Goal: Task Accomplishment & Management: Manage account settings

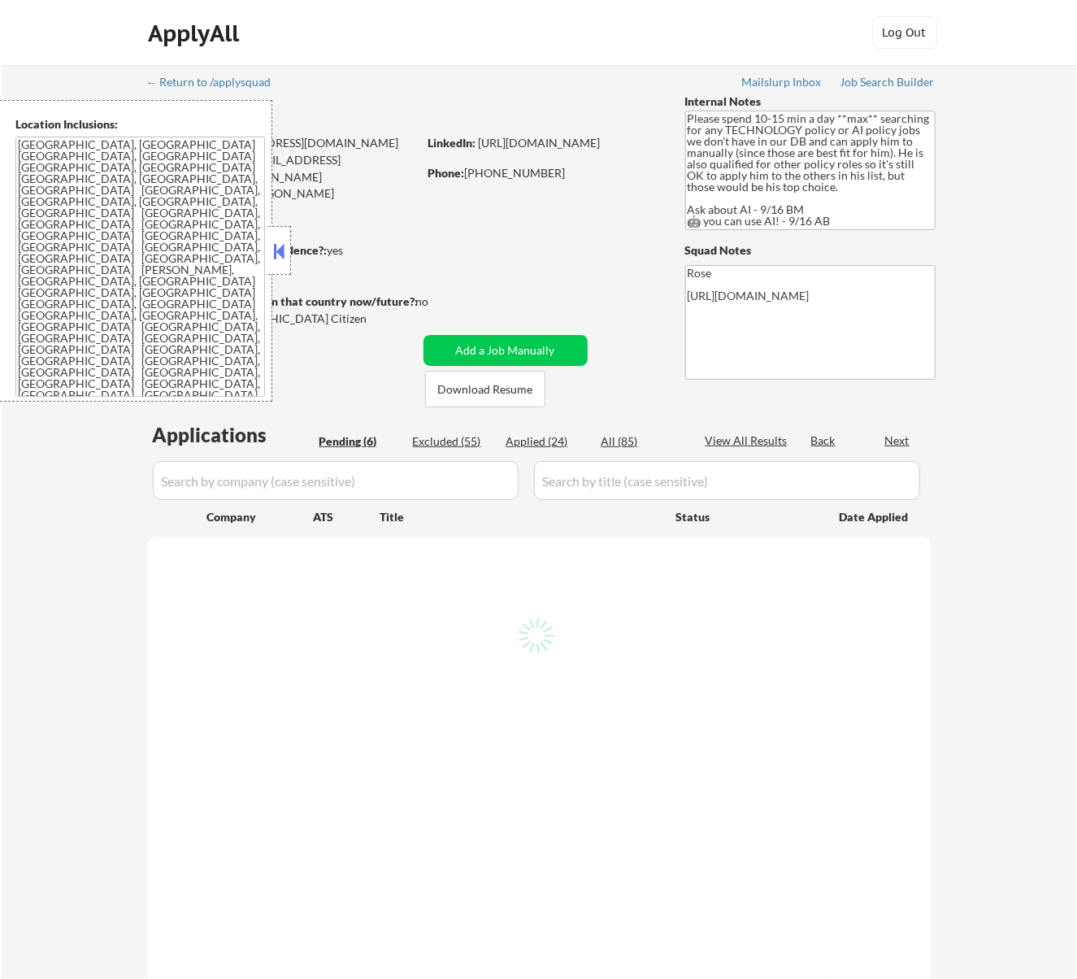
select select ""pending""
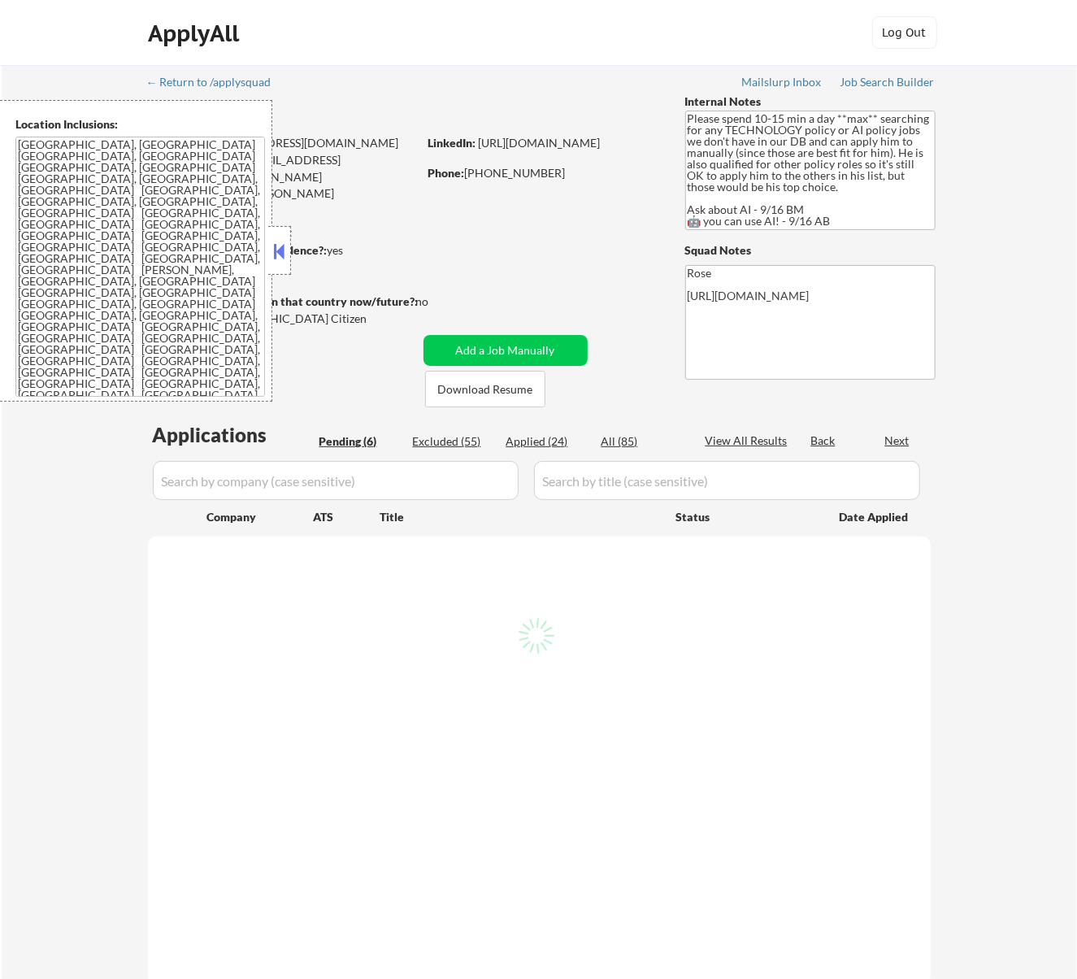
select select ""pending""
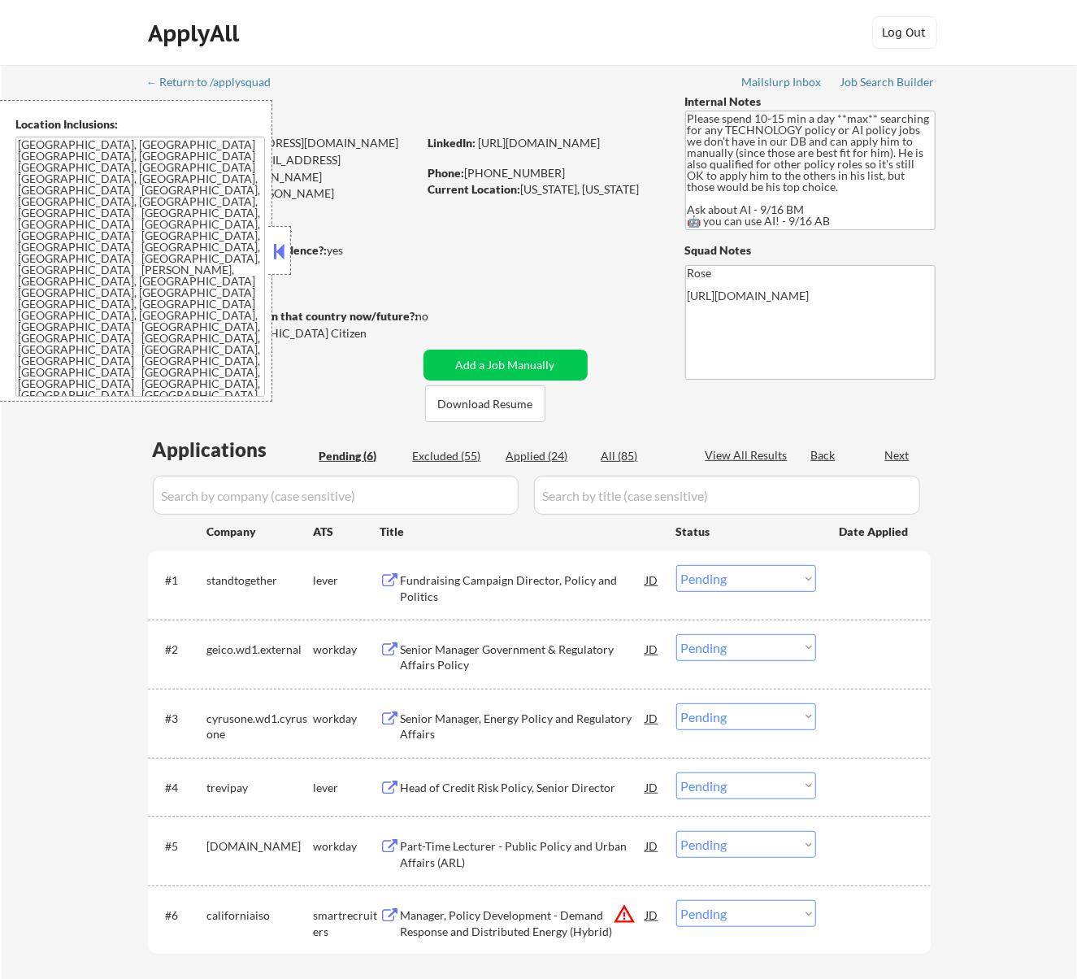
click at [284, 248] on button at bounding box center [279, 251] width 18 height 24
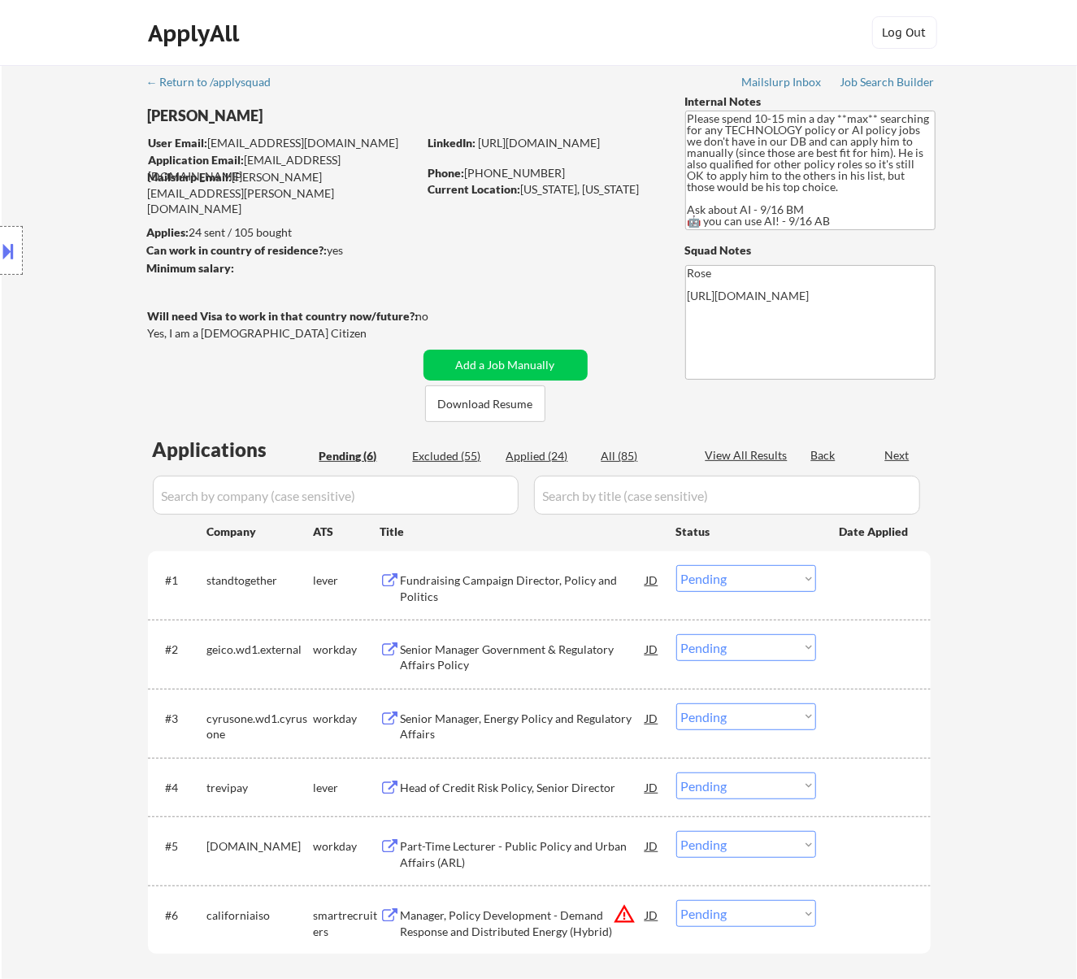
click at [515, 576] on div "Fundraising Campaign Director, Policy and Politics" at bounding box center [524, 588] width 246 height 32
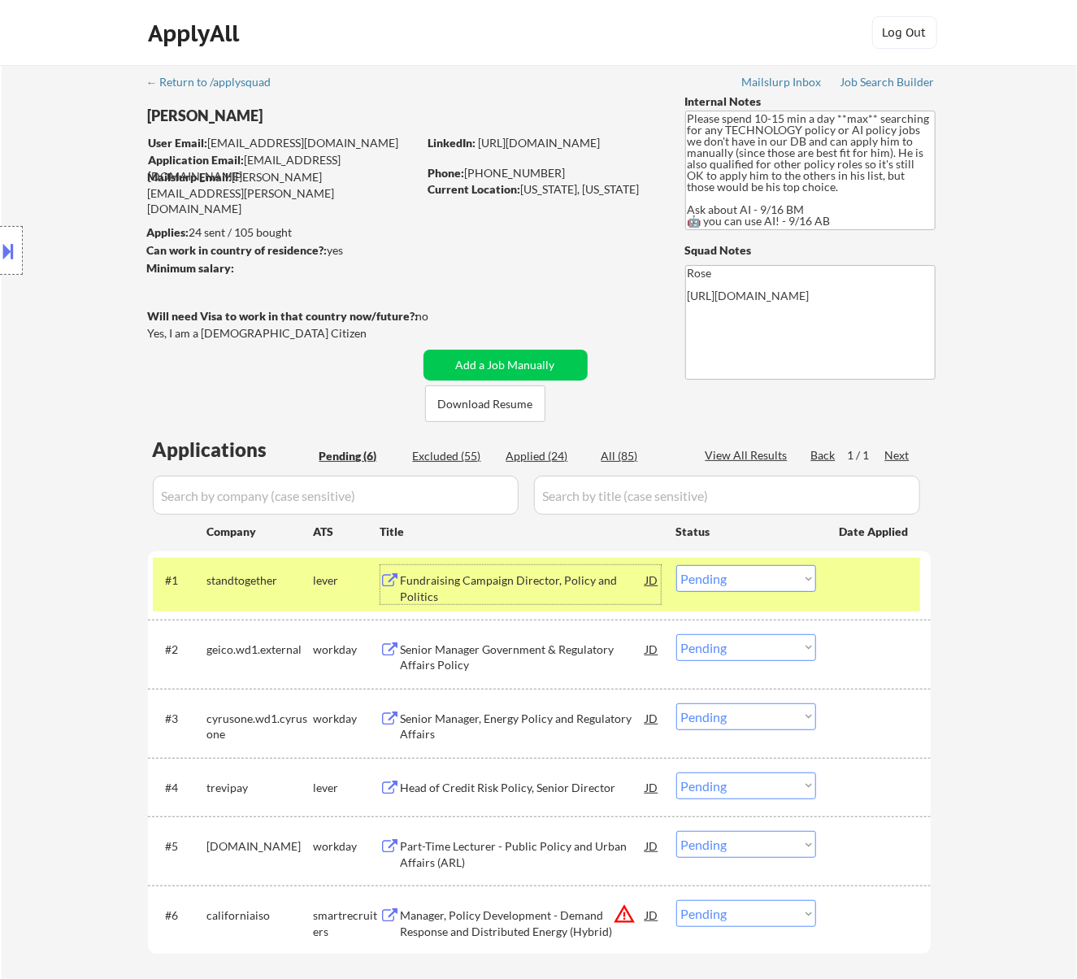
click at [776, 577] on select "Choose an option... Pending Applied Excluded (Questions) Excluded (Expired) Exc…" at bounding box center [746, 578] width 140 height 27
click at [676, 565] on select "Choose an option... Pending Applied Excluded (Questions) Excluded (Expired) Exc…" at bounding box center [746, 578] width 140 height 27
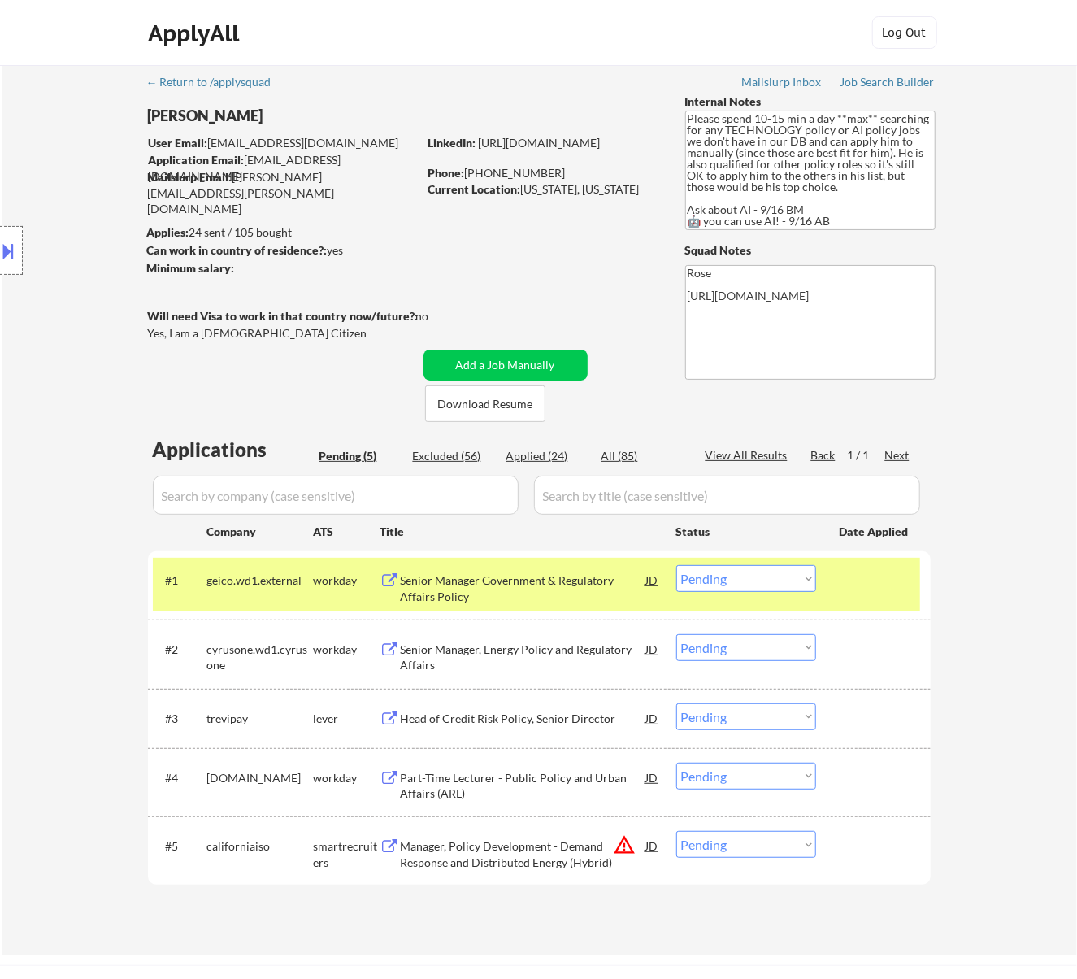
click at [495, 580] on div "Senior Manager Government & Regulatory Affairs Policy" at bounding box center [524, 588] width 246 height 32
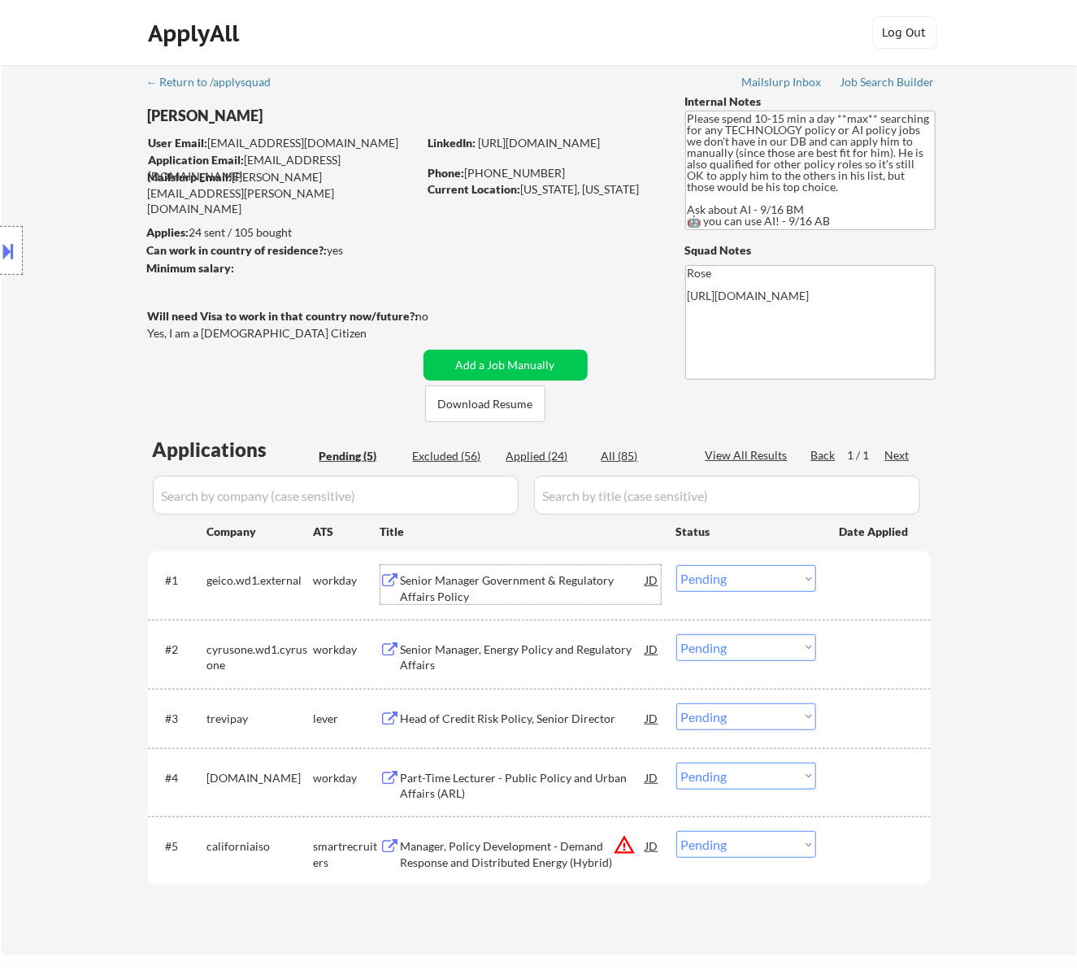
click at [726, 576] on select "Choose an option... Pending Applied Excluded (Questions) Excluded (Expired) Exc…" at bounding box center [746, 578] width 140 height 27
click at [676, 565] on select "Choose an option... Pending Applied Excluded (Questions) Excluded (Expired) Exc…" at bounding box center [746, 578] width 140 height 27
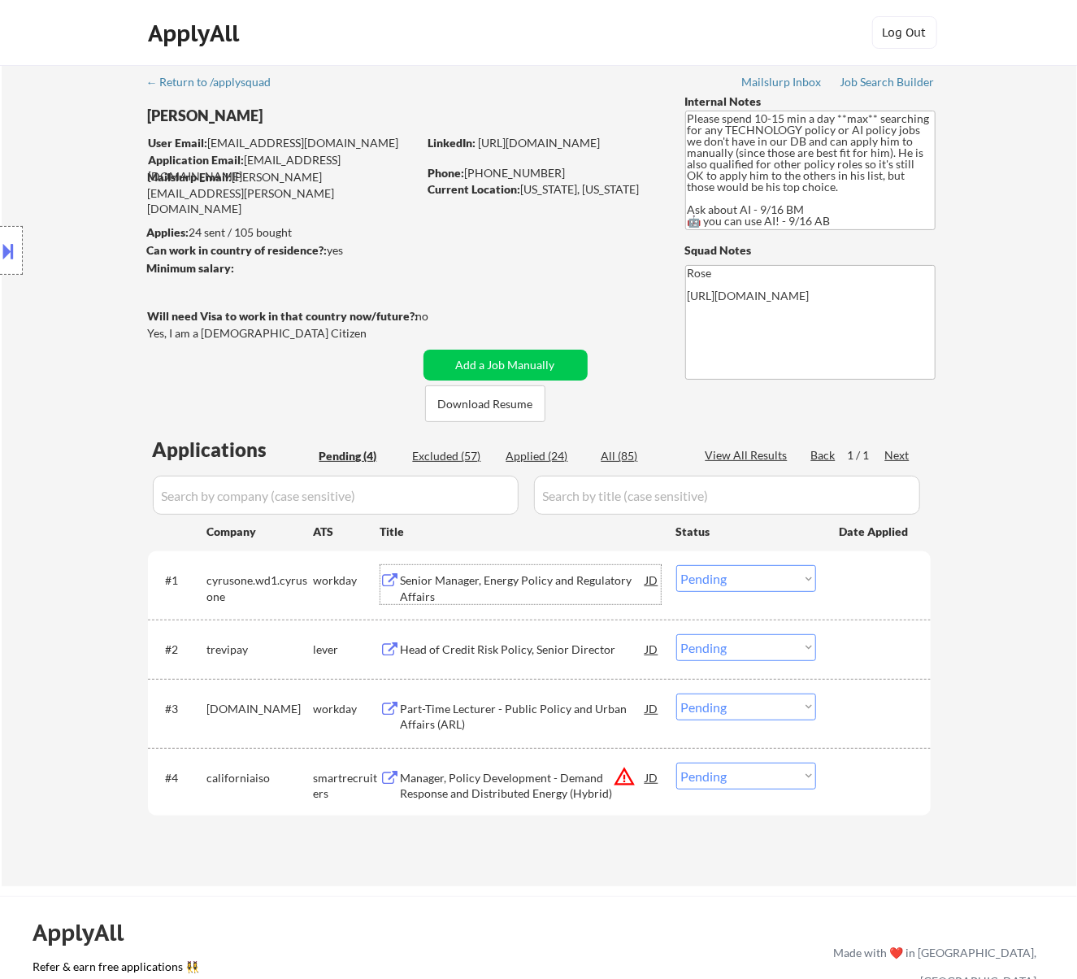
click at [589, 580] on div "Senior Manager, Energy Policy and Regulatory Affairs" at bounding box center [524, 588] width 246 height 32
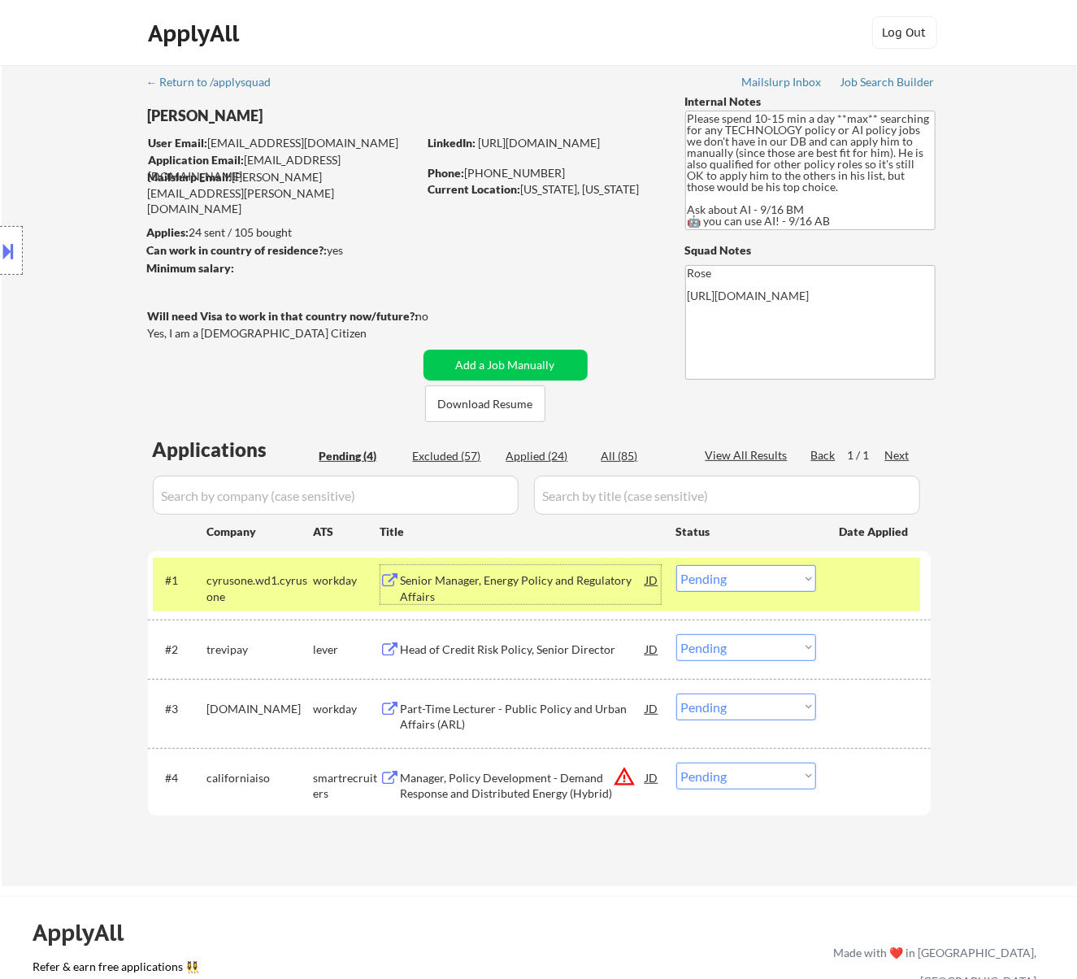
click at [727, 585] on select "Choose an option... Pending Applied Excluded (Questions) Excluded (Expired) Exc…" at bounding box center [746, 578] width 140 height 27
click at [676, 565] on select "Choose an option... Pending Applied Excluded (Questions) Excluded (Expired) Exc…" at bounding box center [746, 578] width 140 height 27
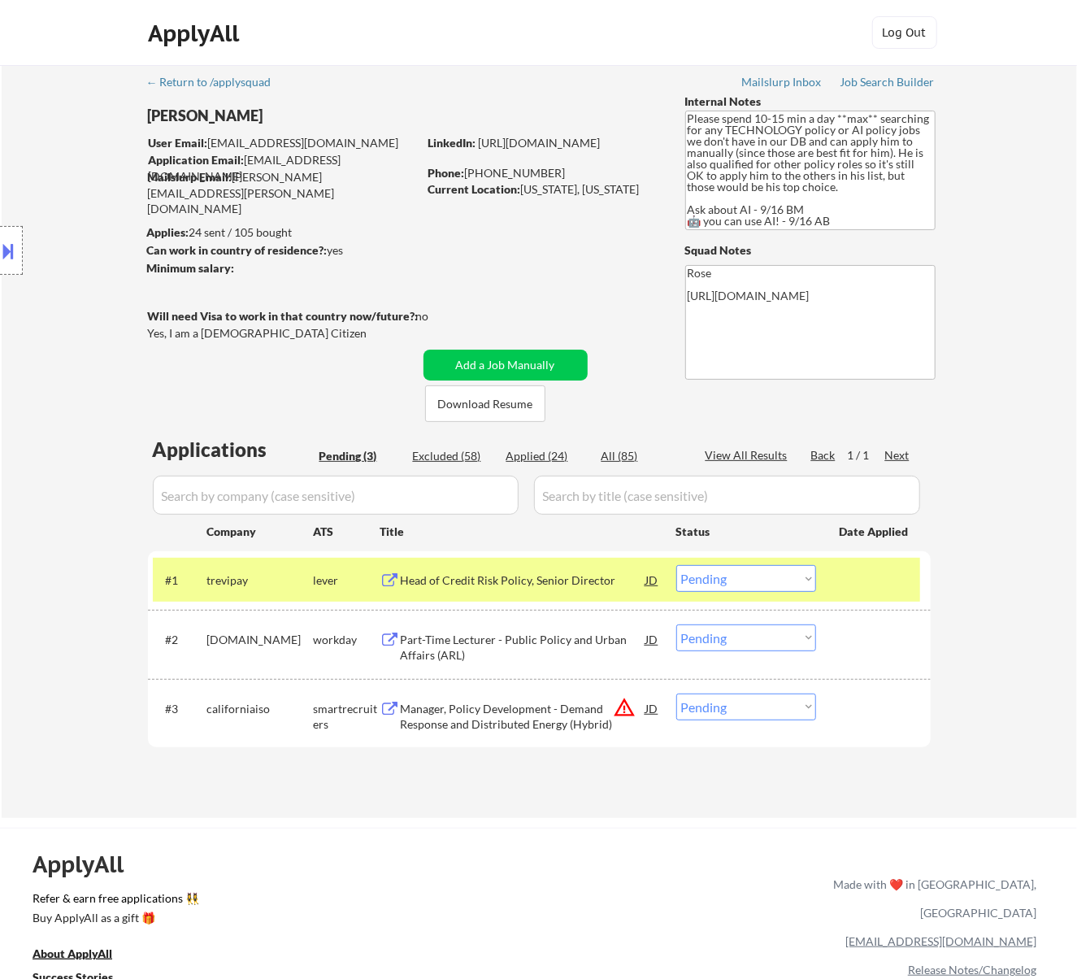
click at [563, 582] on div "Head of Credit Risk Policy, Senior Director" at bounding box center [524, 580] width 246 height 16
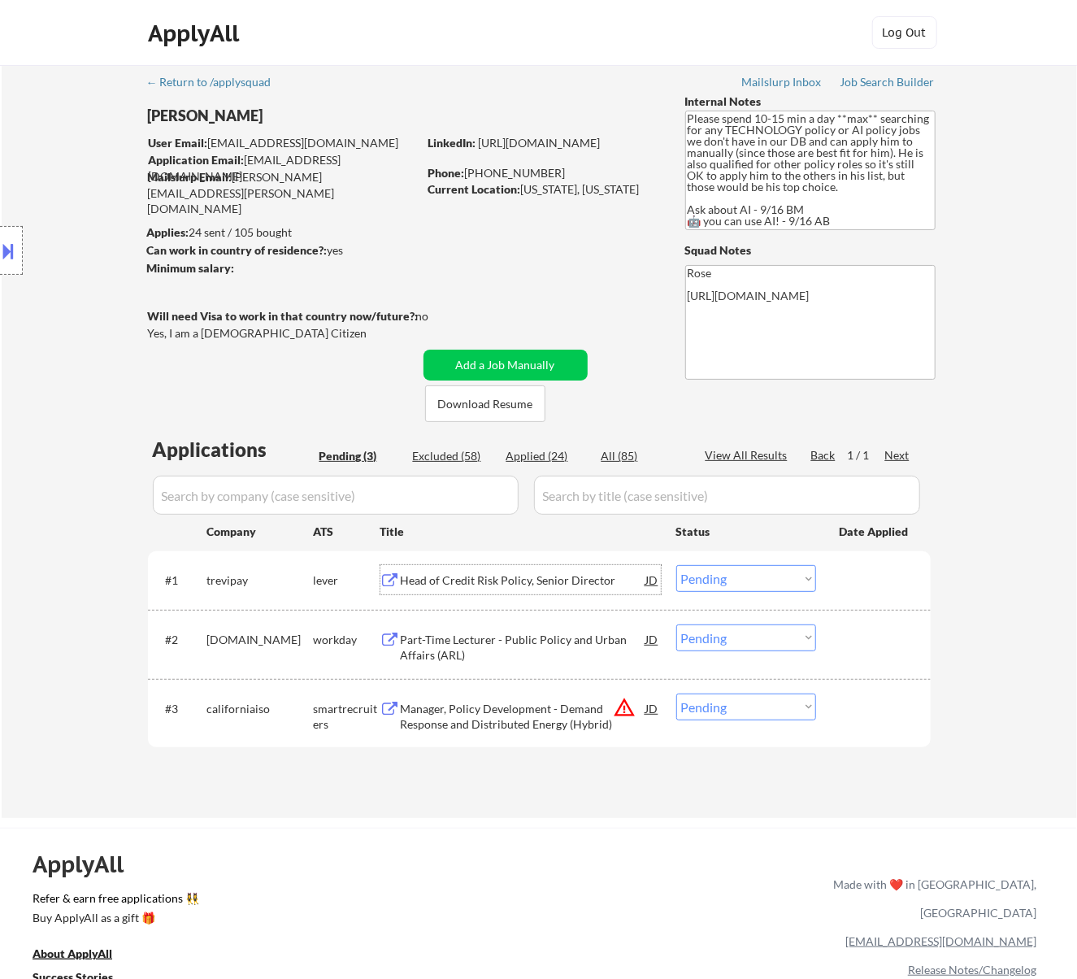
click at [737, 580] on select "Choose an option... Pending Applied Excluded (Questions) Excluded (Expired) Exc…" at bounding box center [746, 578] width 140 height 27
click at [676, 565] on select "Choose an option... Pending Applied Excluded (Questions) Excluded (Expired) Exc…" at bounding box center [746, 578] width 140 height 27
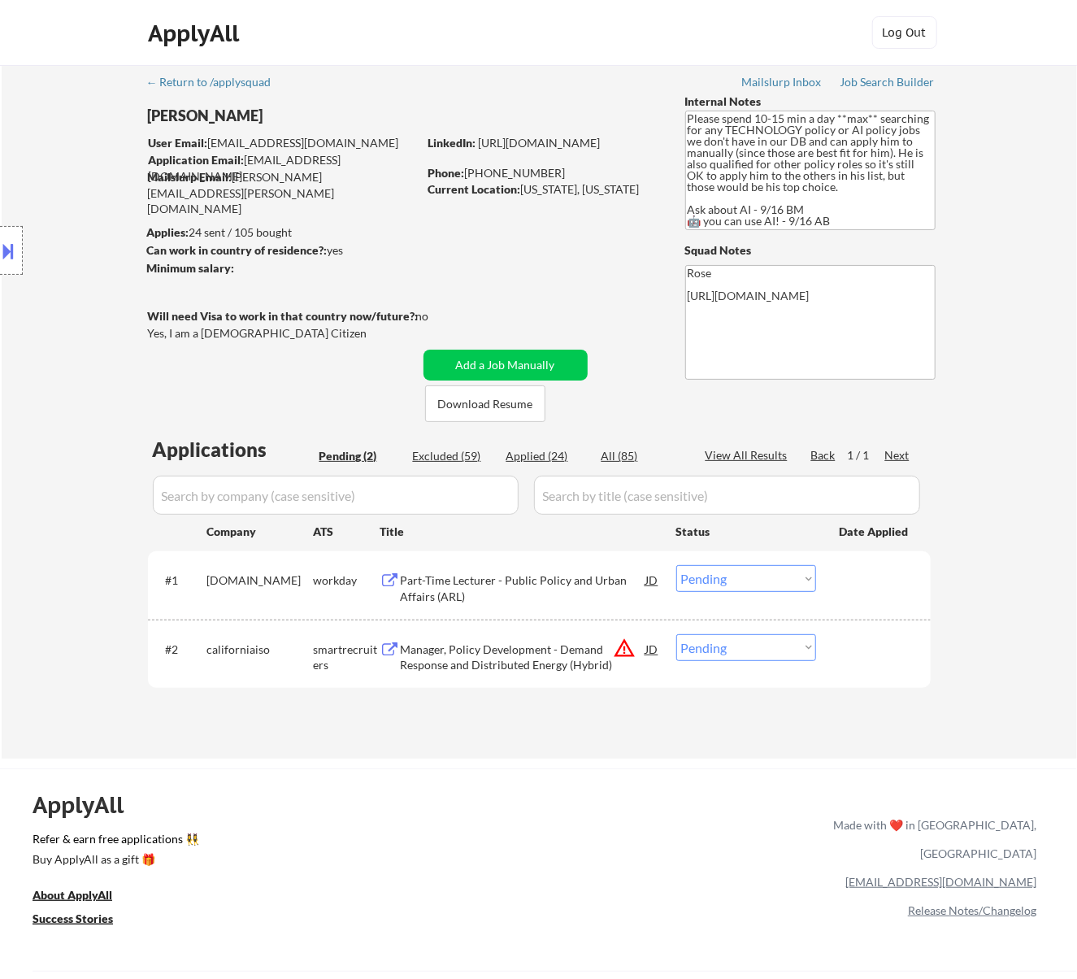
click at [593, 583] on div "Part-Time Lecturer - Public Policy and Urban Affairs (ARL)" at bounding box center [524, 588] width 246 height 32
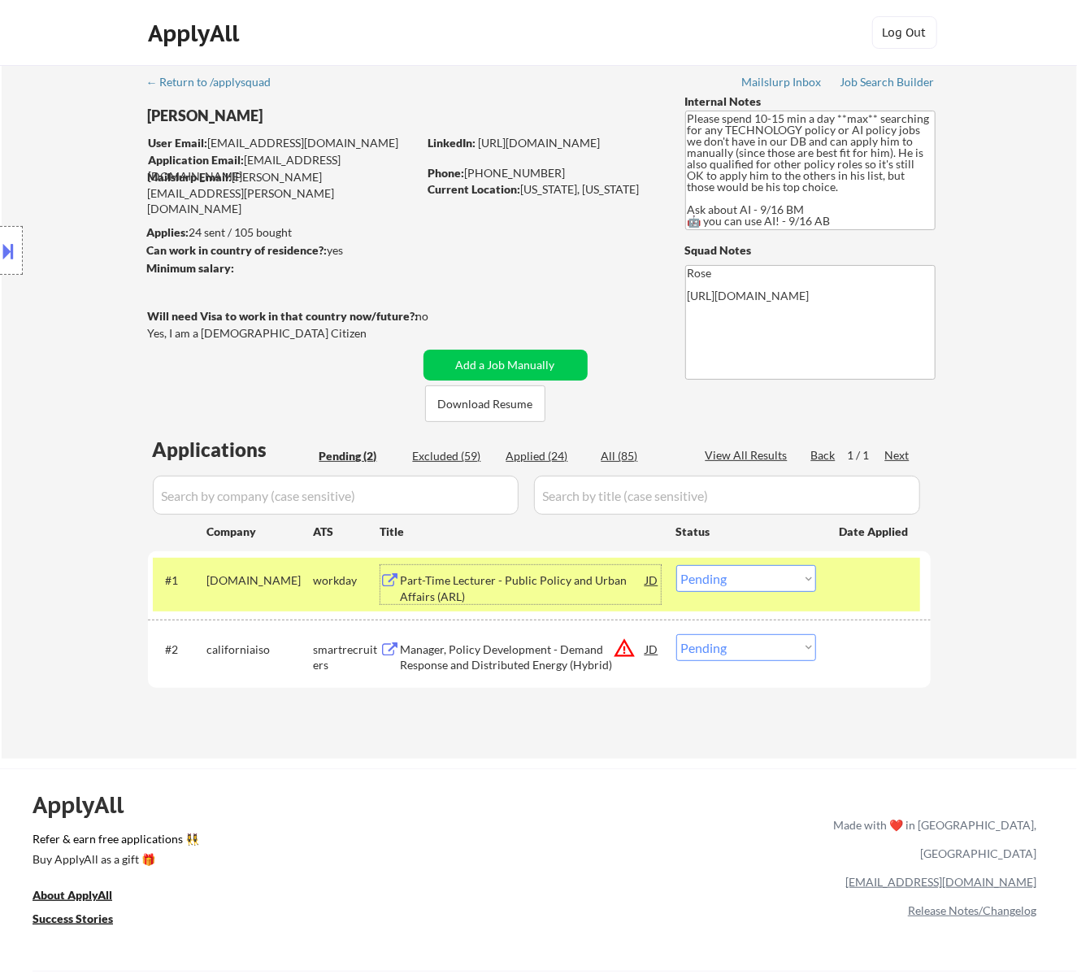
click at [753, 580] on select "Choose an option... Pending Applied Excluded (Questions) Excluded (Expired) Exc…" at bounding box center [746, 578] width 140 height 27
click at [676, 565] on select "Choose an option... Pending Applied Excluded (Questions) Excluded (Expired) Exc…" at bounding box center [746, 578] width 140 height 27
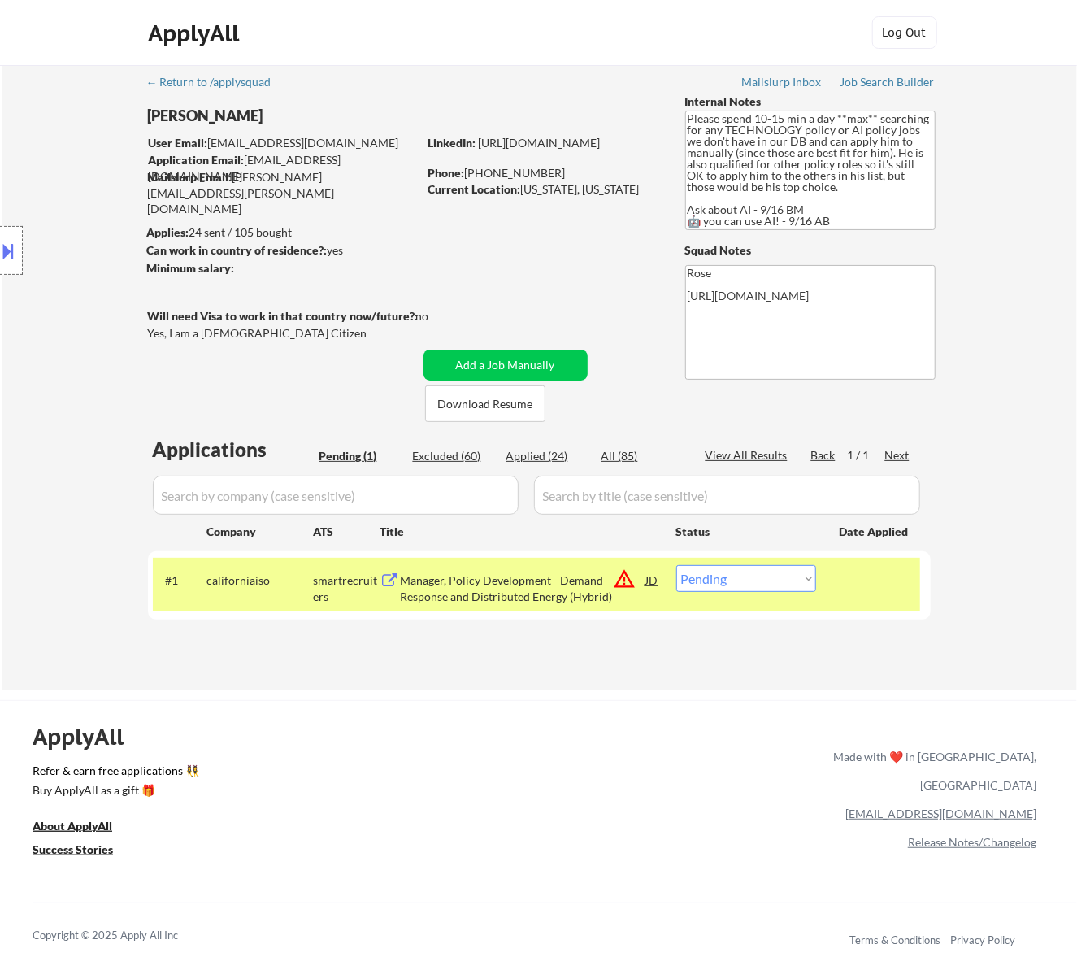
click at [559, 580] on div "Manager, Policy Development - Demand Response and Distributed Energy (Hybrid)" at bounding box center [524, 588] width 246 height 32
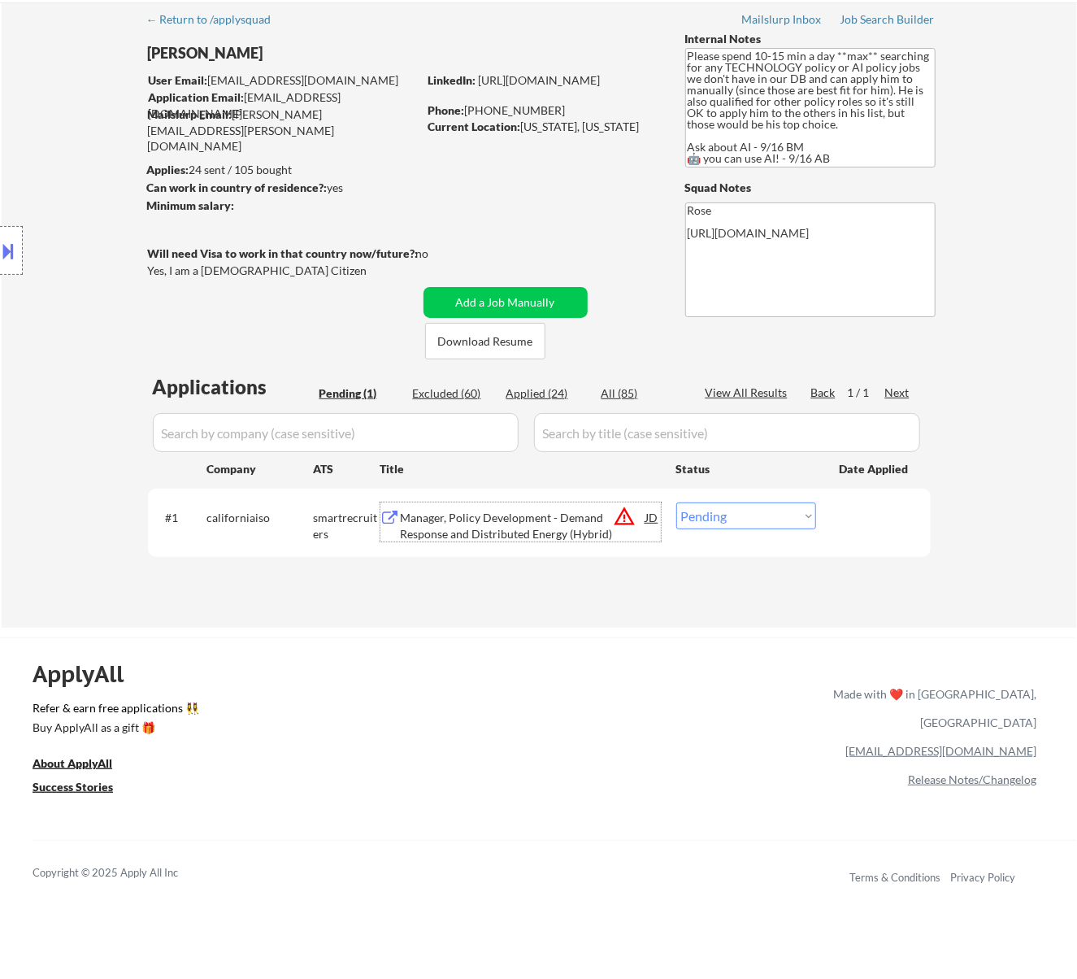
scroll to position [108, 0]
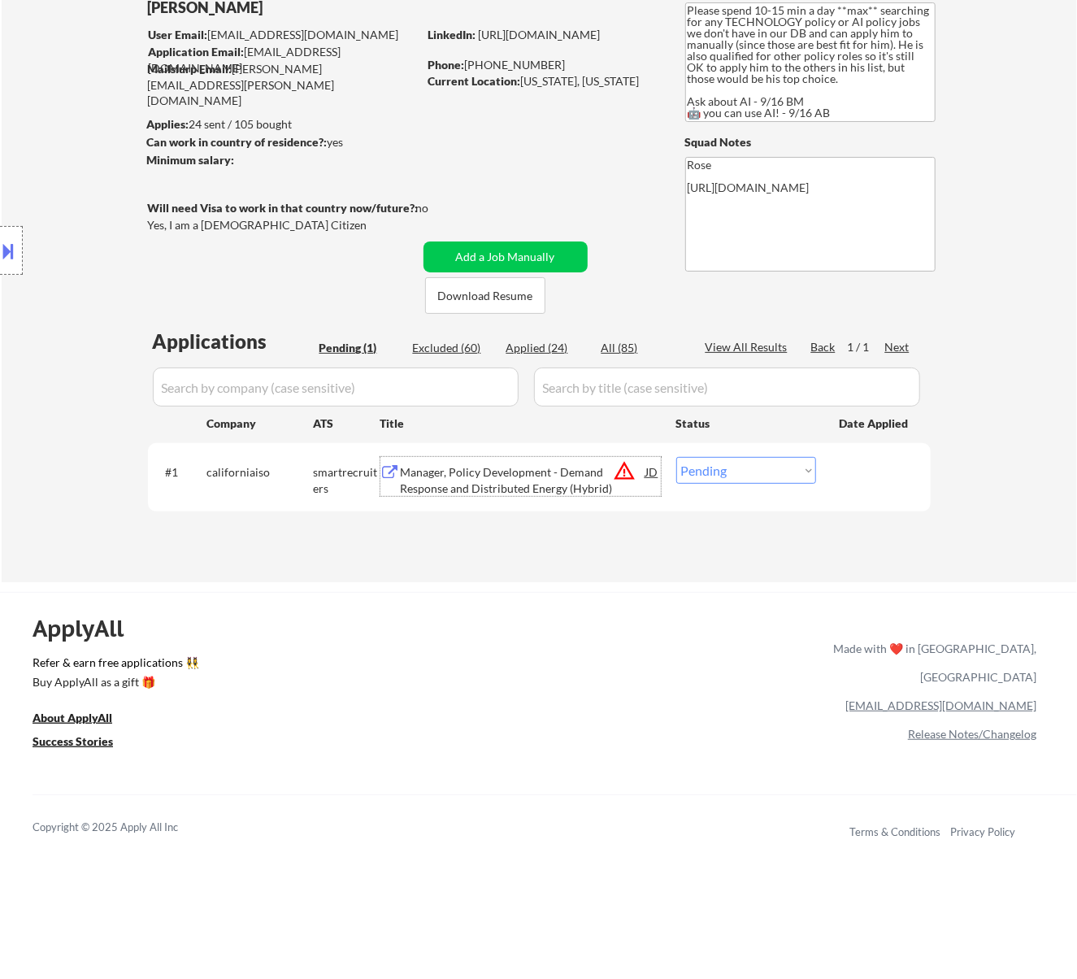
click at [733, 462] on select "Choose an option... Pending Applied Excluded (Questions) Excluded (Expired) Exc…" at bounding box center [746, 470] width 140 height 27
click at [676, 457] on select "Choose an option... Pending Applied Excluded (Questions) Excluded (Expired) Exc…" at bounding box center [746, 470] width 140 height 27
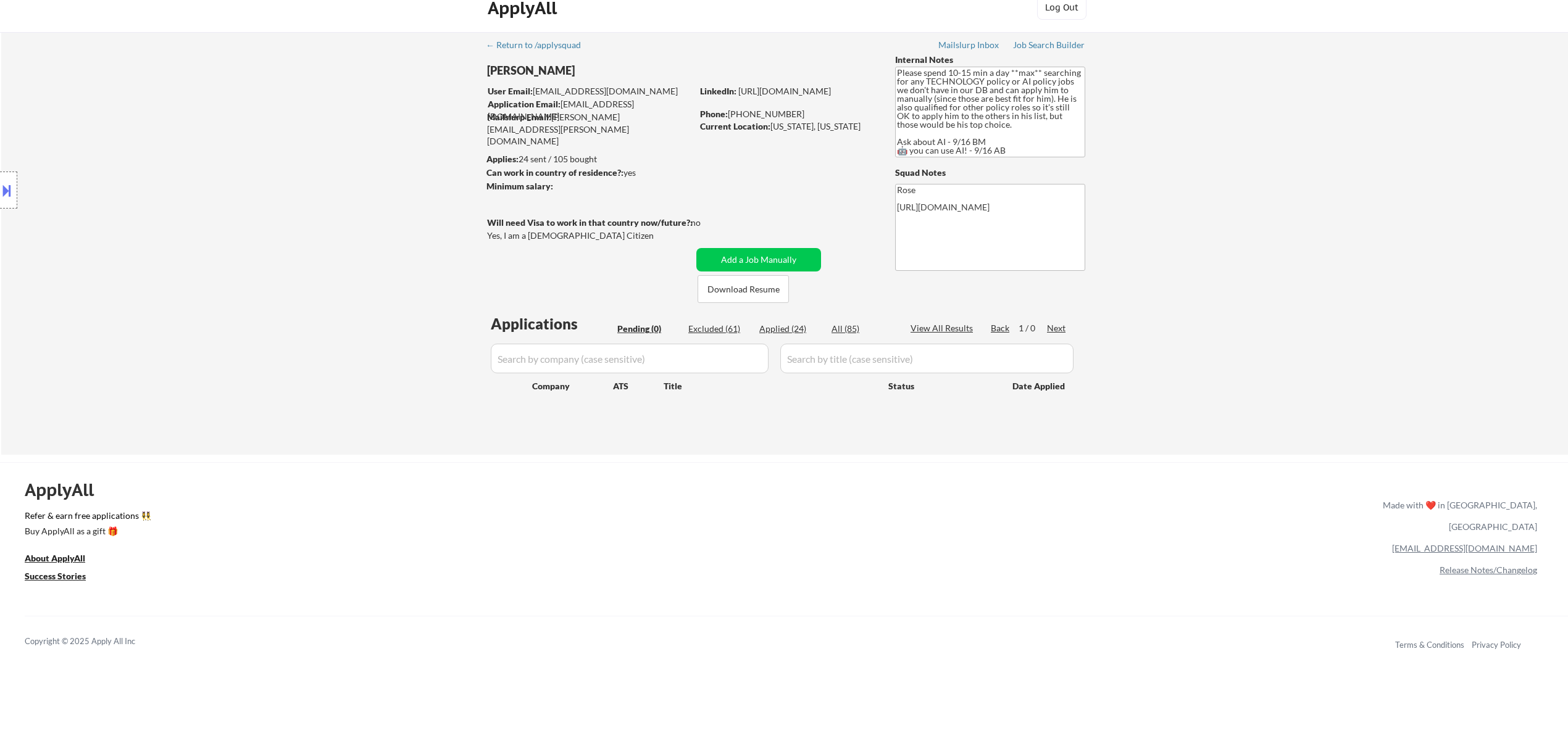
scroll to position [0, 0]
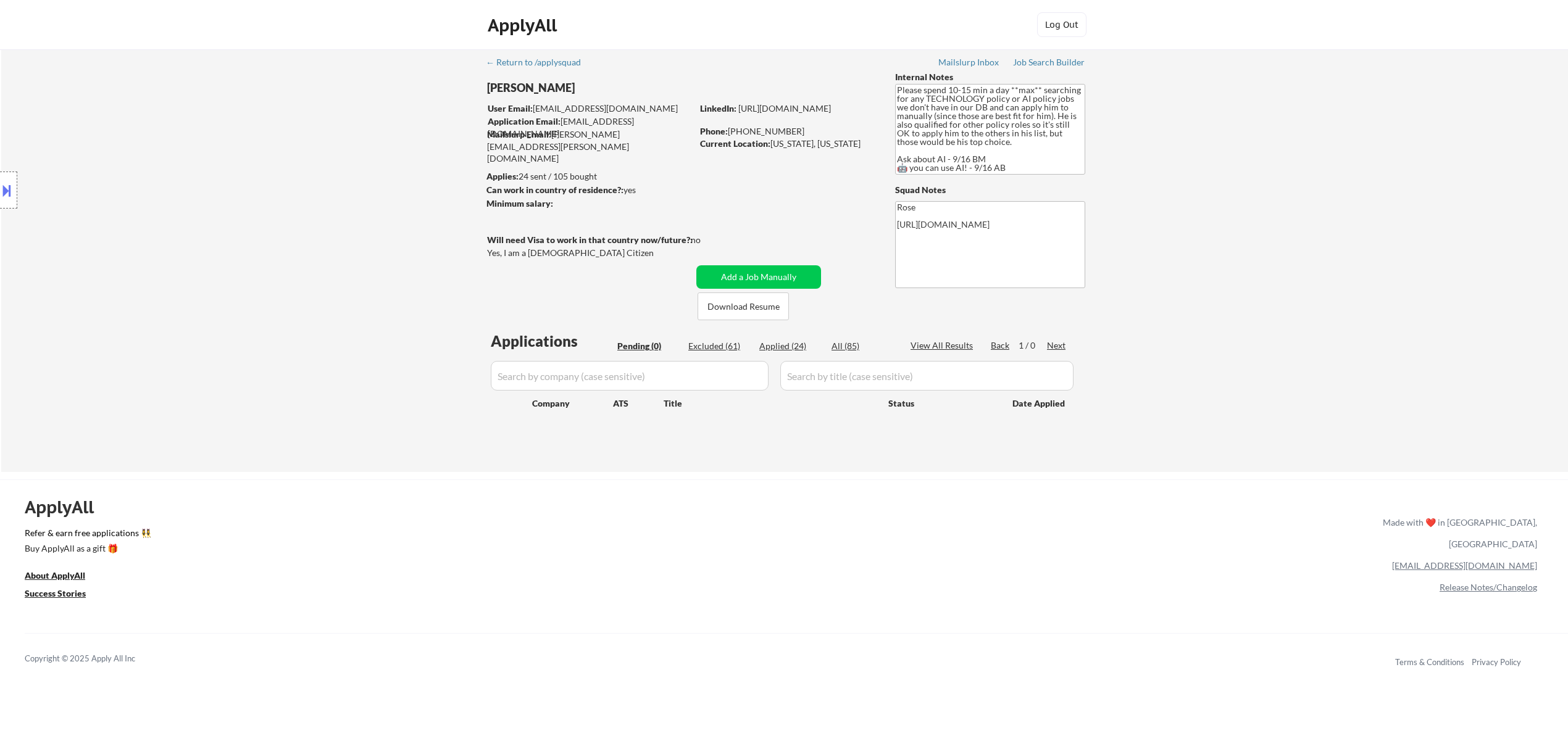
click at [799, 343] on div "Applied (24)" at bounding box center [790, 346] width 62 height 12
select select ""applied""
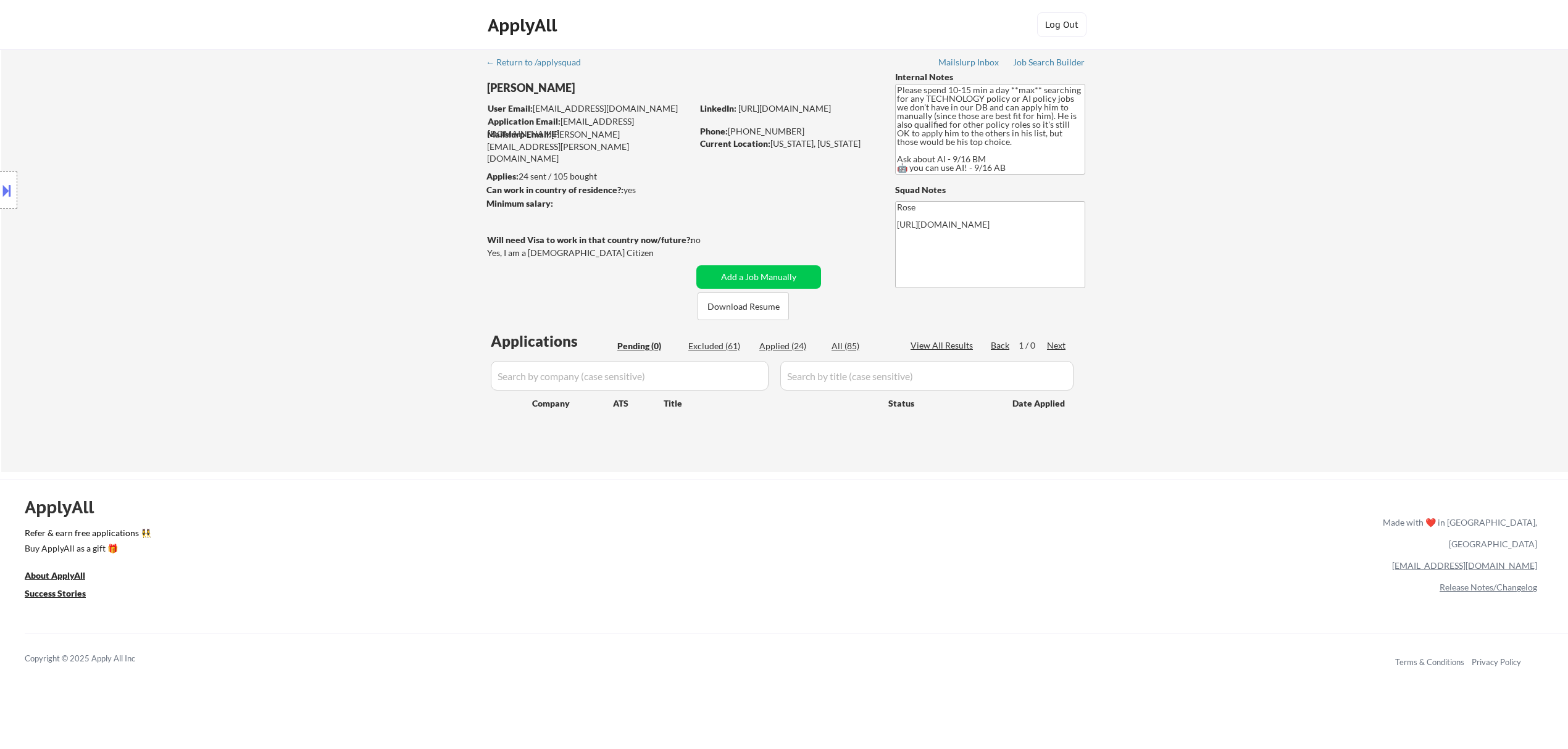
select select ""applied""
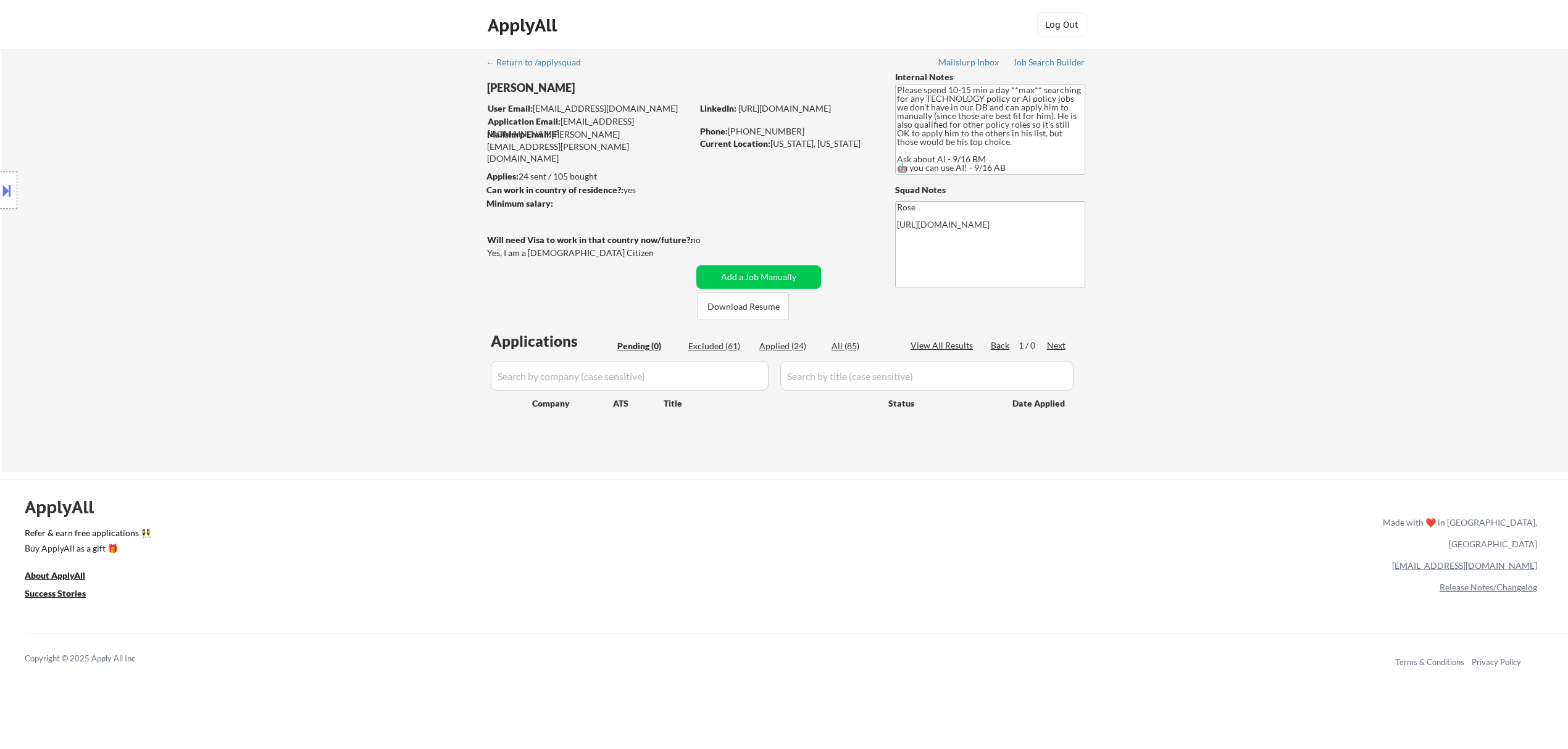
select select ""applied""
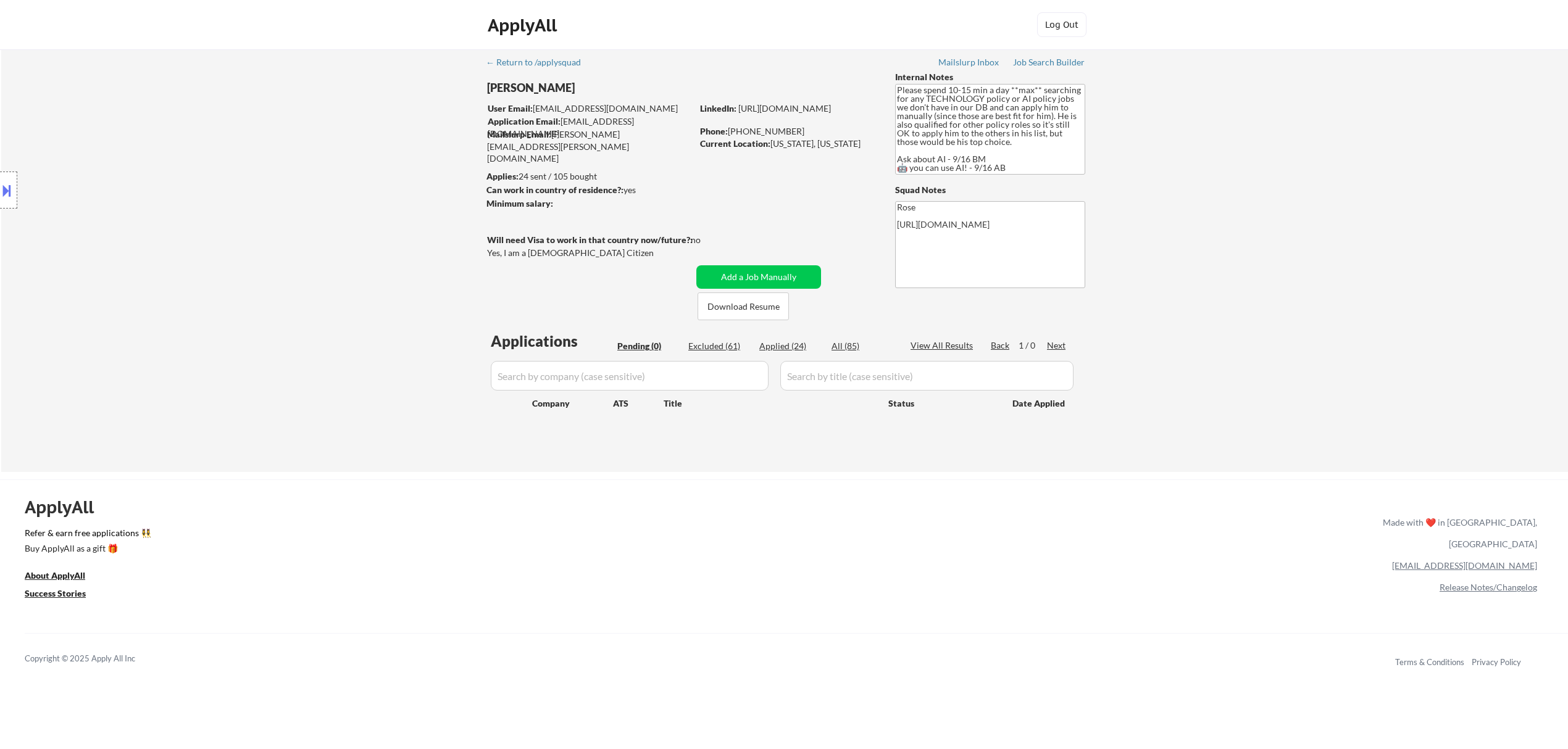
select select ""applied""
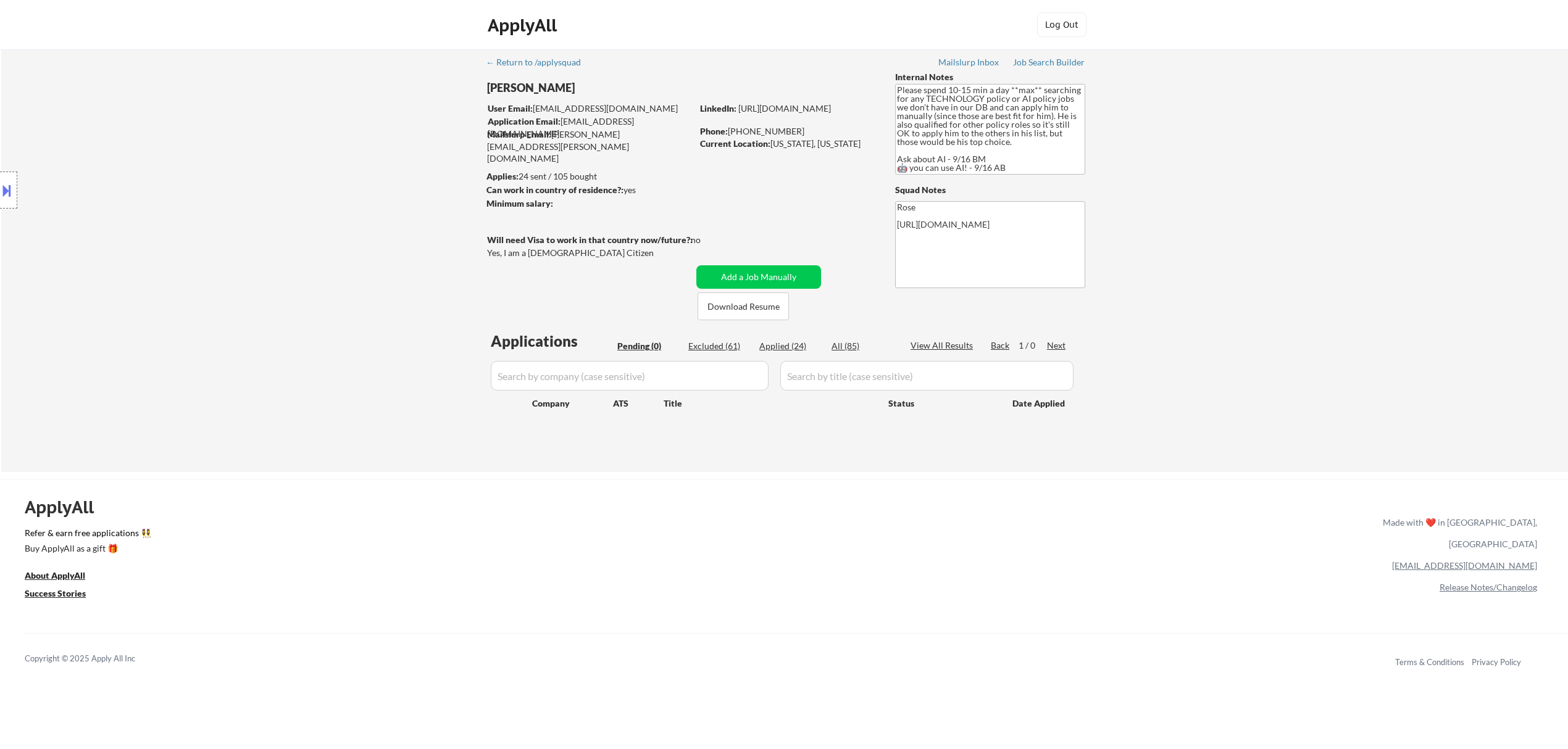
select select ""applied""
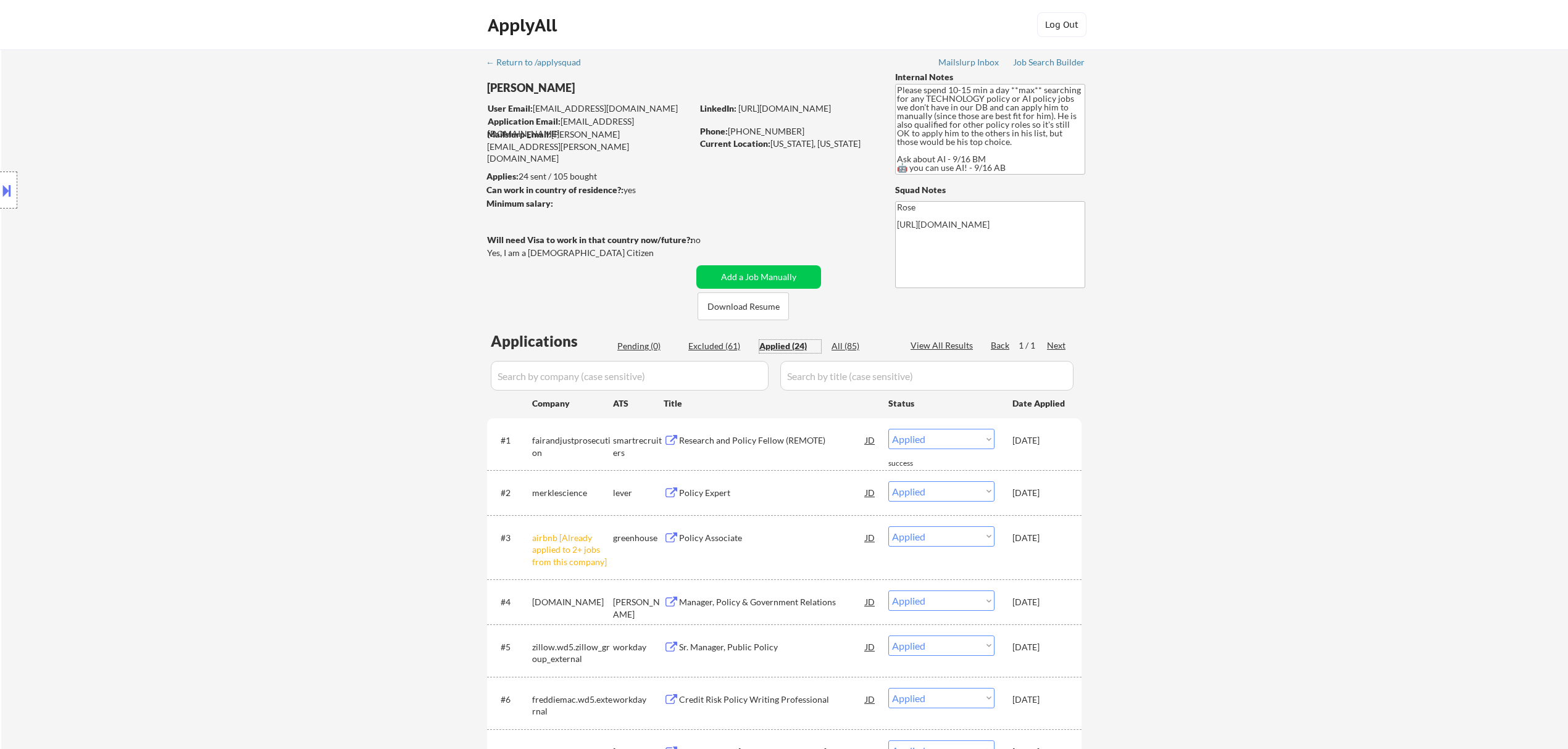
click at [15, 187] on div at bounding box center [8, 190] width 17 height 37
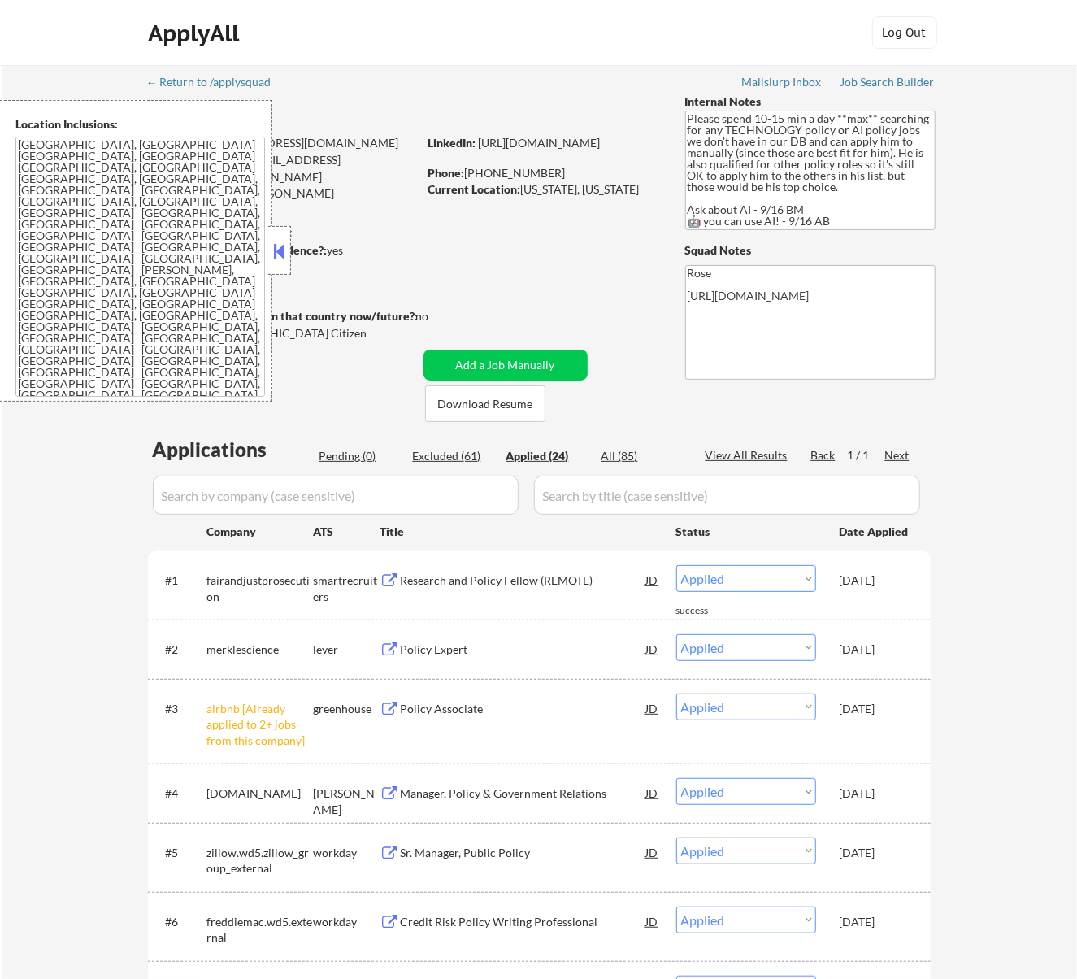
click at [287, 246] on button at bounding box center [279, 251] width 18 height 24
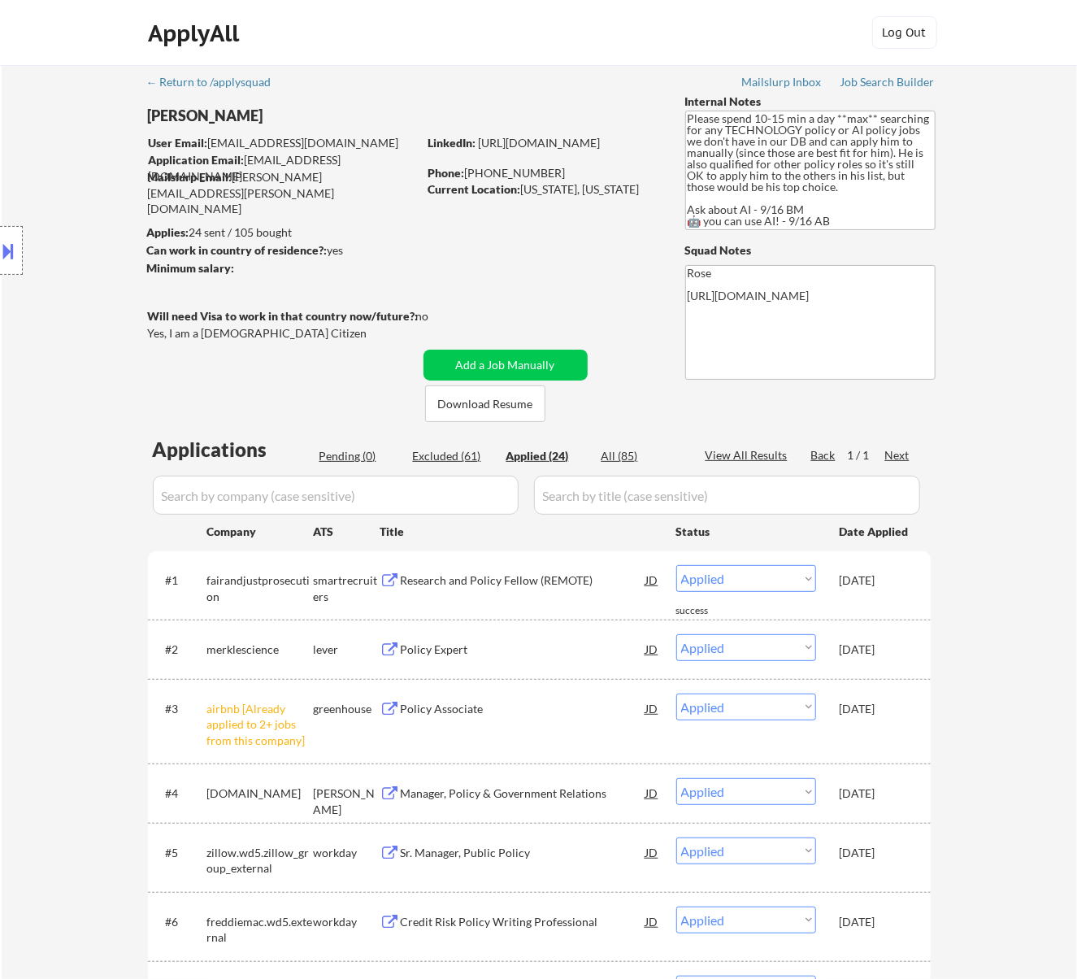
click at [8, 248] on button at bounding box center [9, 250] width 18 height 27
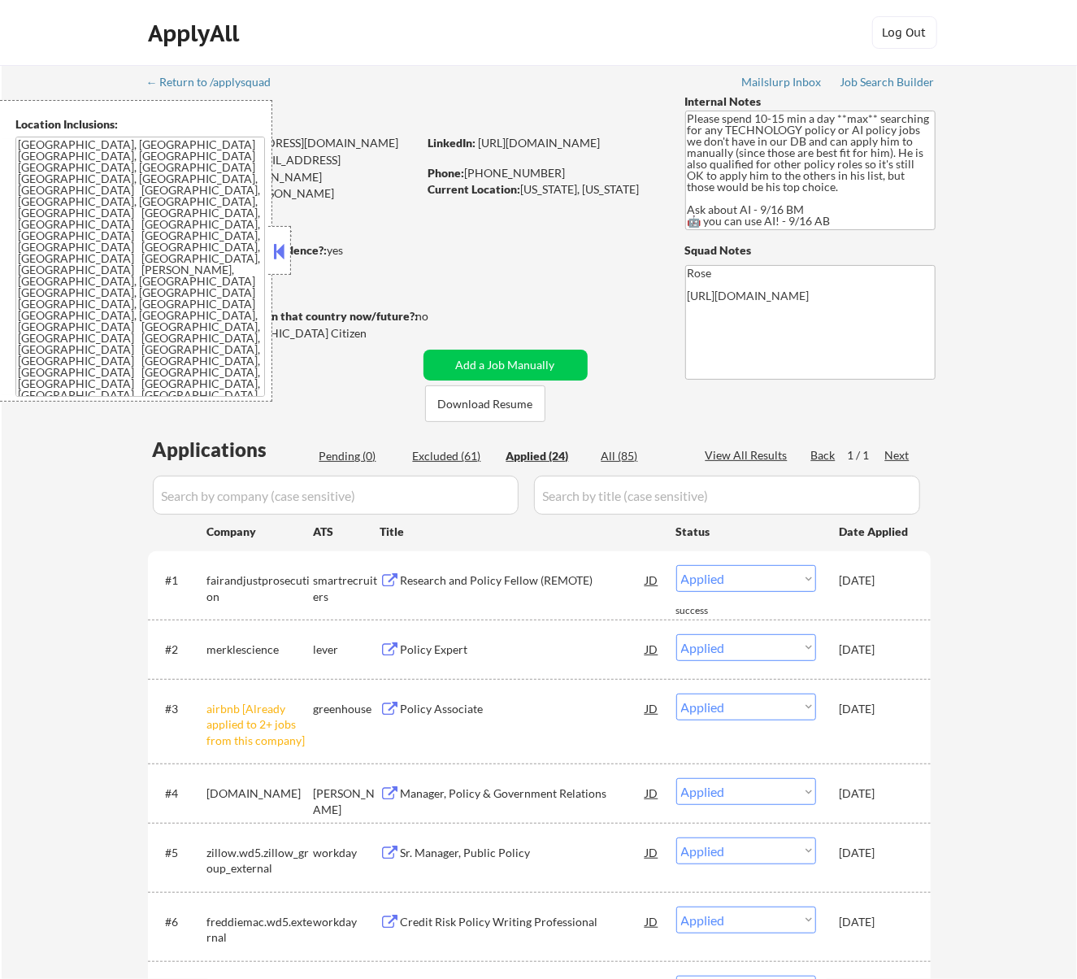
click at [278, 248] on button at bounding box center [279, 251] width 18 height 24
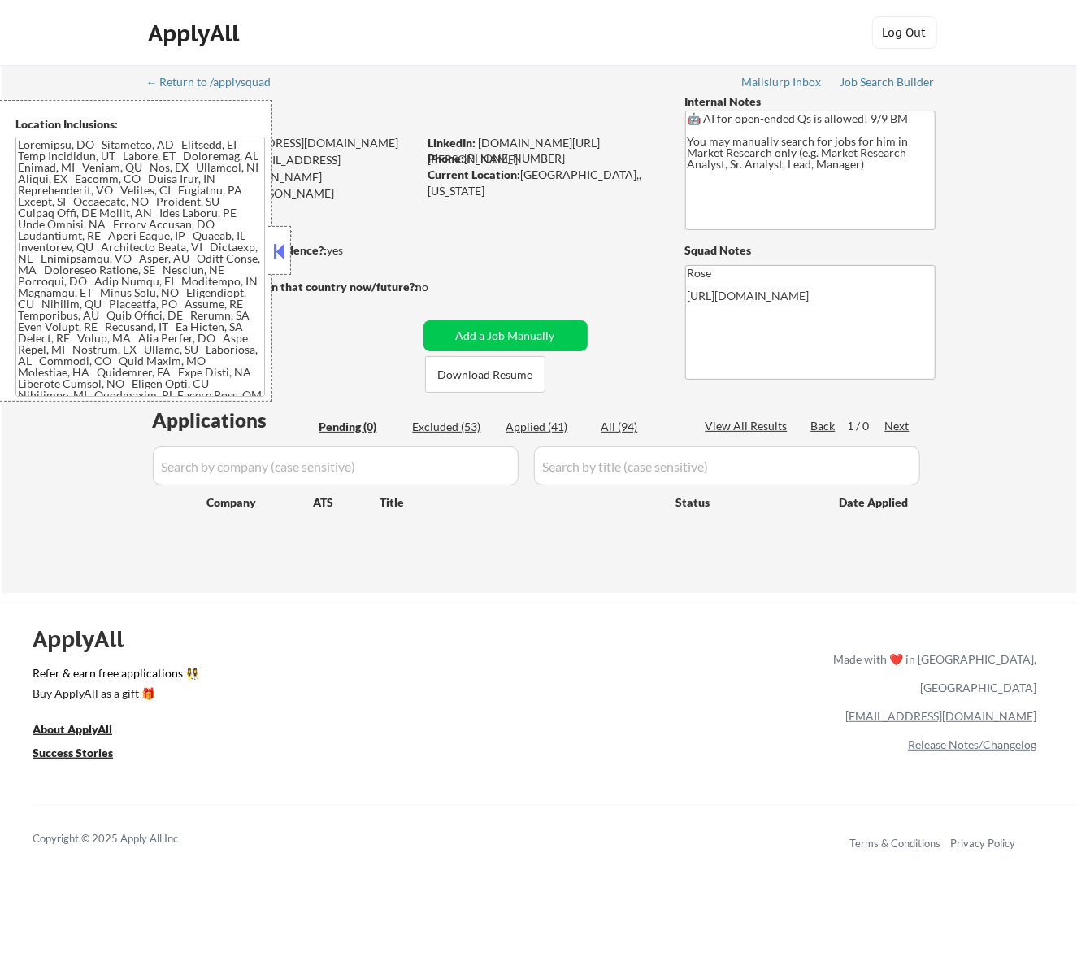
click at [550, 424] on div "Applied (41)" at bounding box center [546, 427] width 81 height 16
click at [281, 251] on button at bounding box center [279, 251] width 18 height 24
select select ""applied""
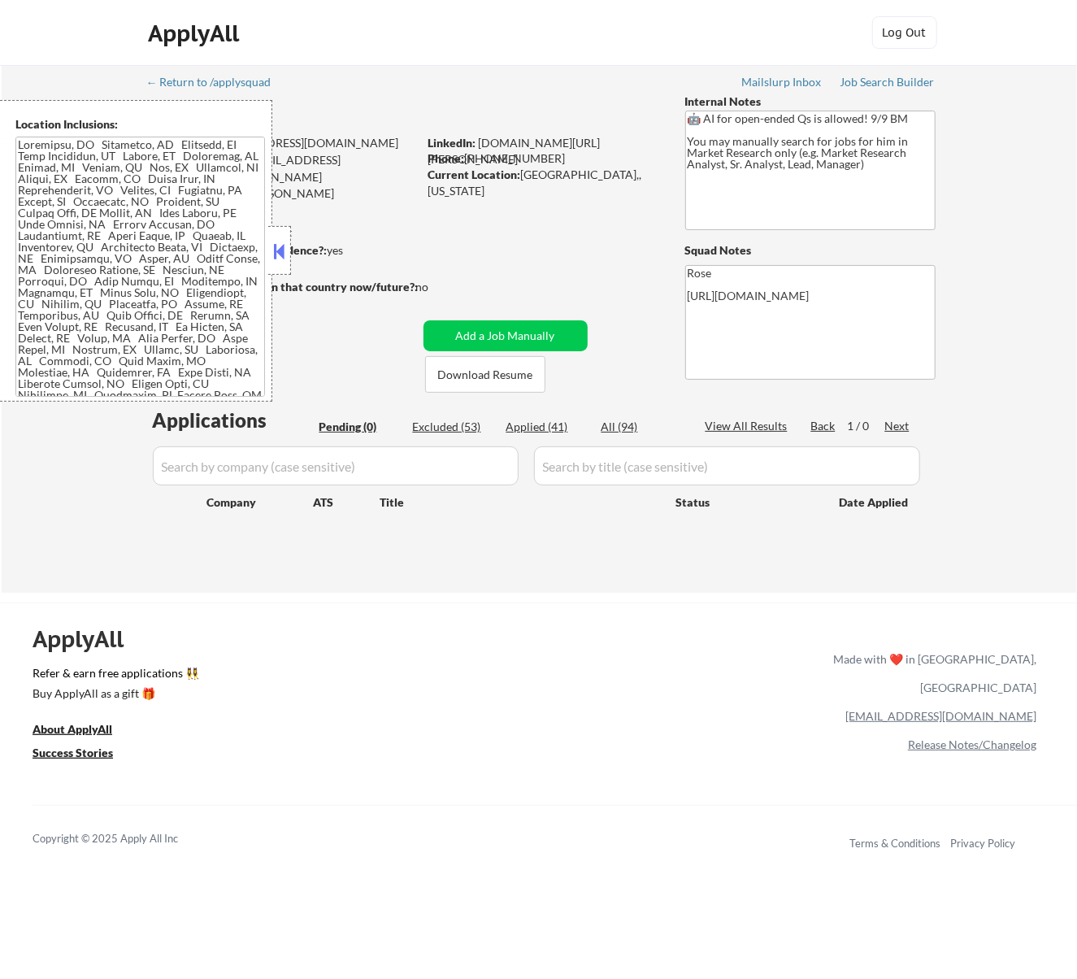
select select ""applied""
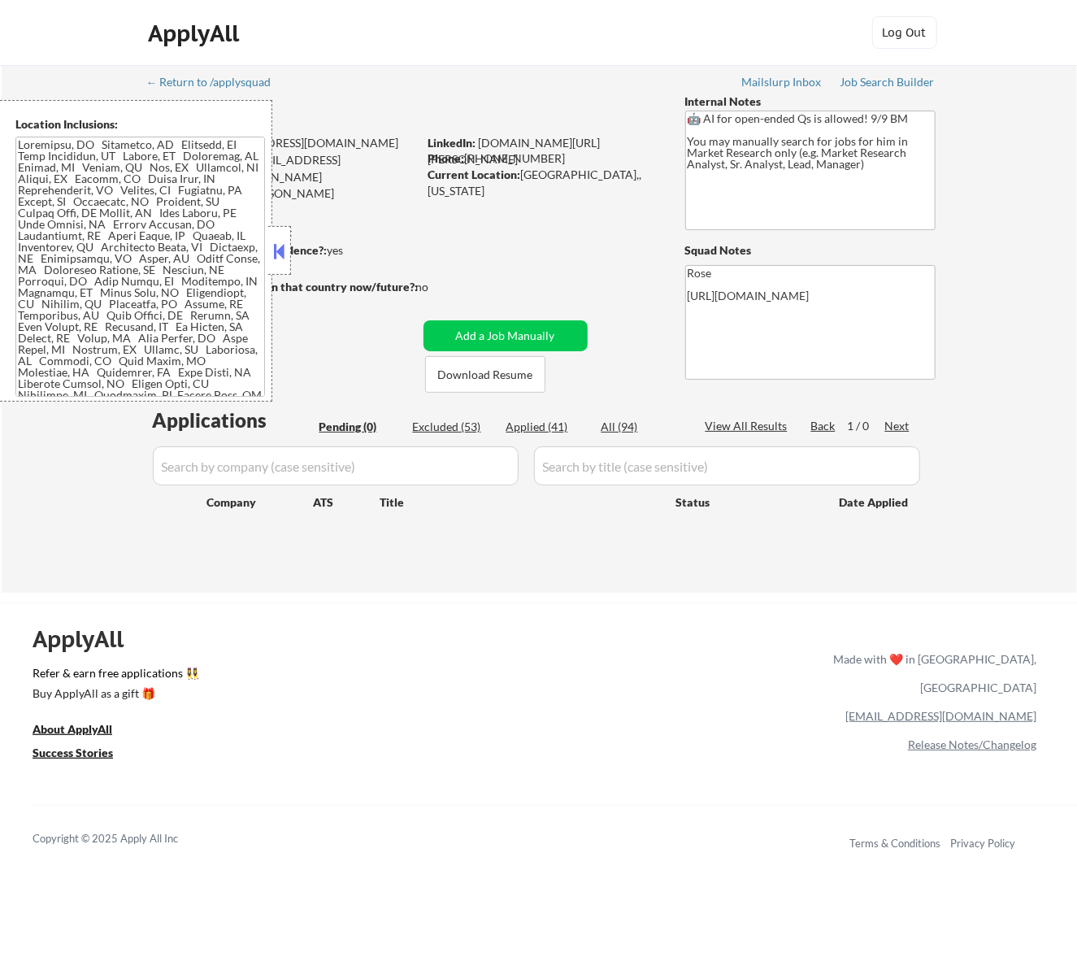
select select ""applied""
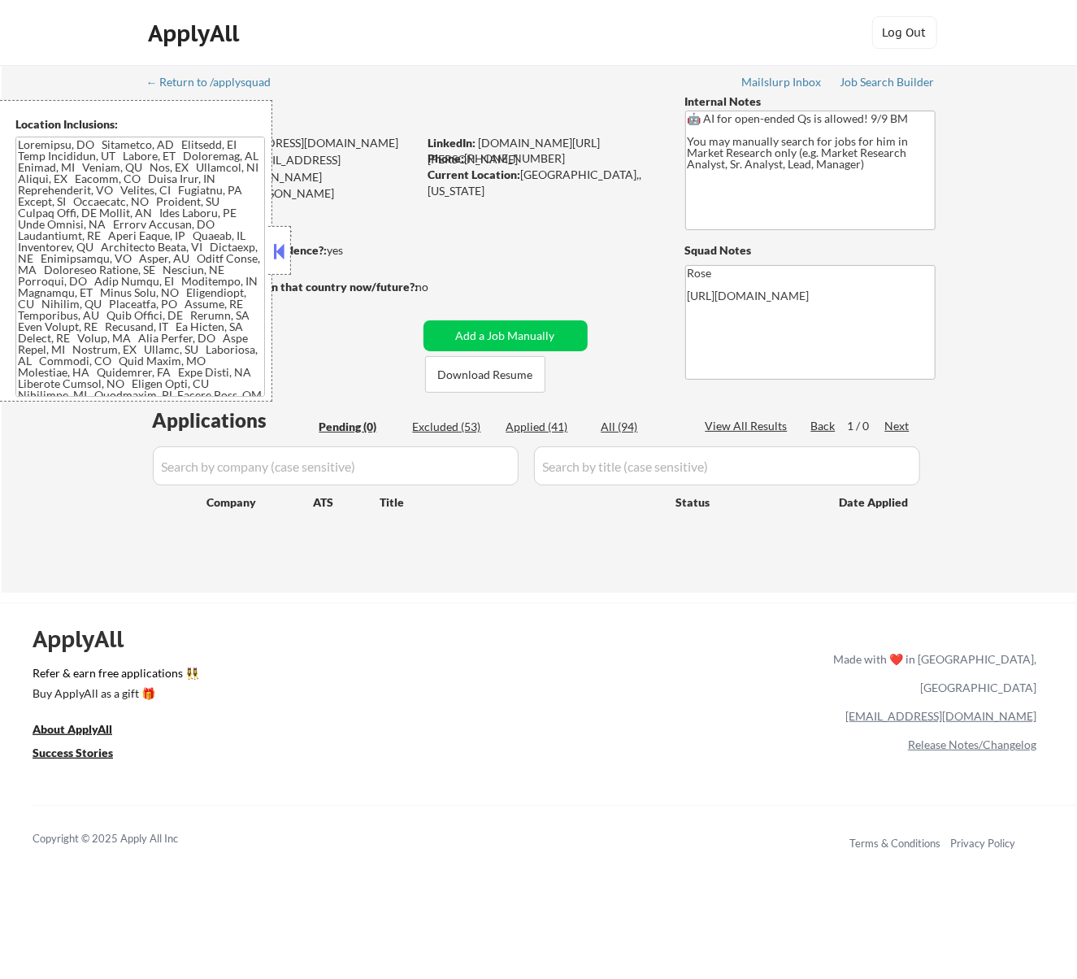
select select ""applied""
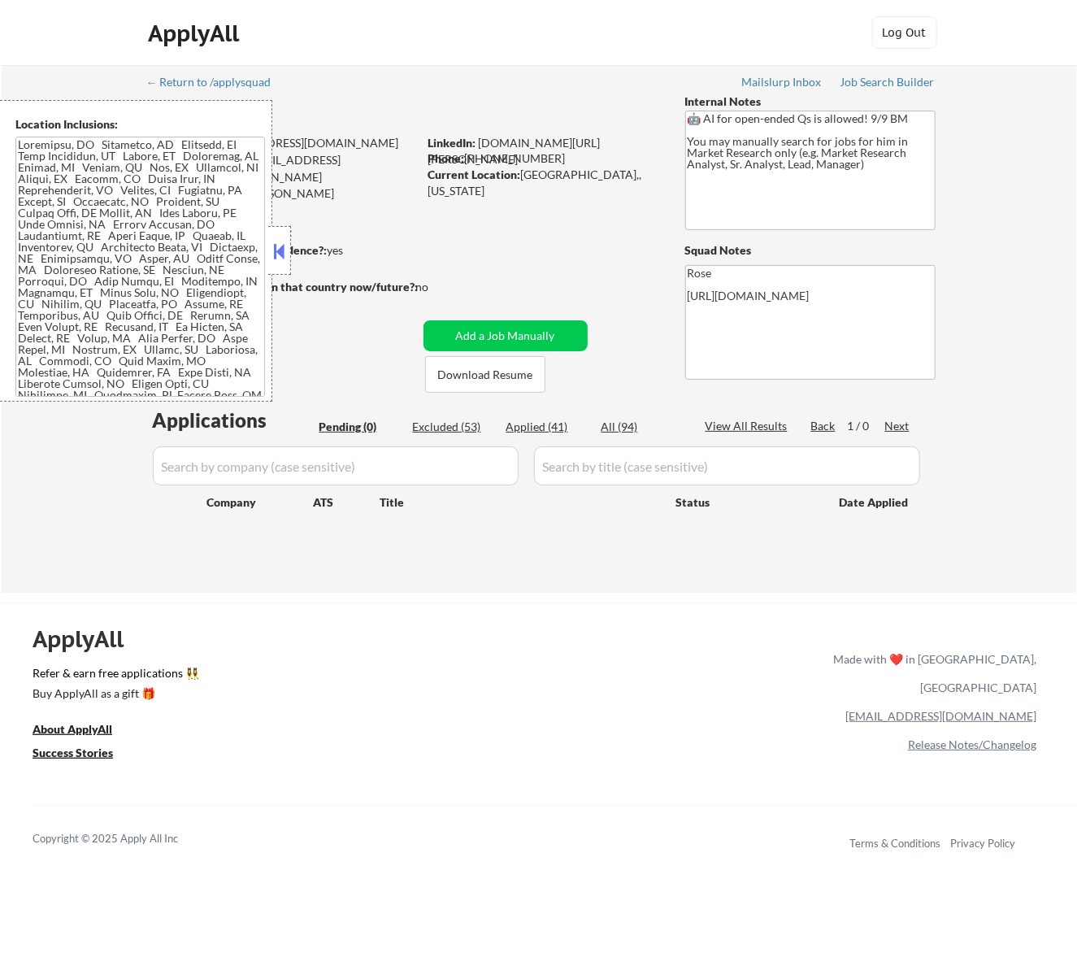
select select ""applied""
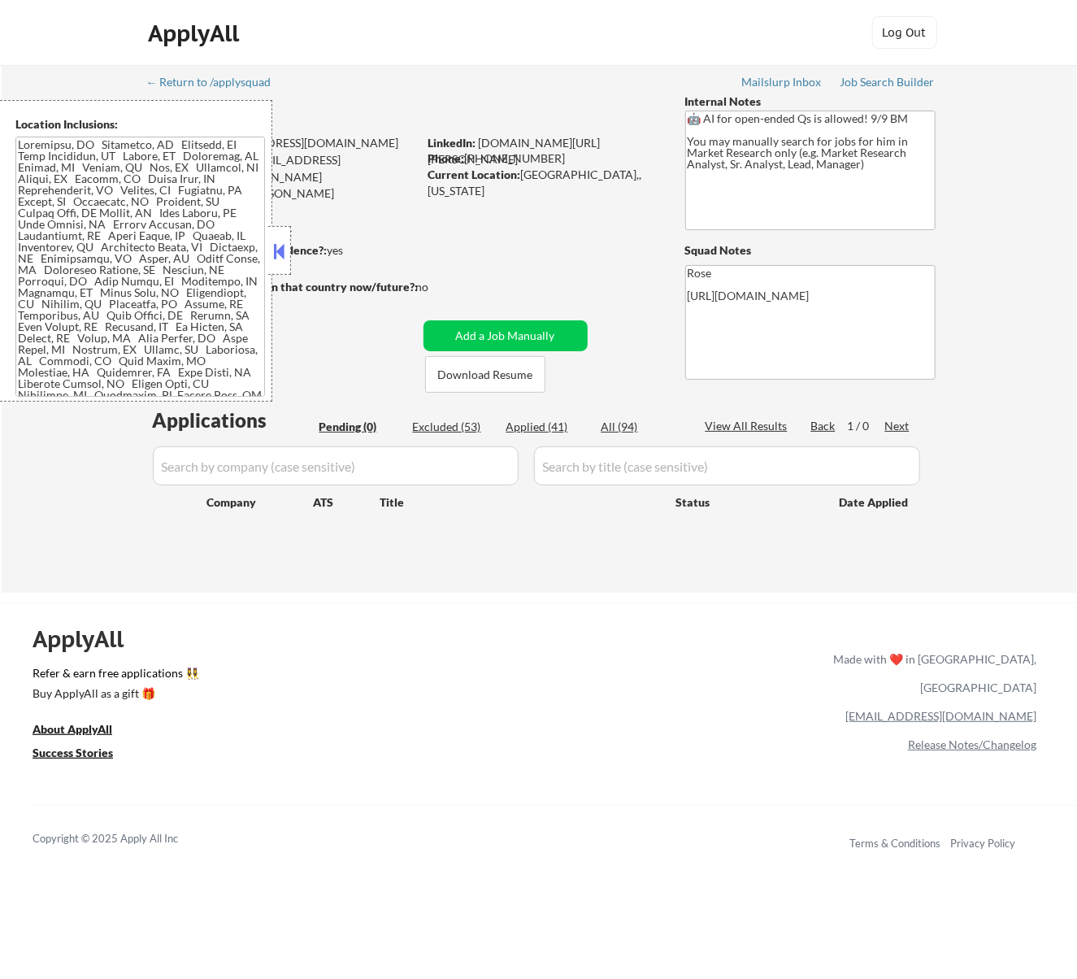
select select ""applied""
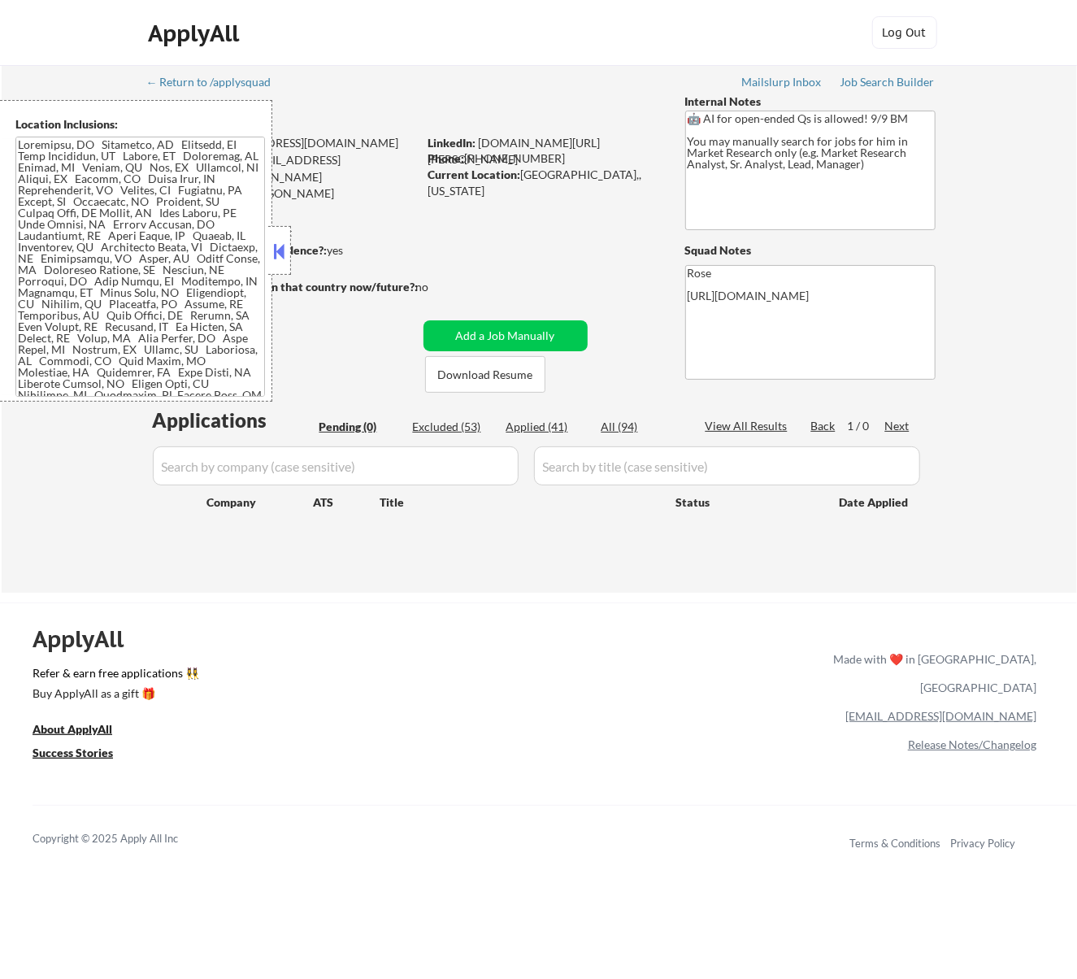
select select ""applied""
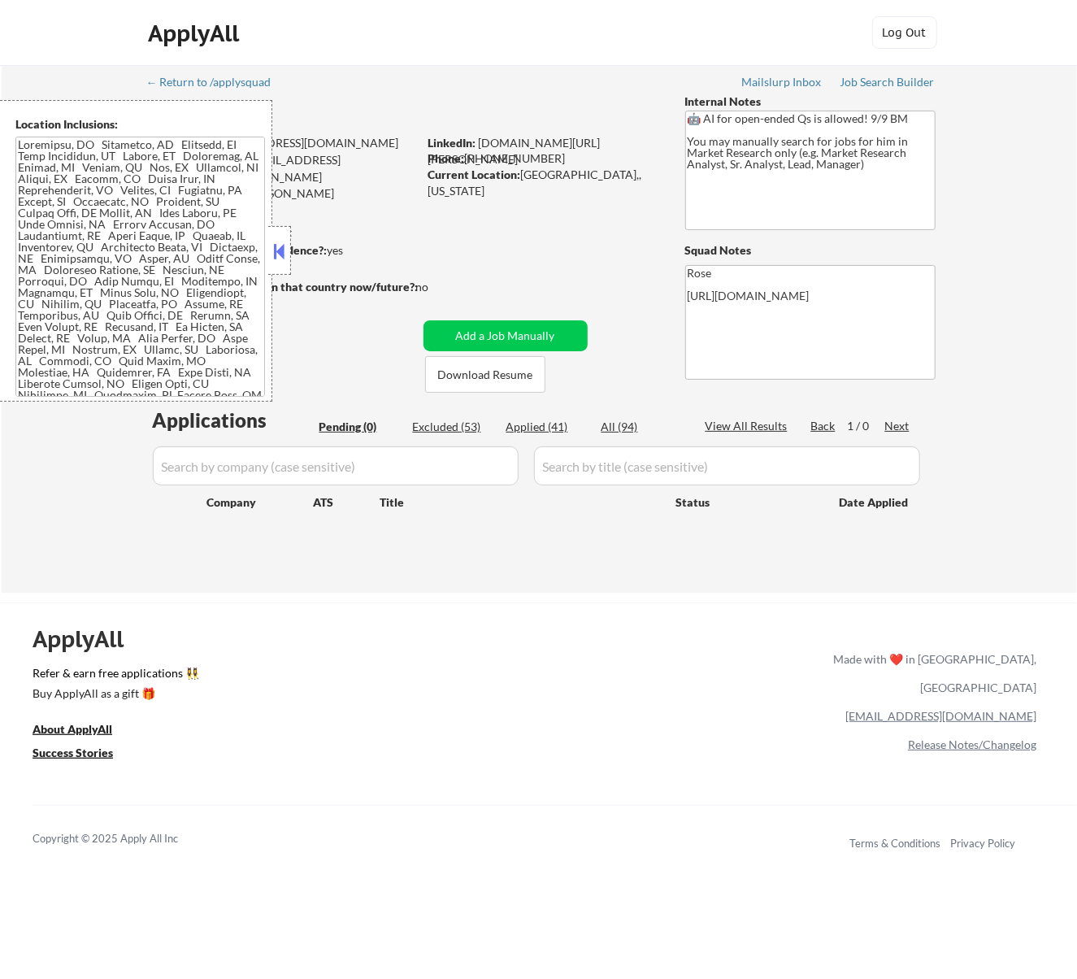
select select ""applied""
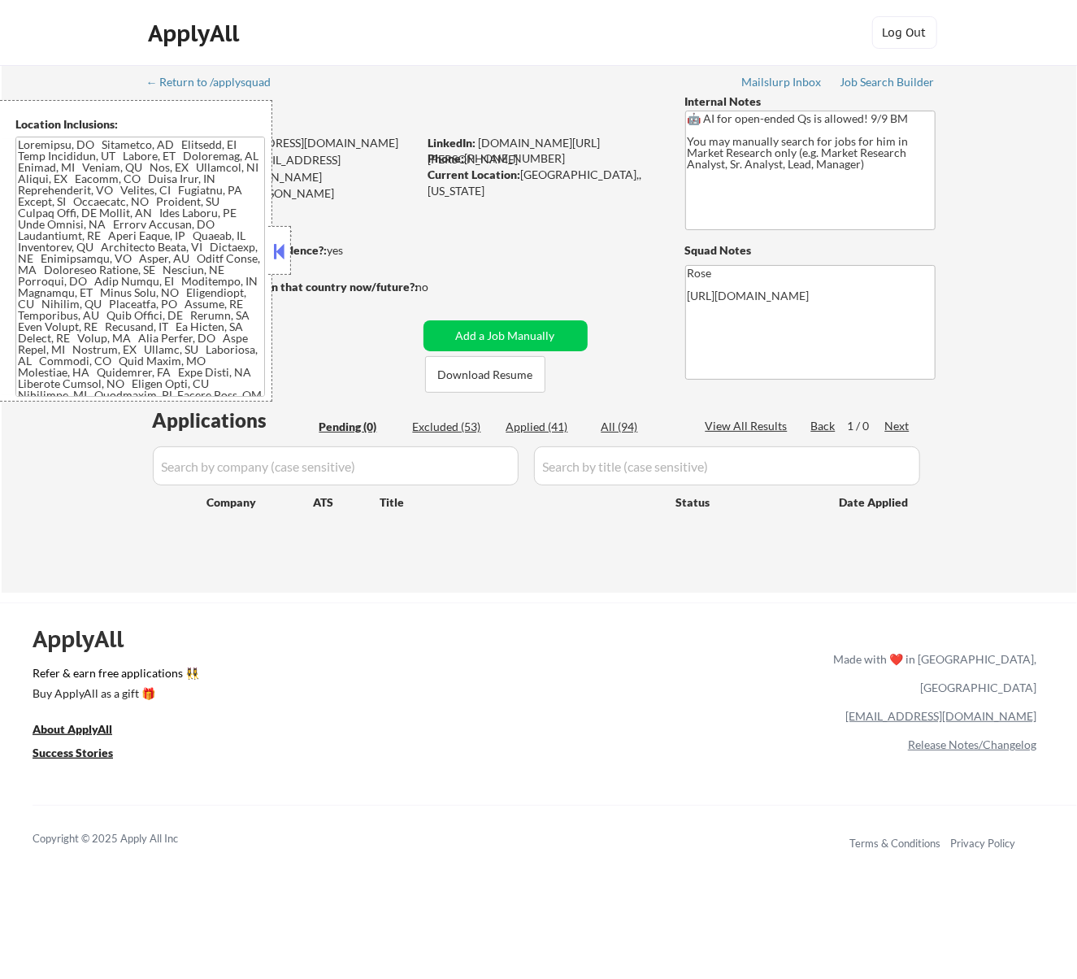
select select ""applied""
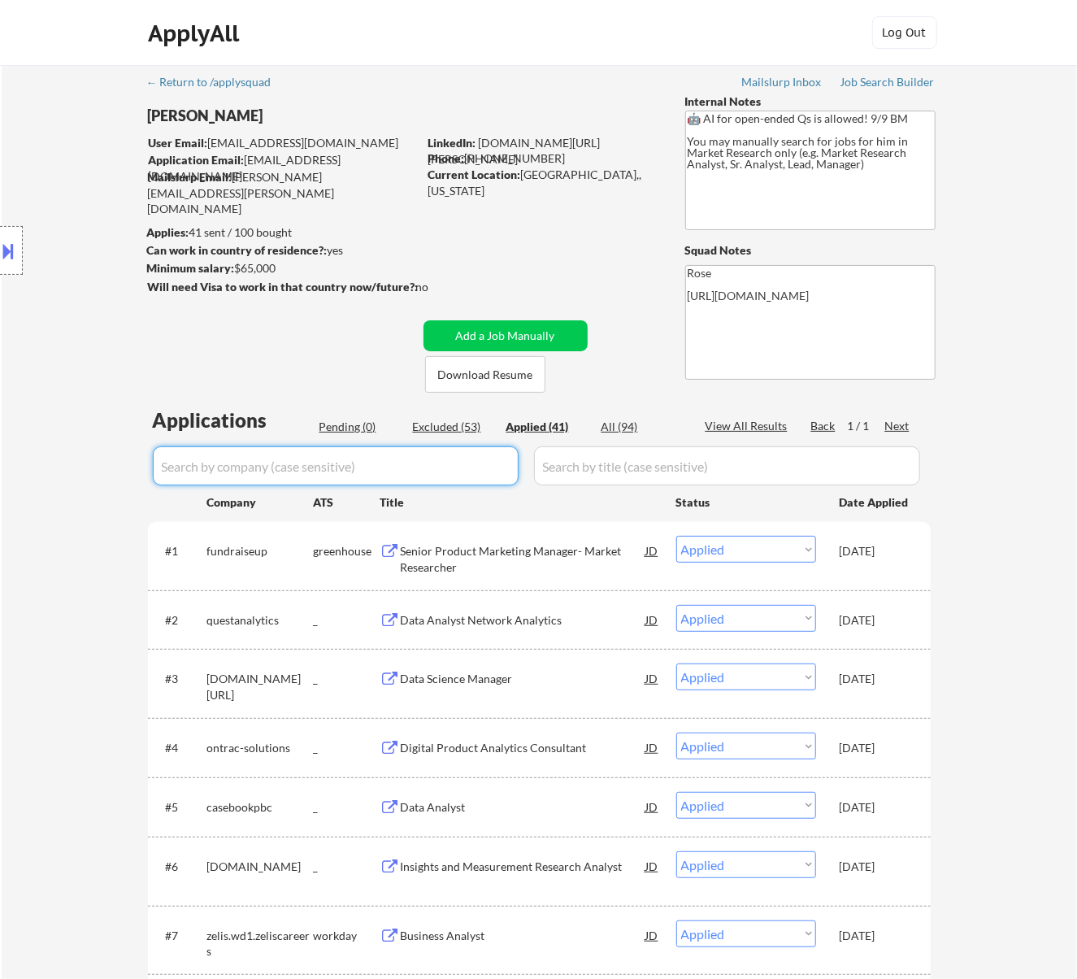
click at [494, 460] on input "input" at bounding box center [336, 465] width 366 height 39
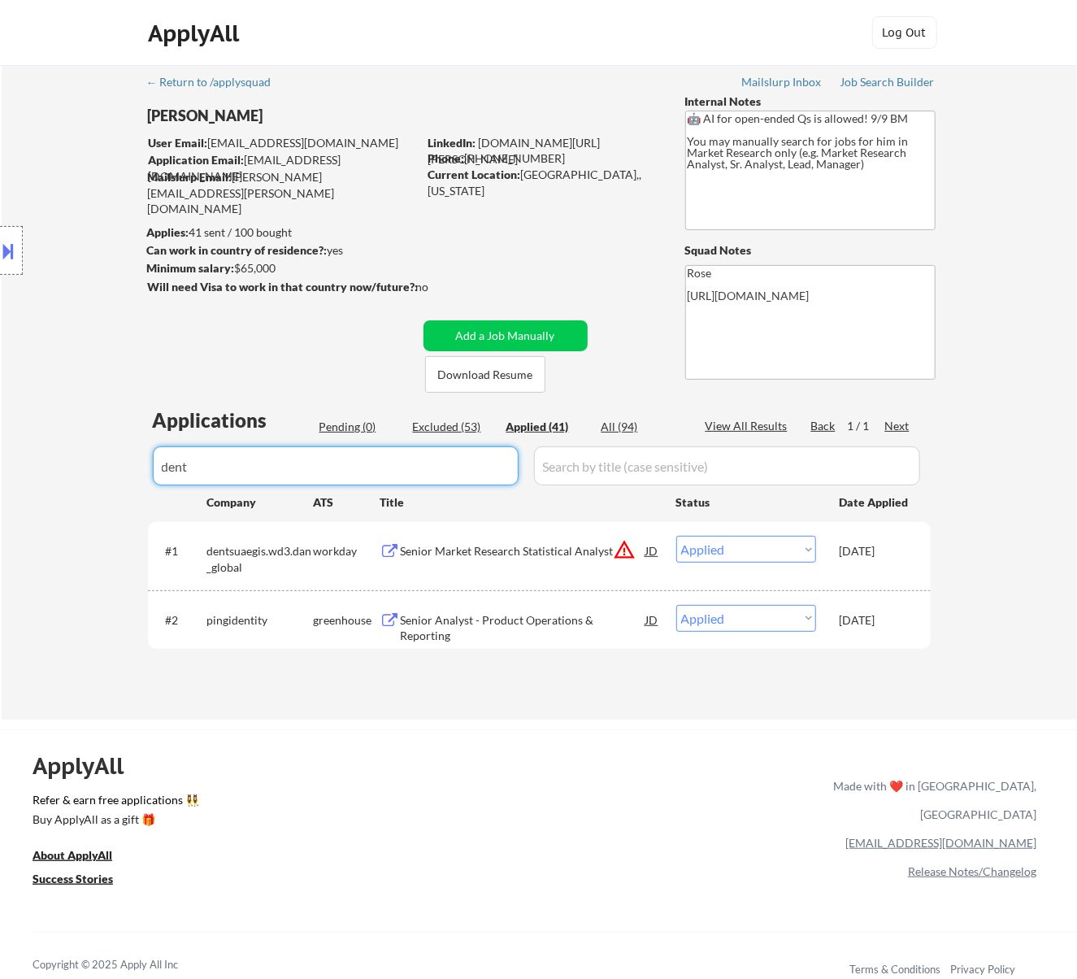
type input "dent"
click at [576, 548] on div "Senior Market Research Statistical Analyst" at bounding box center [524, 551] width 246 height 16
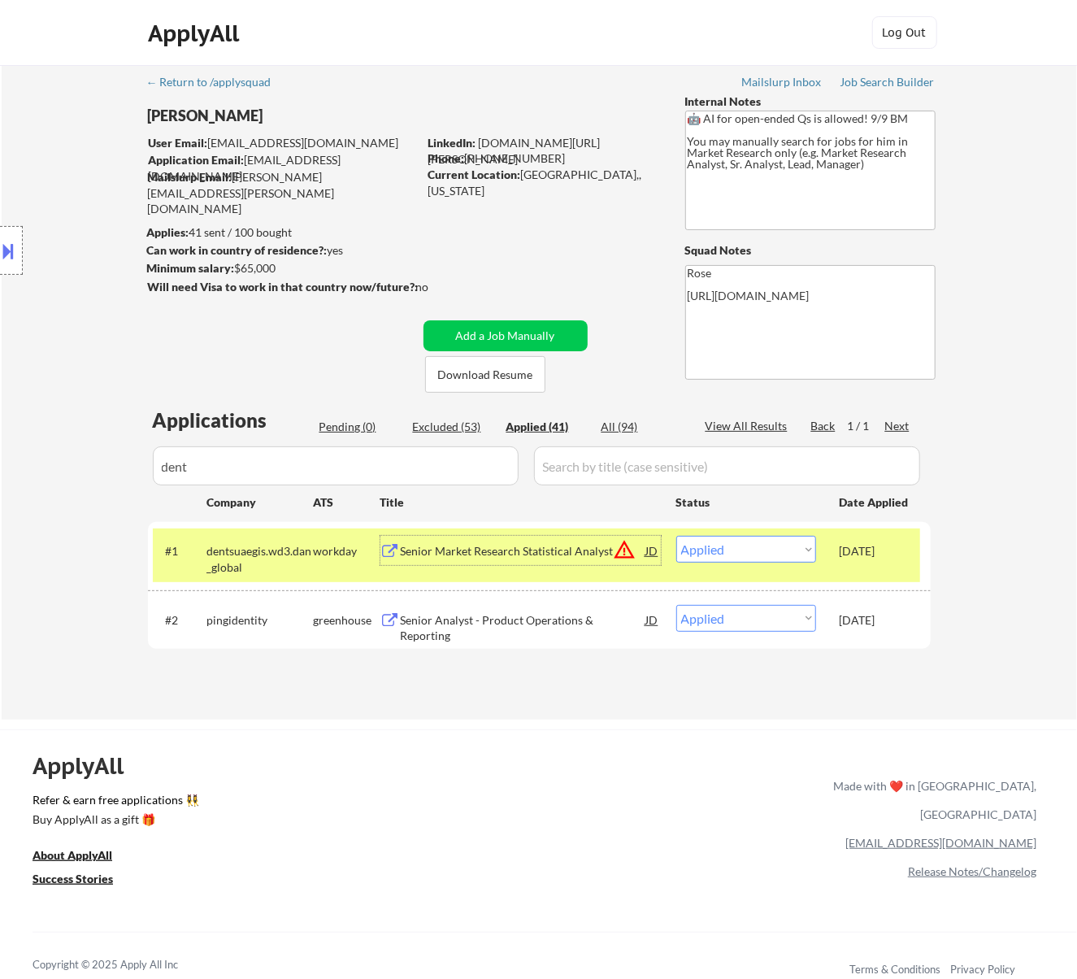
click at [655, 550] on div "JD" at bounding box center [653, 550] width 16 height 29
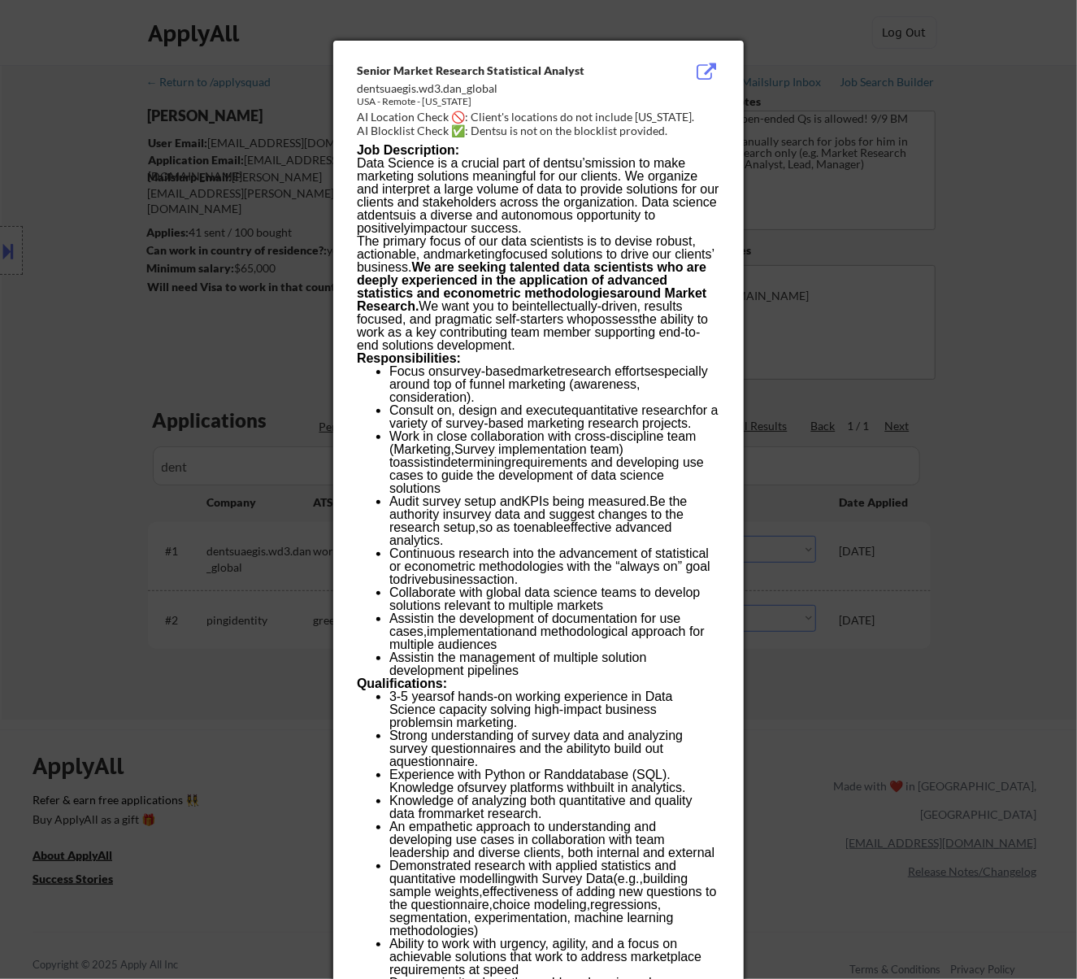
click at [977, 167] on div at bounding box center [538, 489] width 1077 height 979
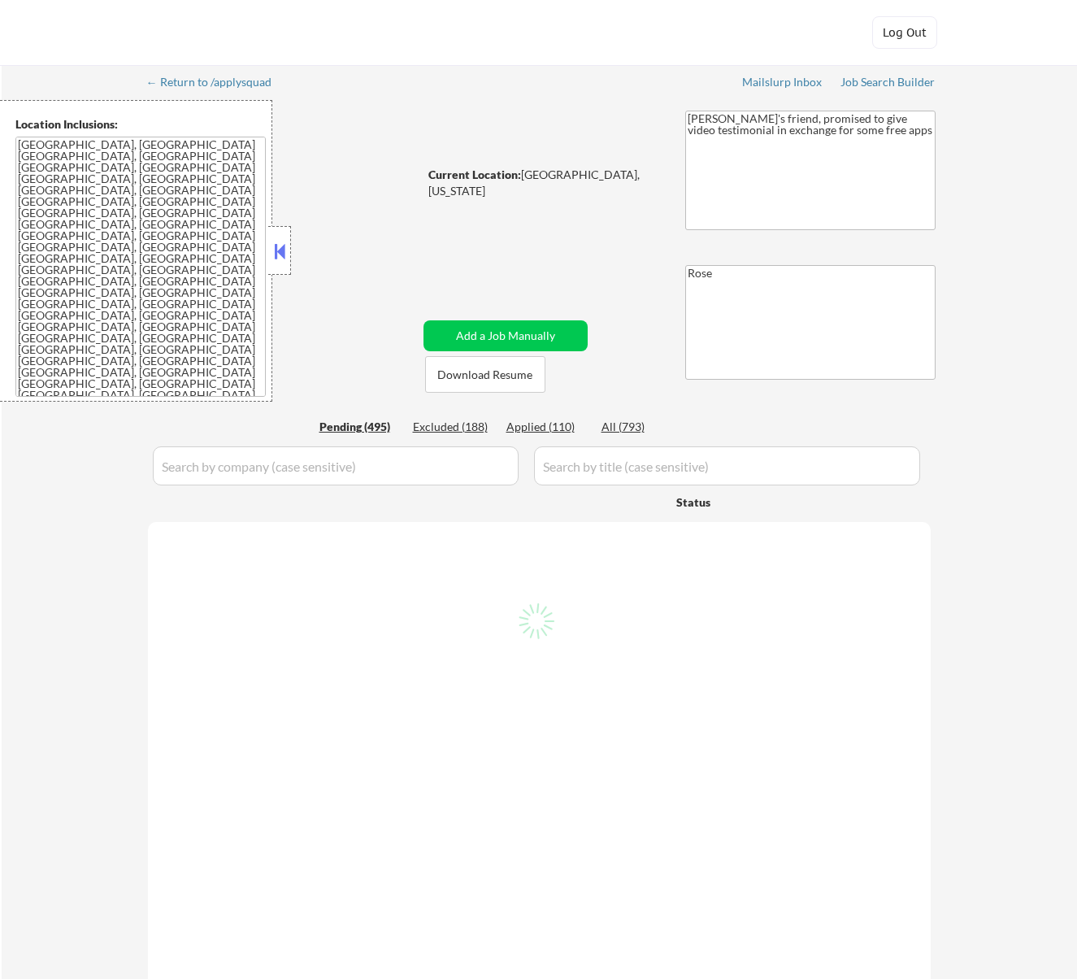
select select ""pending""
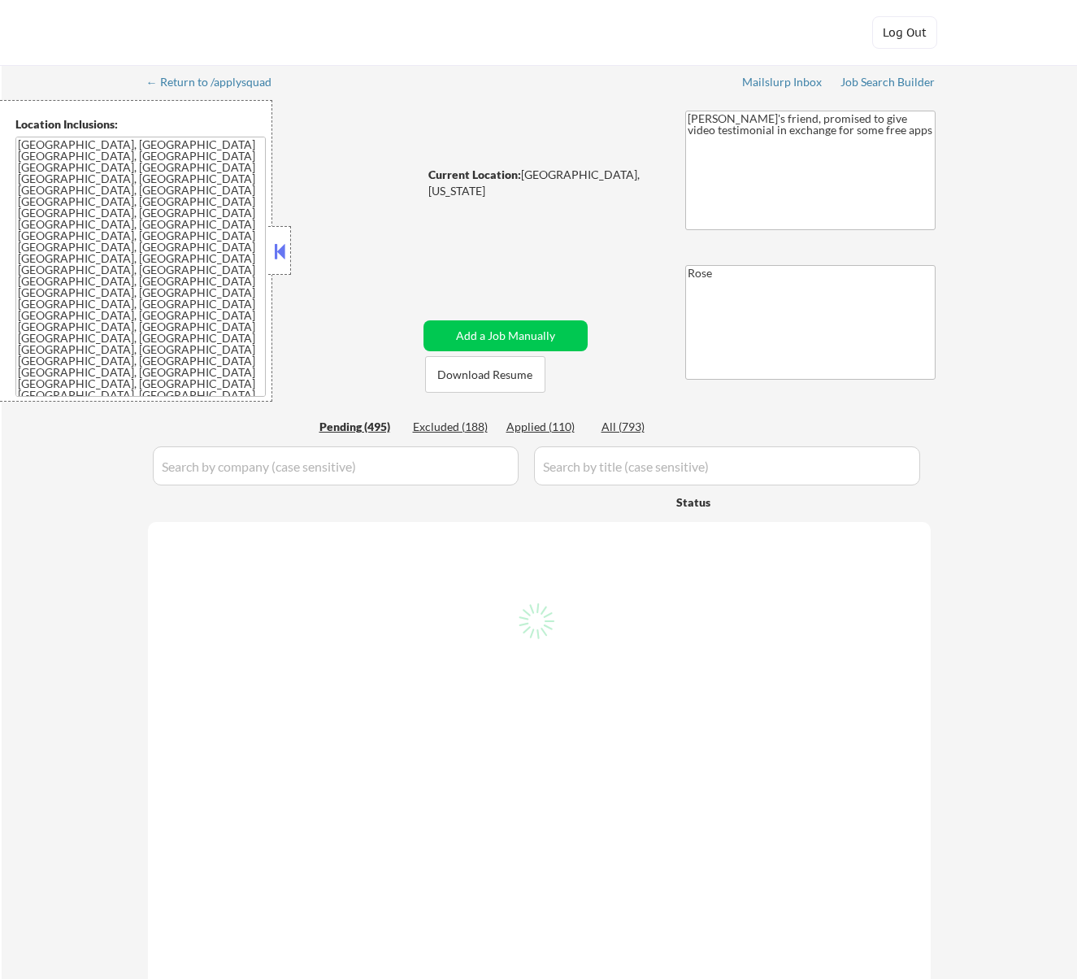
select select ""pending""
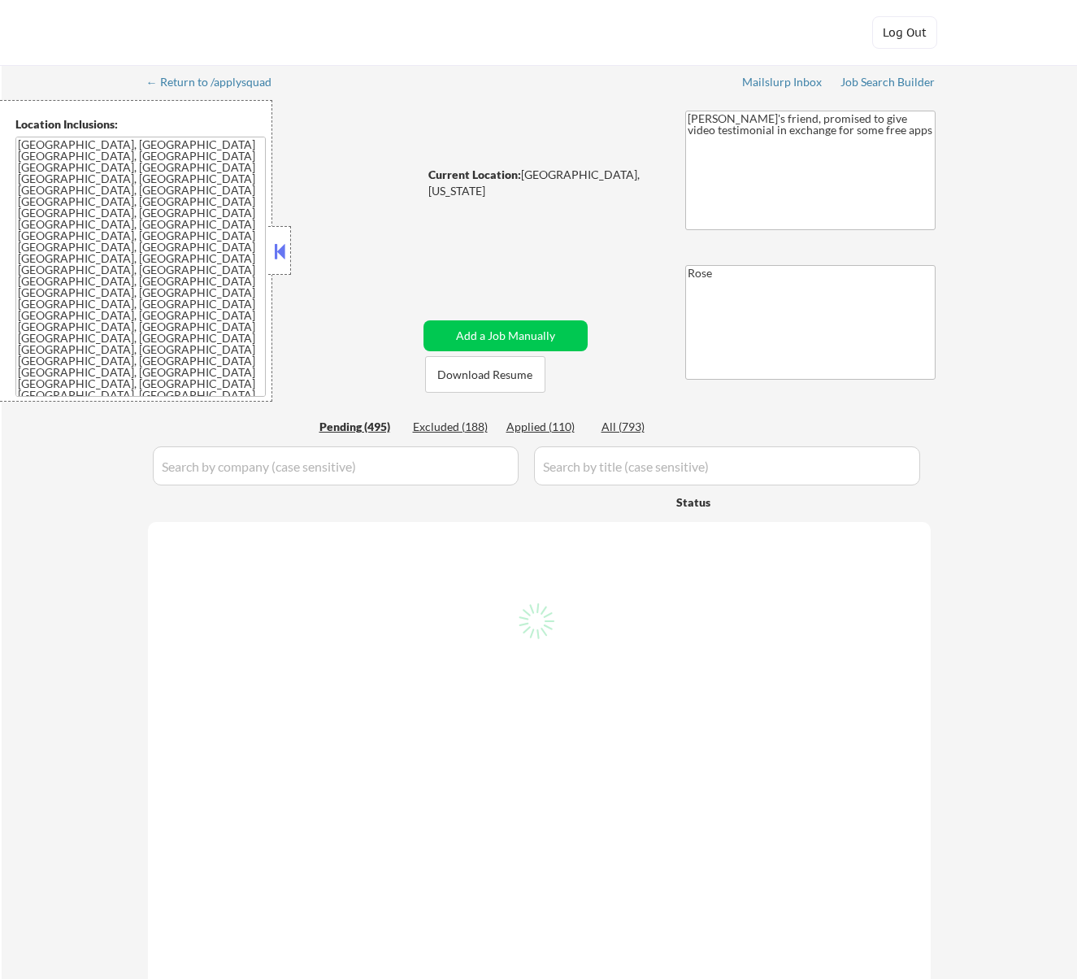
select select ""pending""
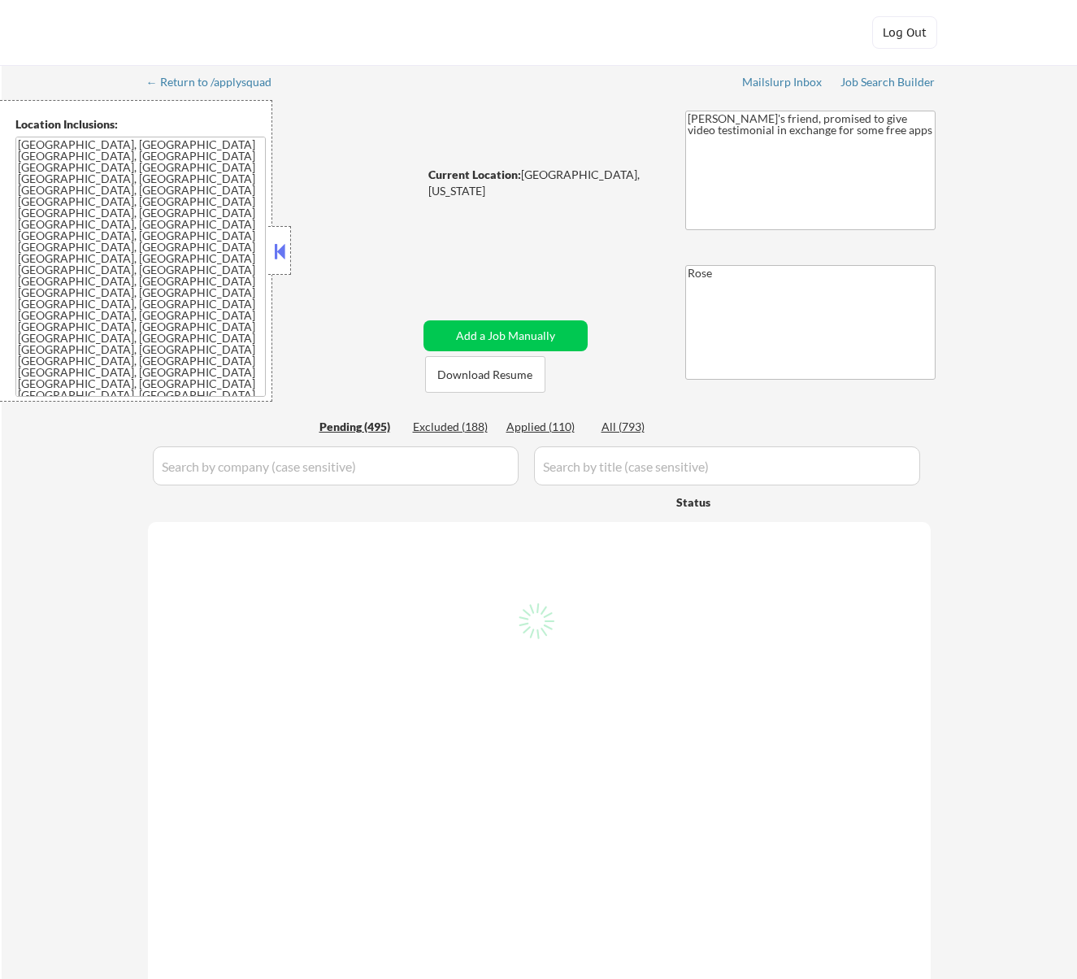
select select ""pending""
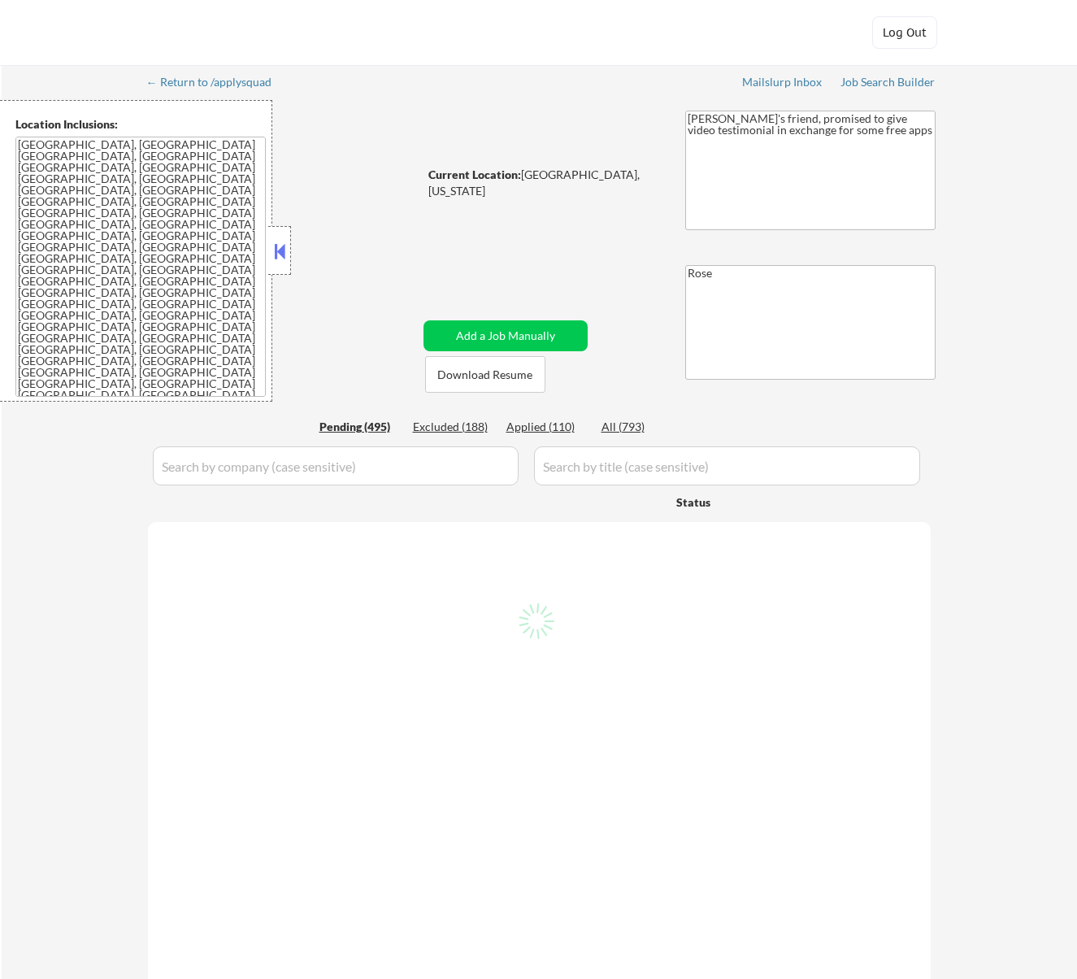
select select ""pending""
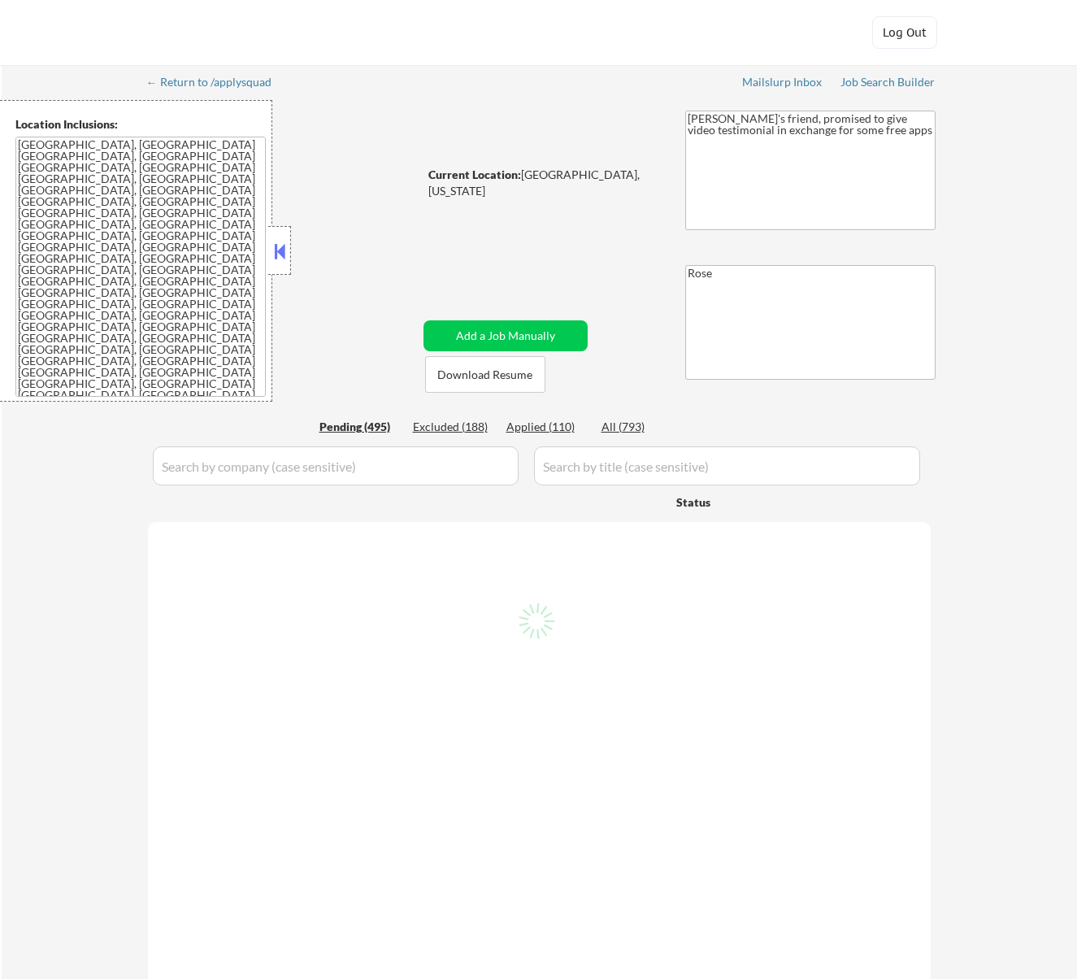
select select ""pending""
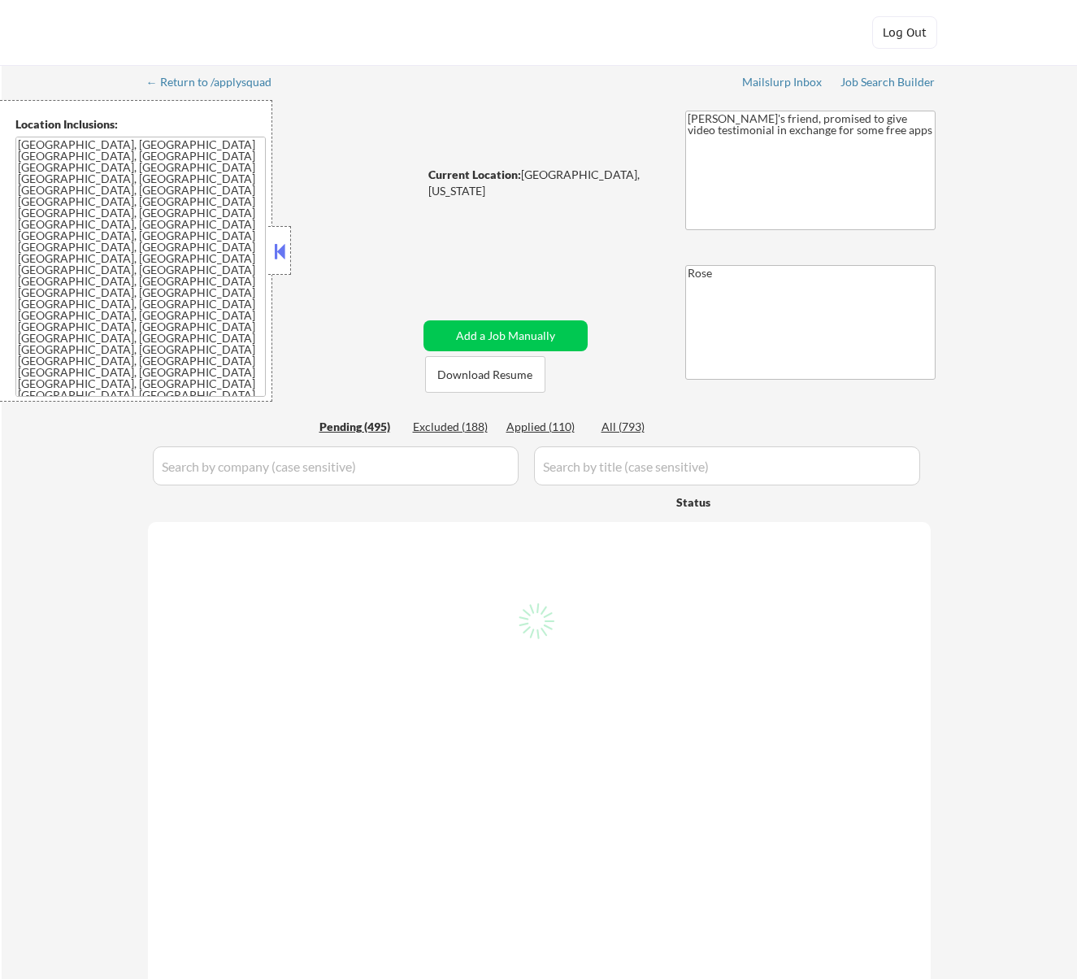
select select ""pending""
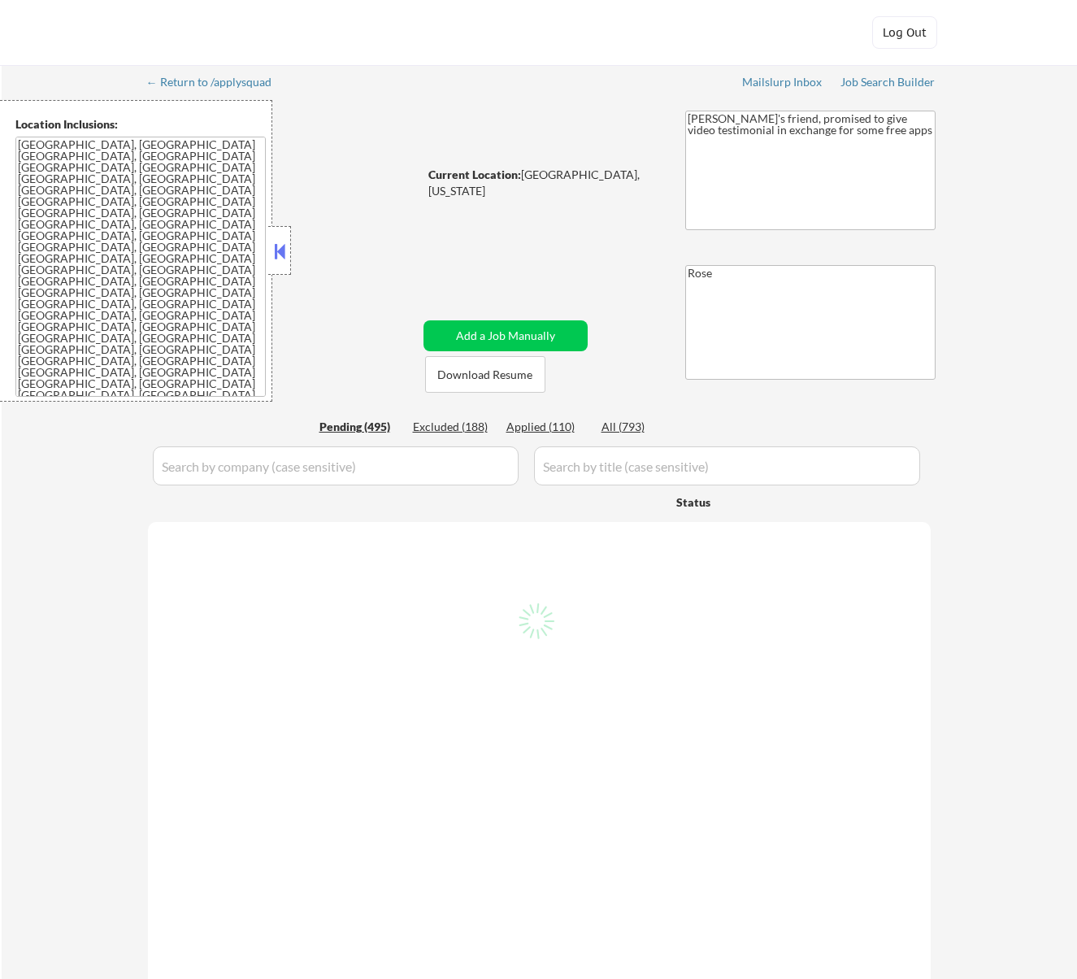
select select ""pending""
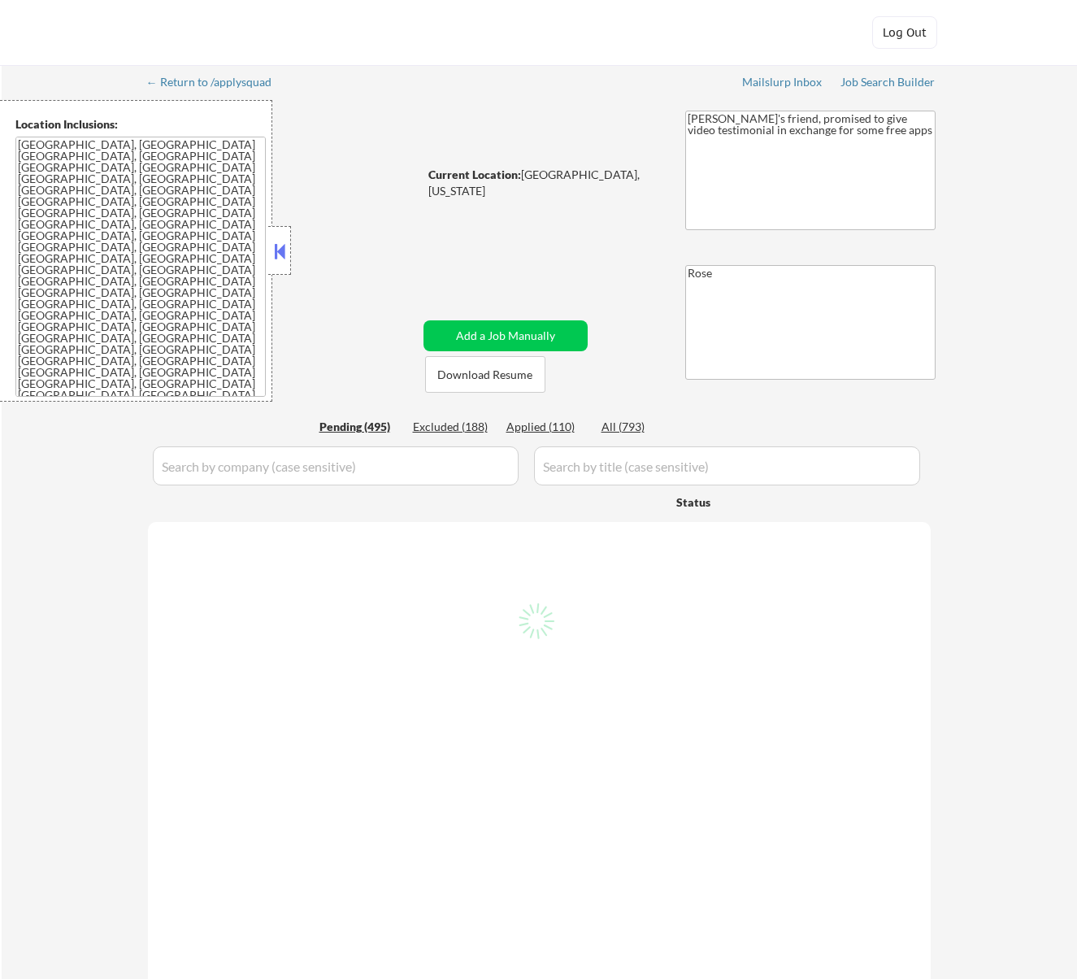
select select ""pending""
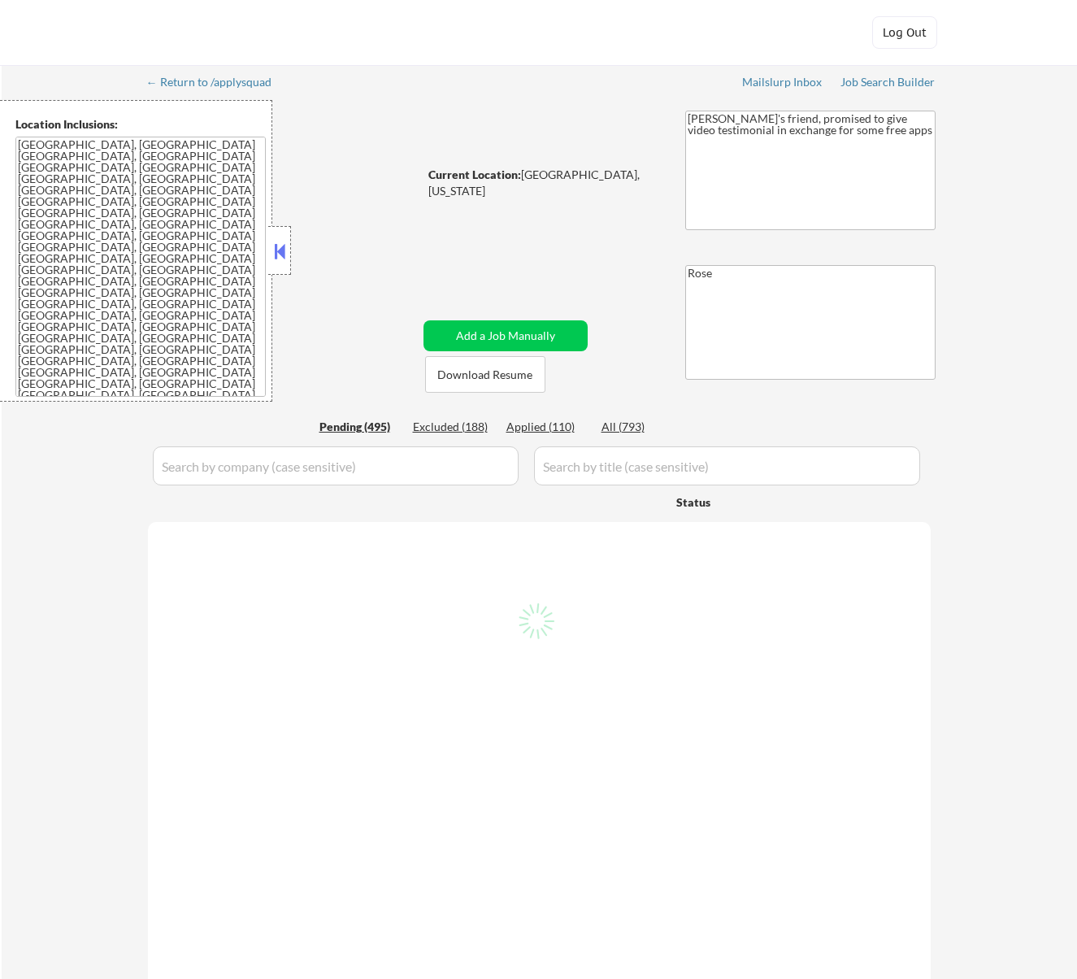
select select ""pending""
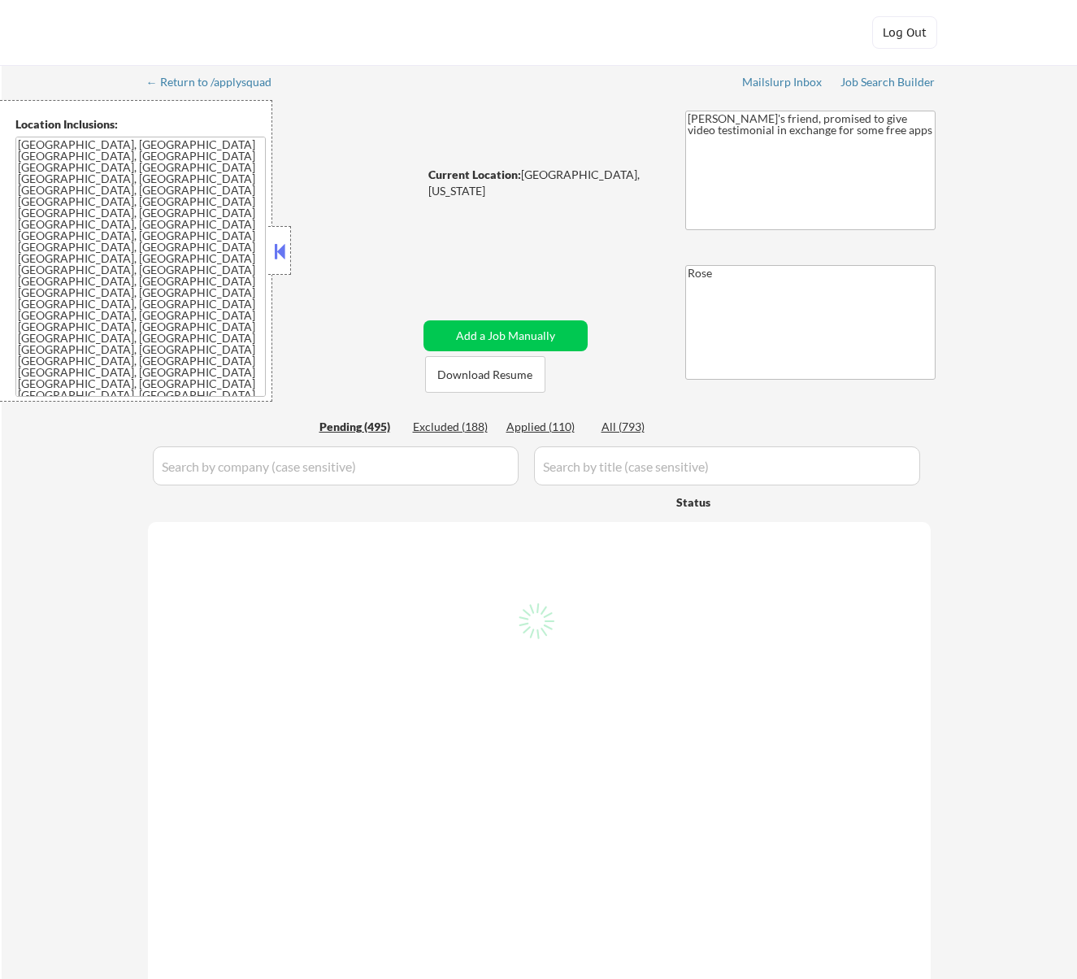
select select ""pending""
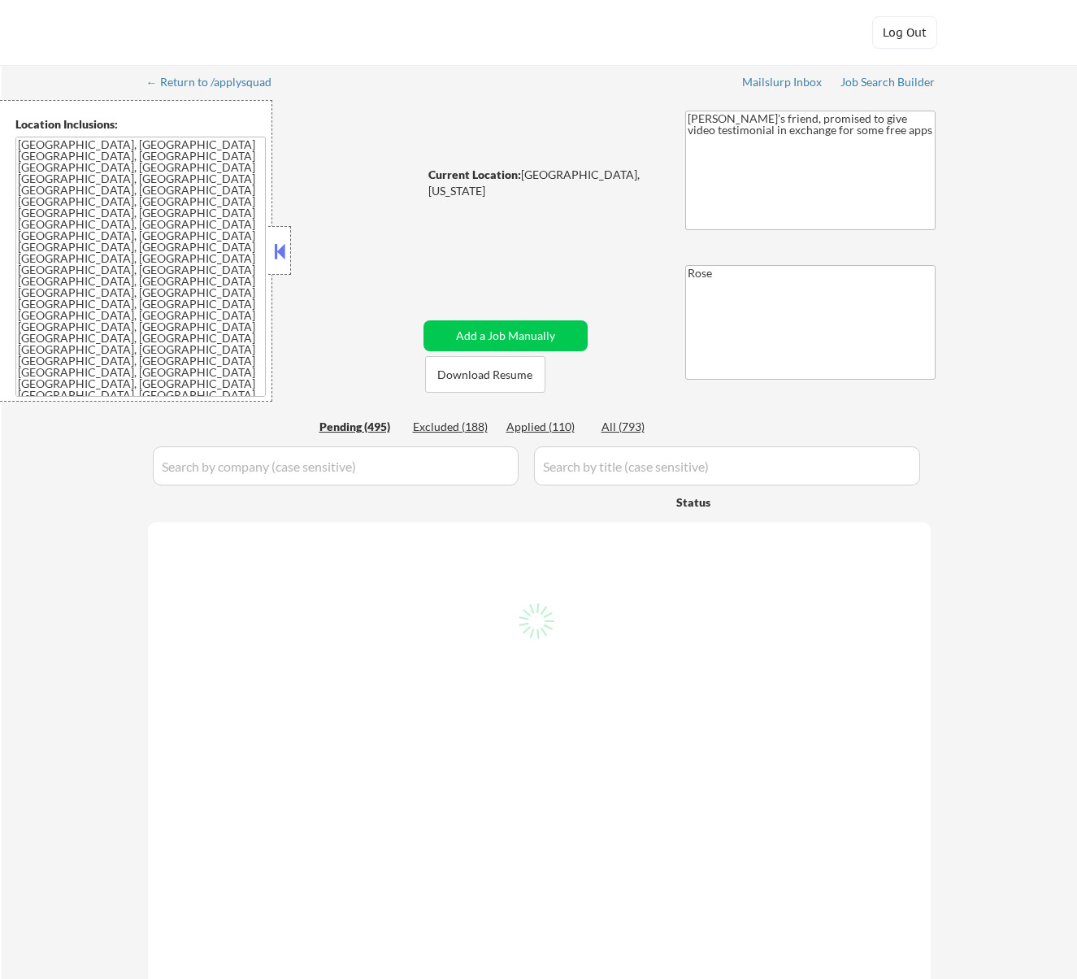
select select ""pending""
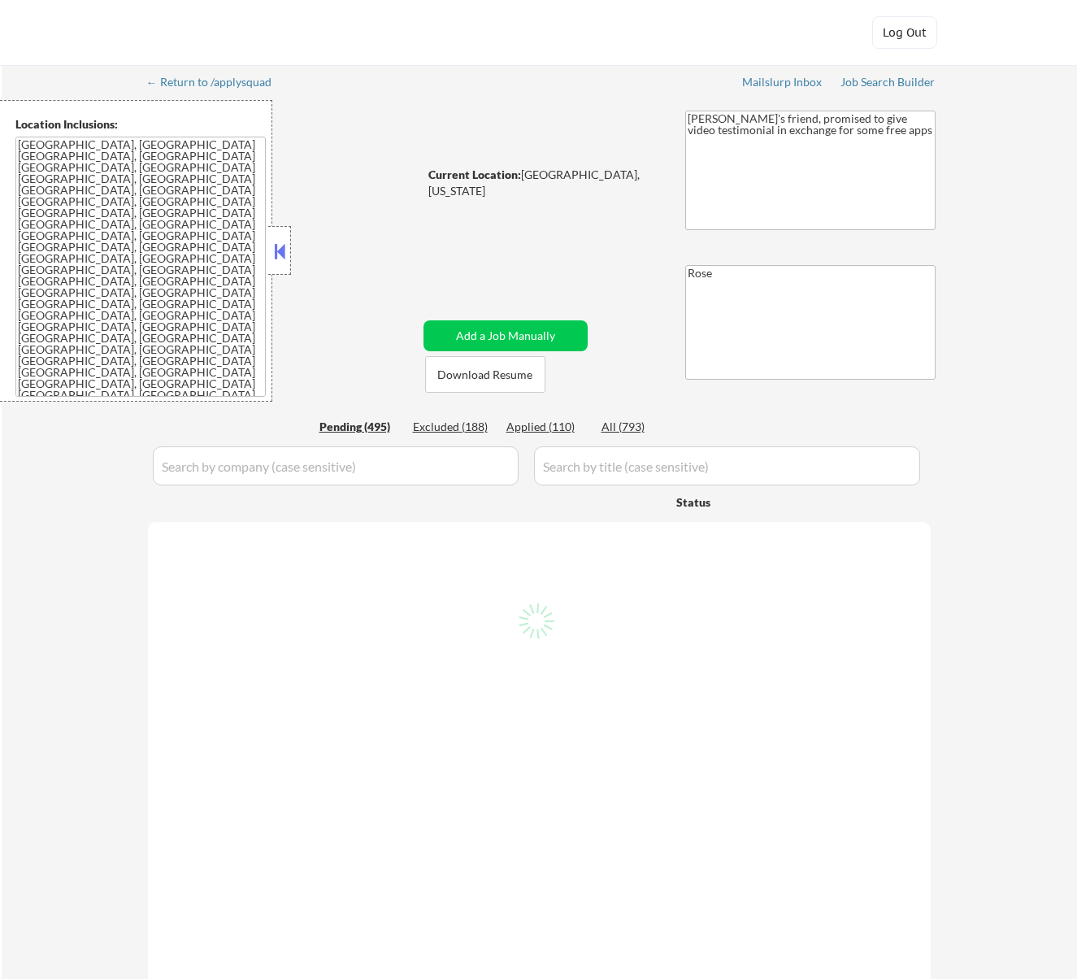
select select ""pending""
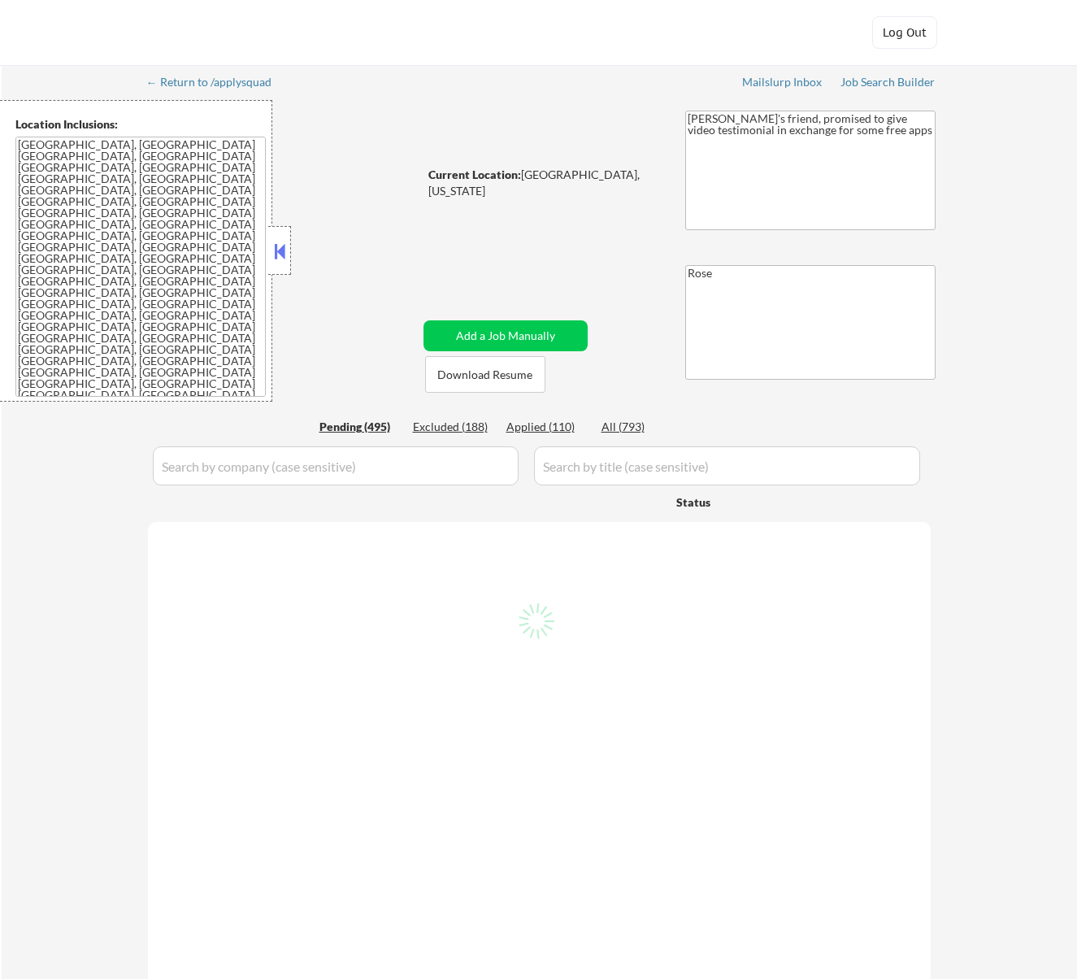
select select ""pending""
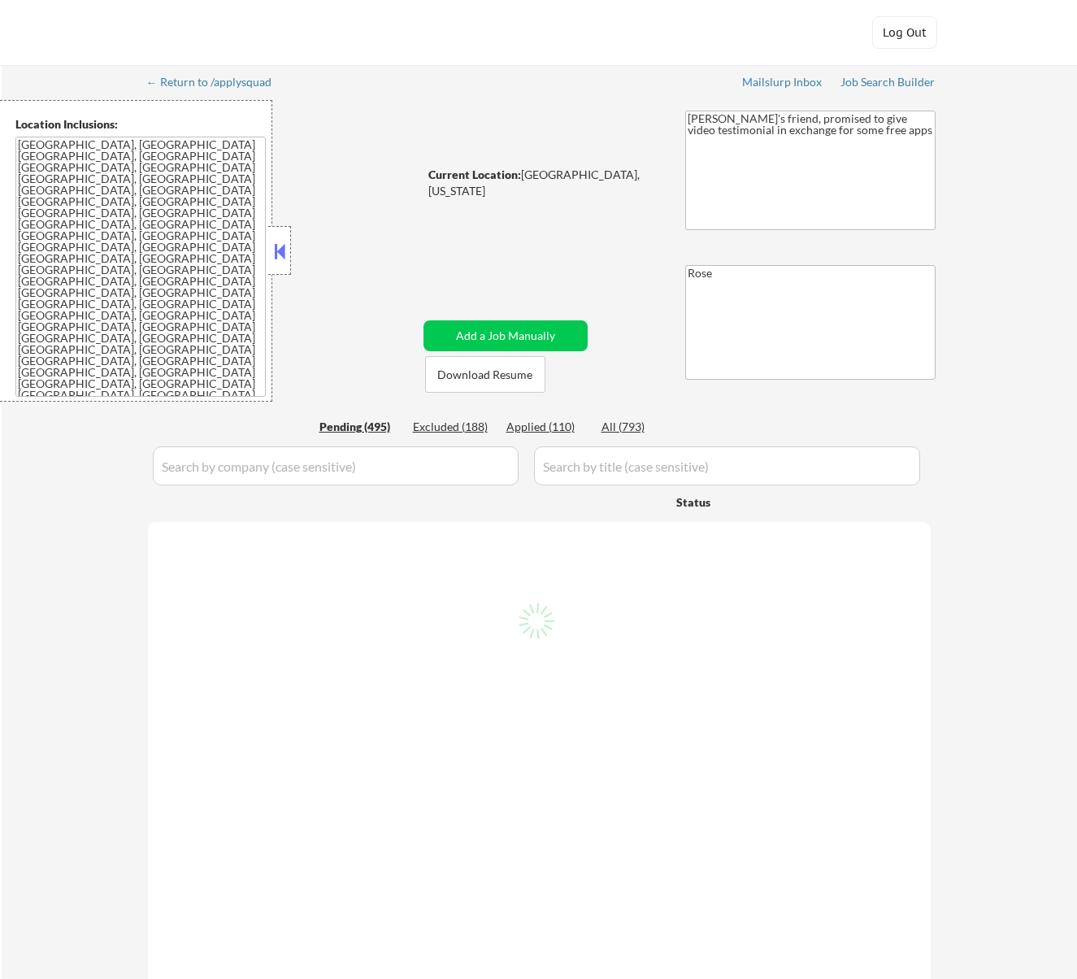
select select ""pending""
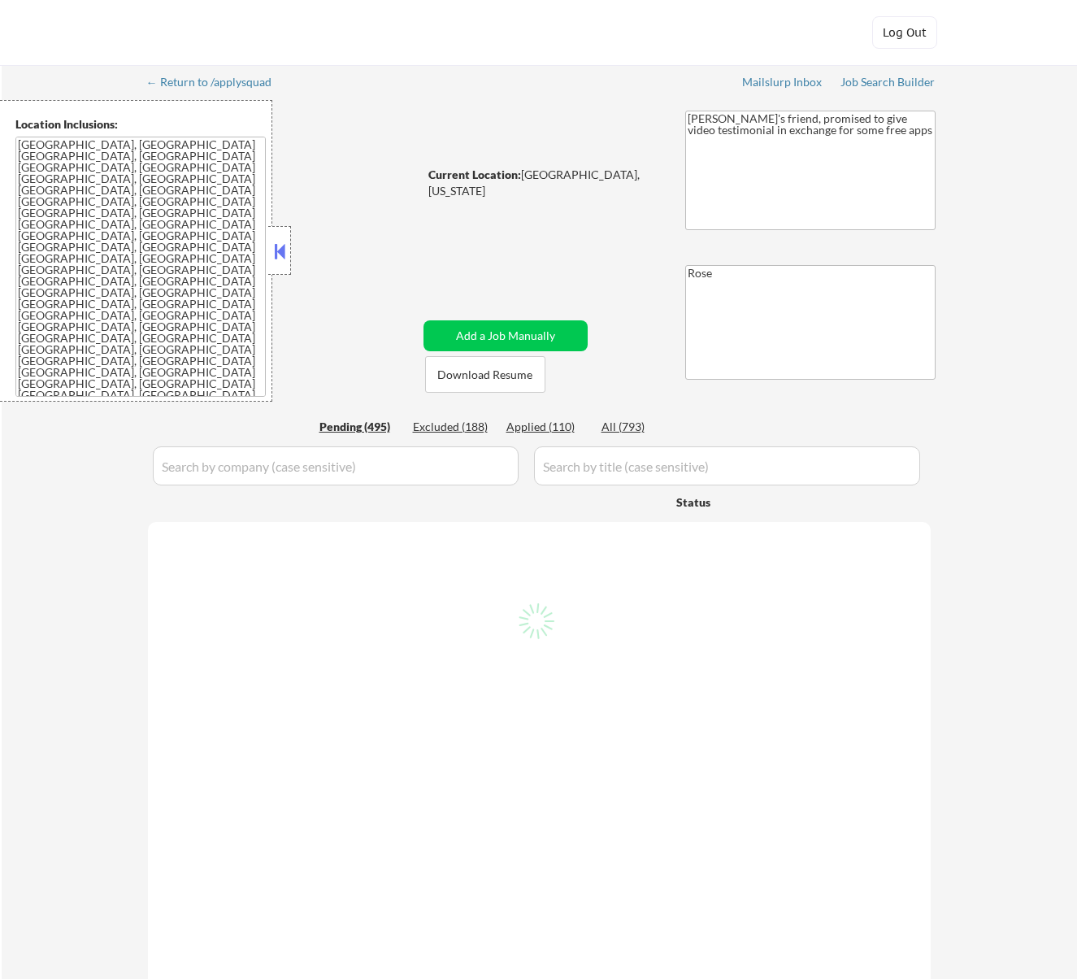
select select ""pending""
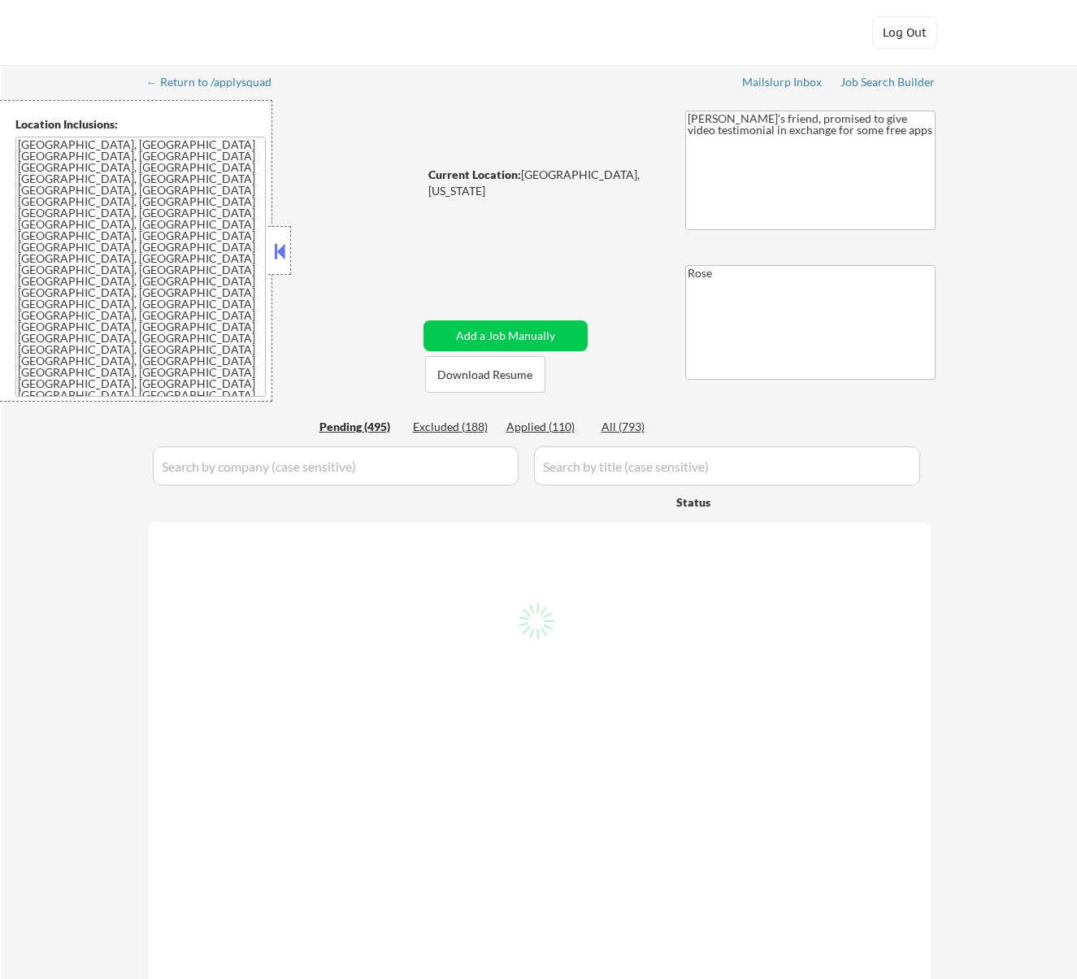
select select ""pending""
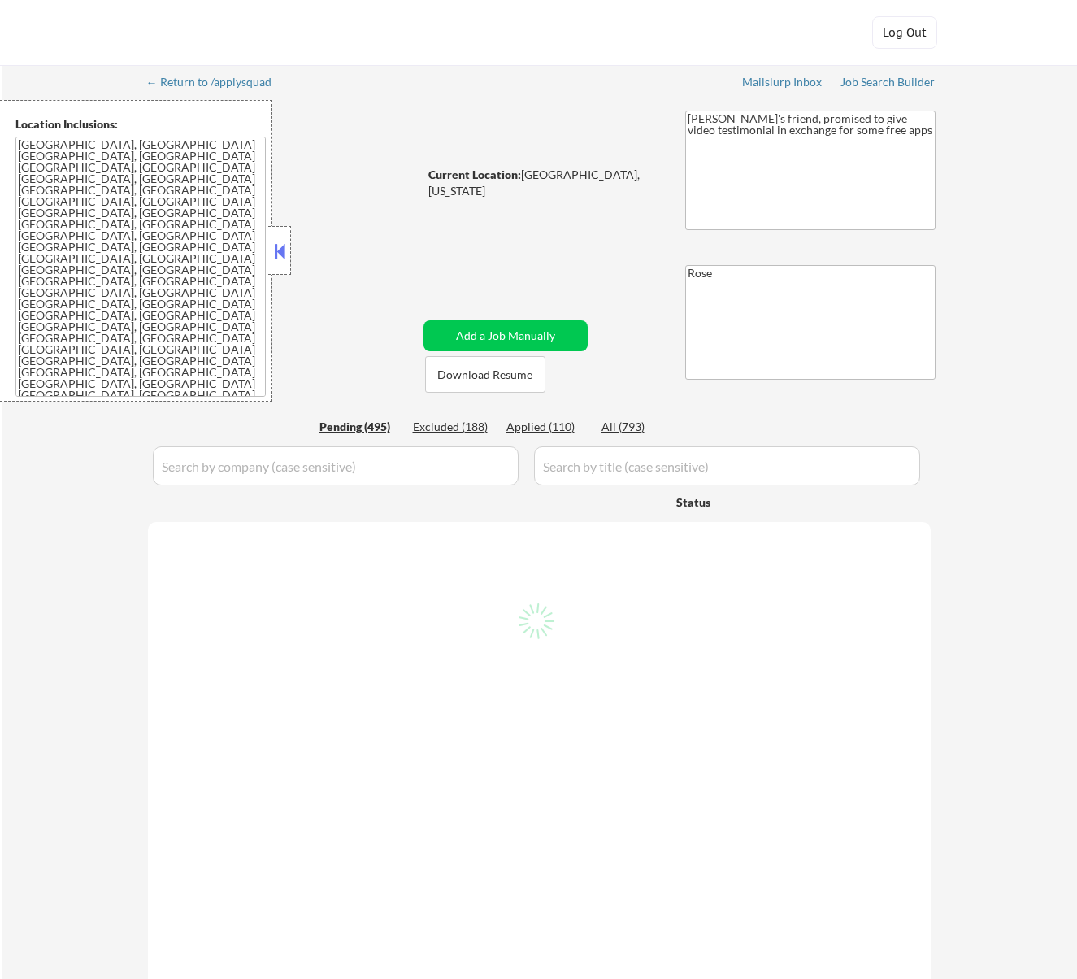
select select ""pending""
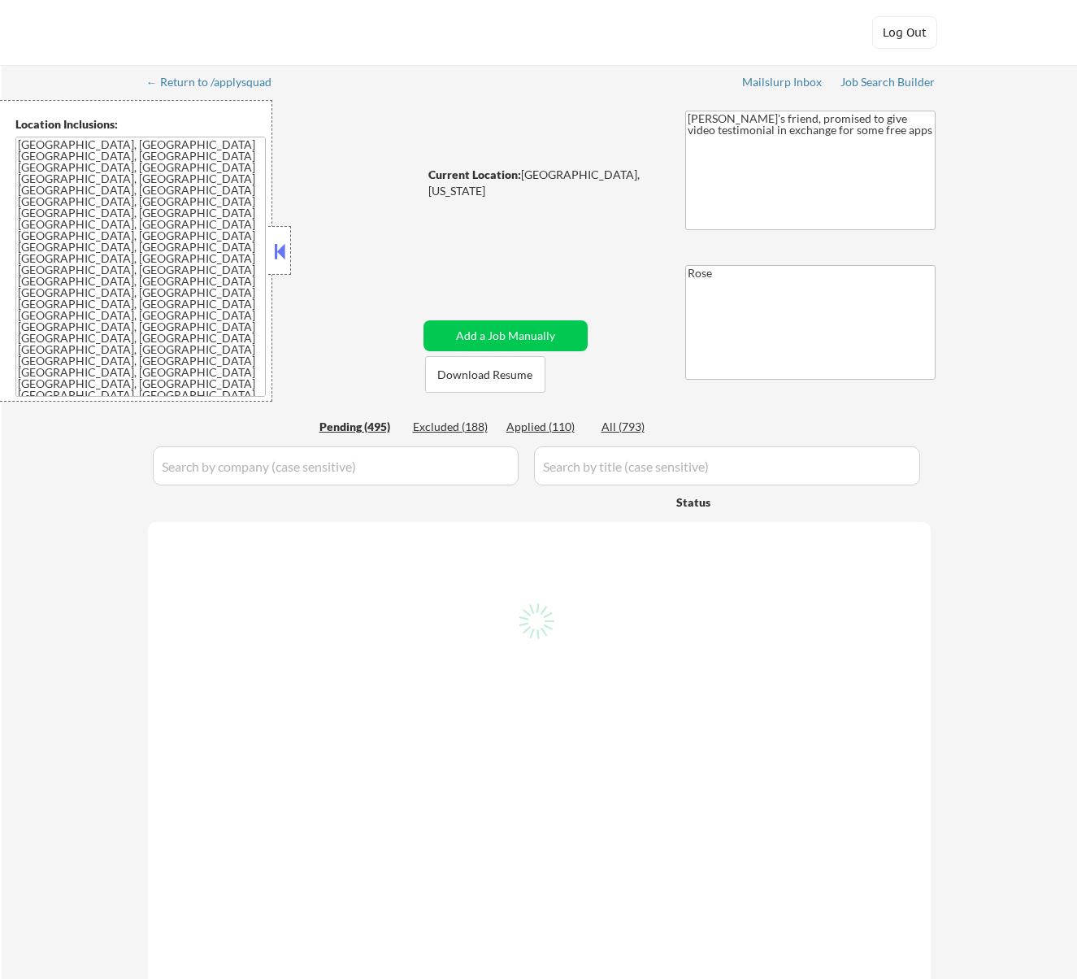
select select ""pending""
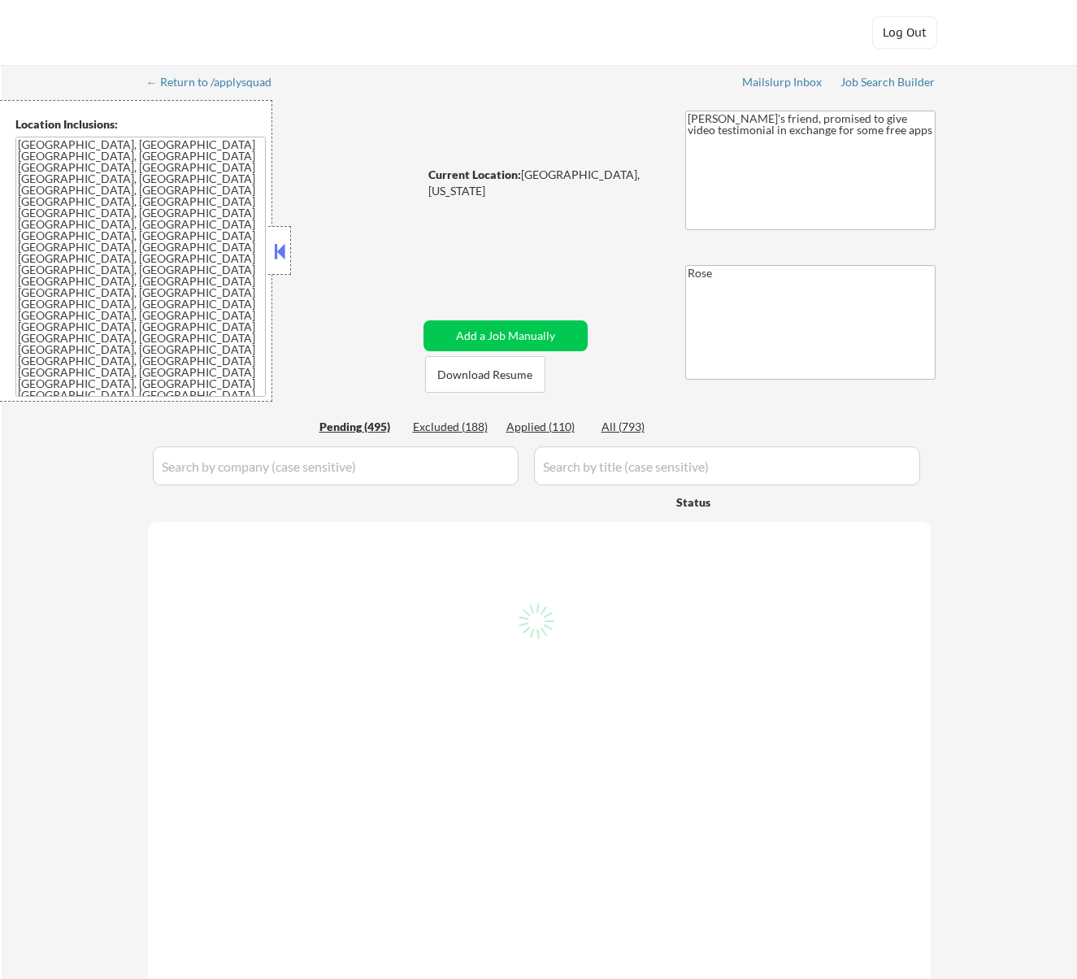
select select ""pending""
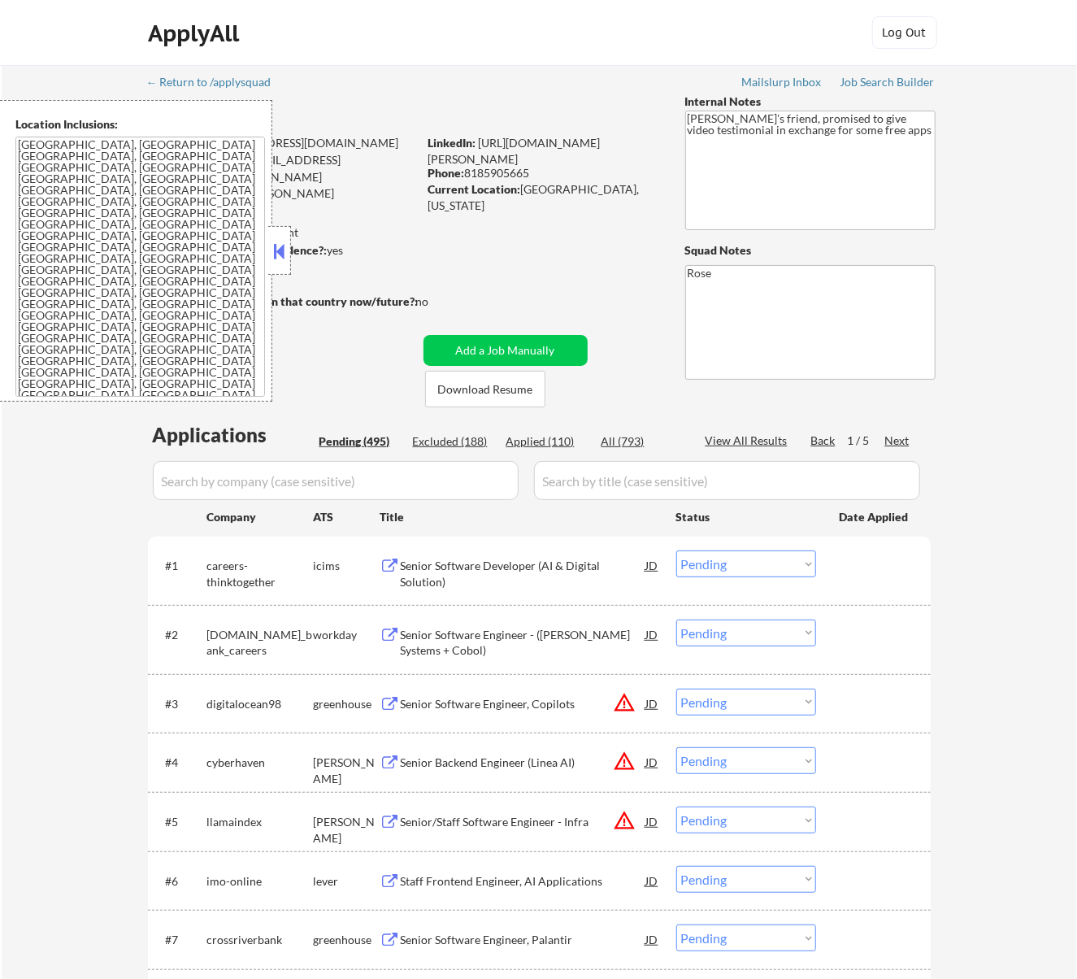
click at [276, 248] on button at bounding box center [279, 251] width 18 height 24
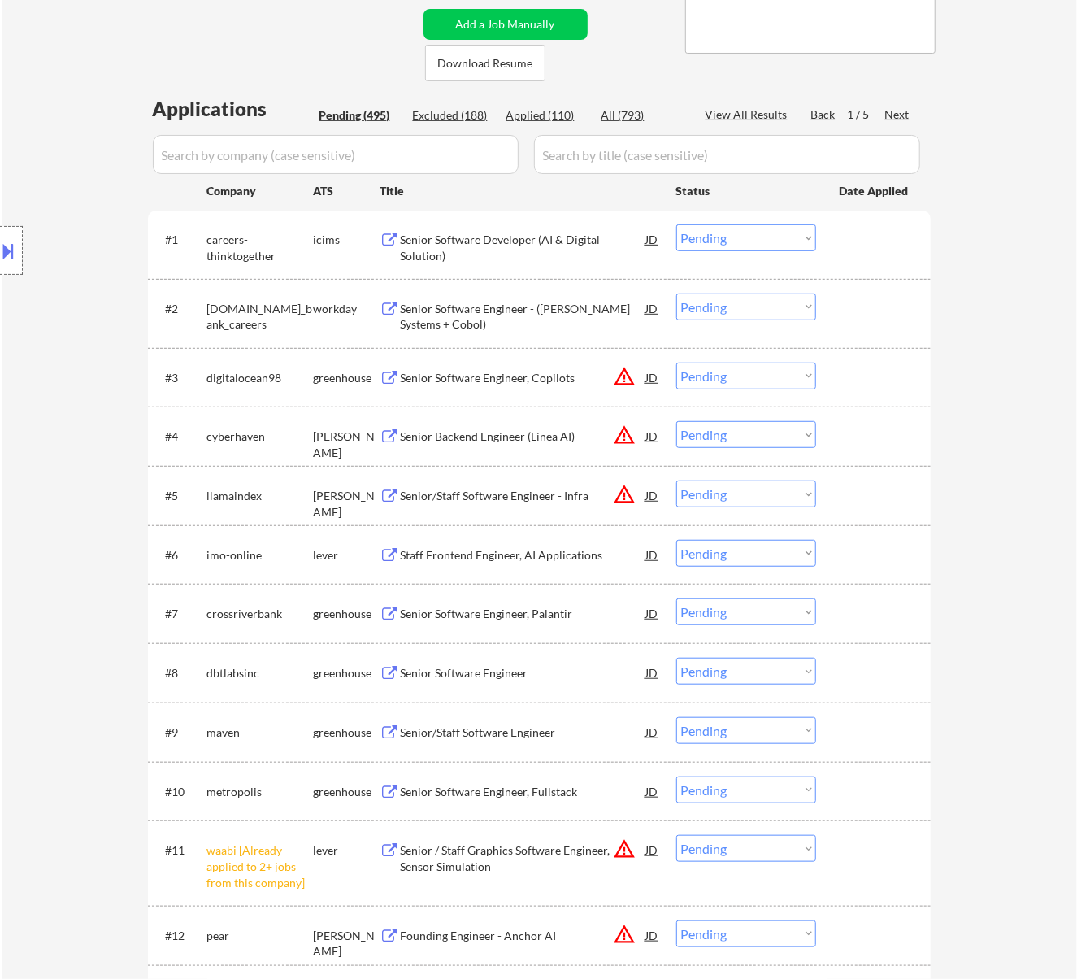
scroll to position [433, 0]
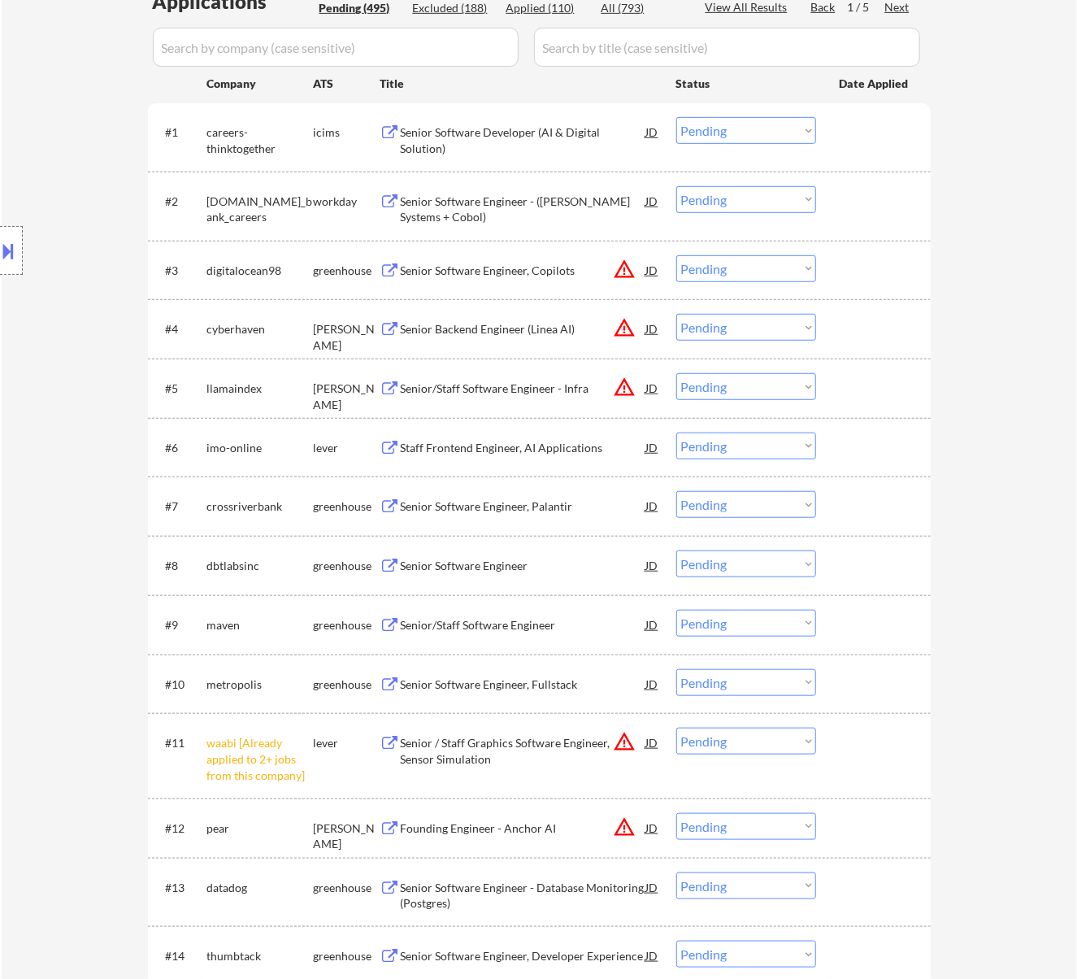
click at [559, 502] on div "Senior Software Engineer, Palantir" at bounding box center [524, 506] width 246 height 16
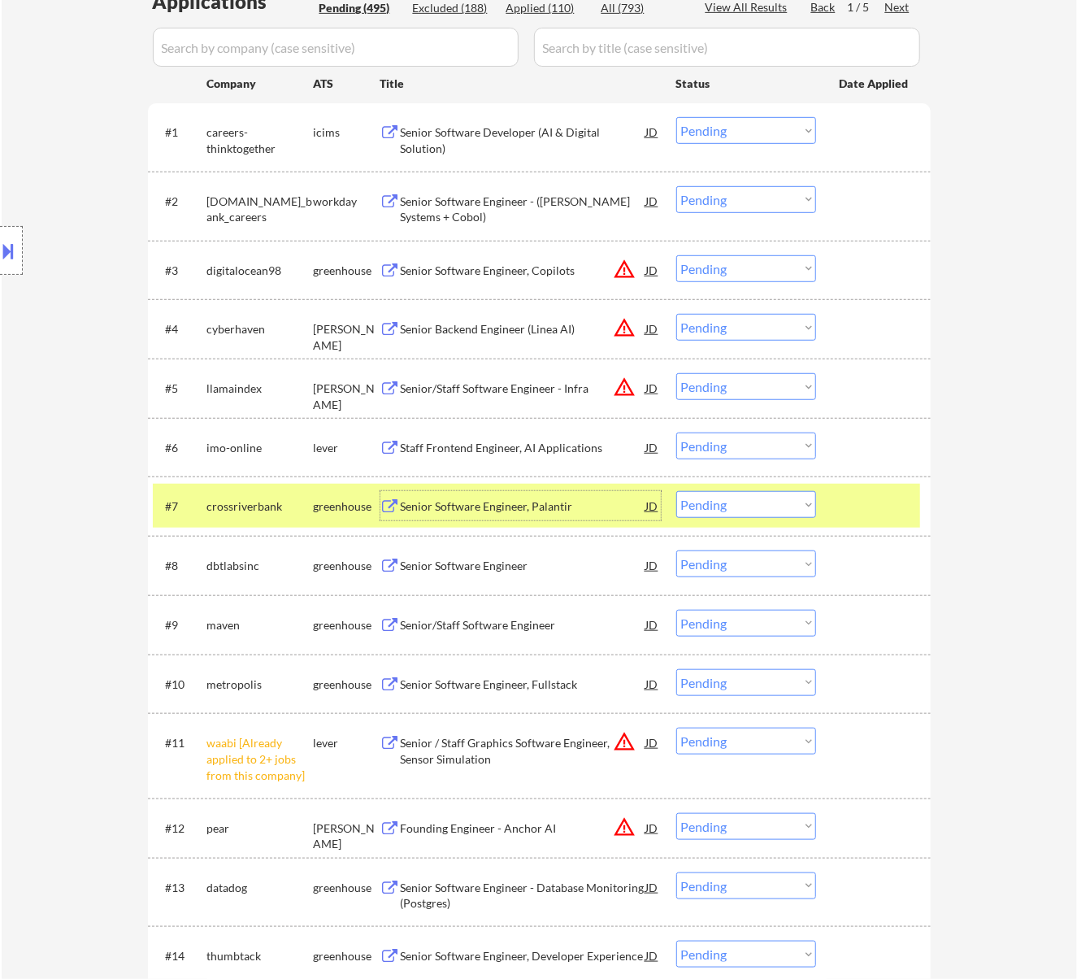
click at [775, 499] on select "Choose an option... Pending Applied Excluded (Questions) Excluded (Expired) Exc…" at bounding box center [746, 504] width 140 height 27
click at [676, 491] on select "Choose an option... Pending Applied Excluded (Questions) Excluded (Expired) Exc…" at bounding box center [746, 504] width 140 height 27
select select ""pending""
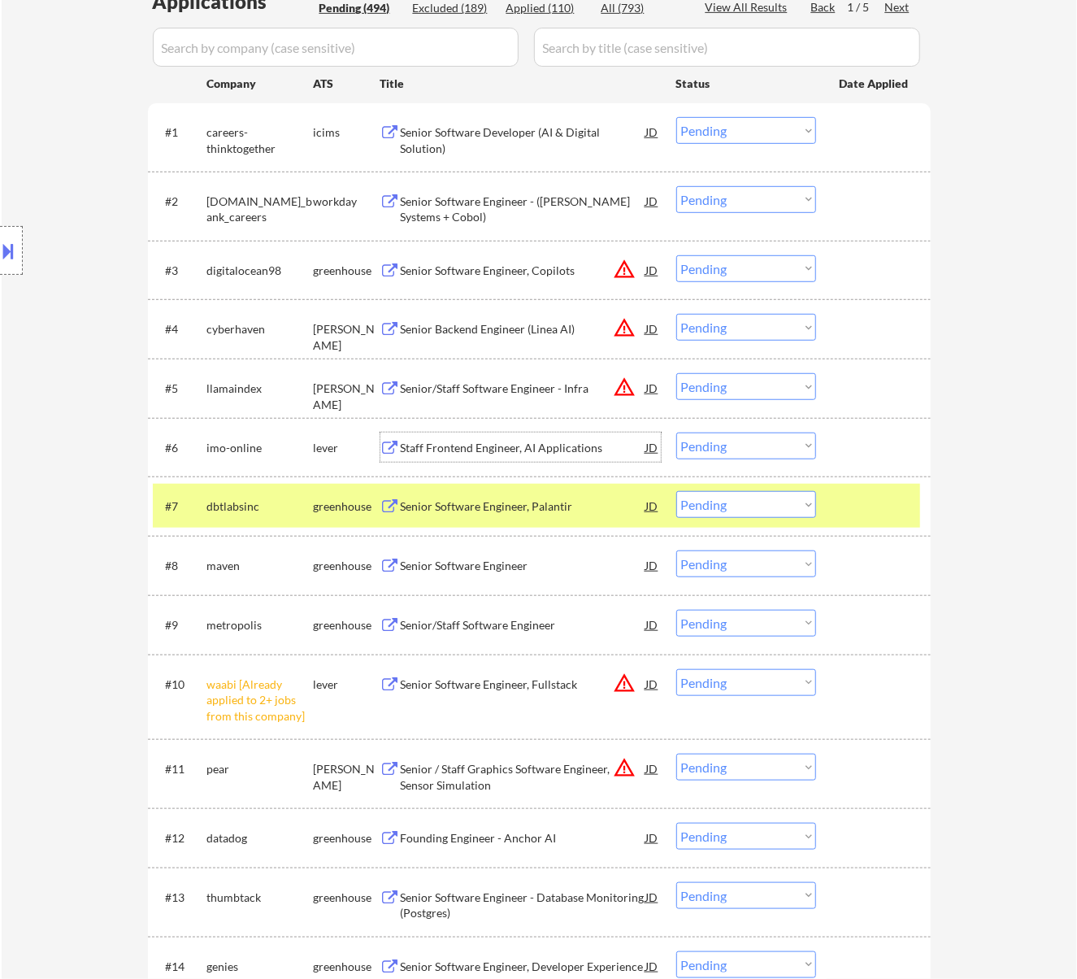
click at [502, 443] on div "Staff Frontend Engineer, AI Applications" at bounding box center [524, 448] width 246 height 16
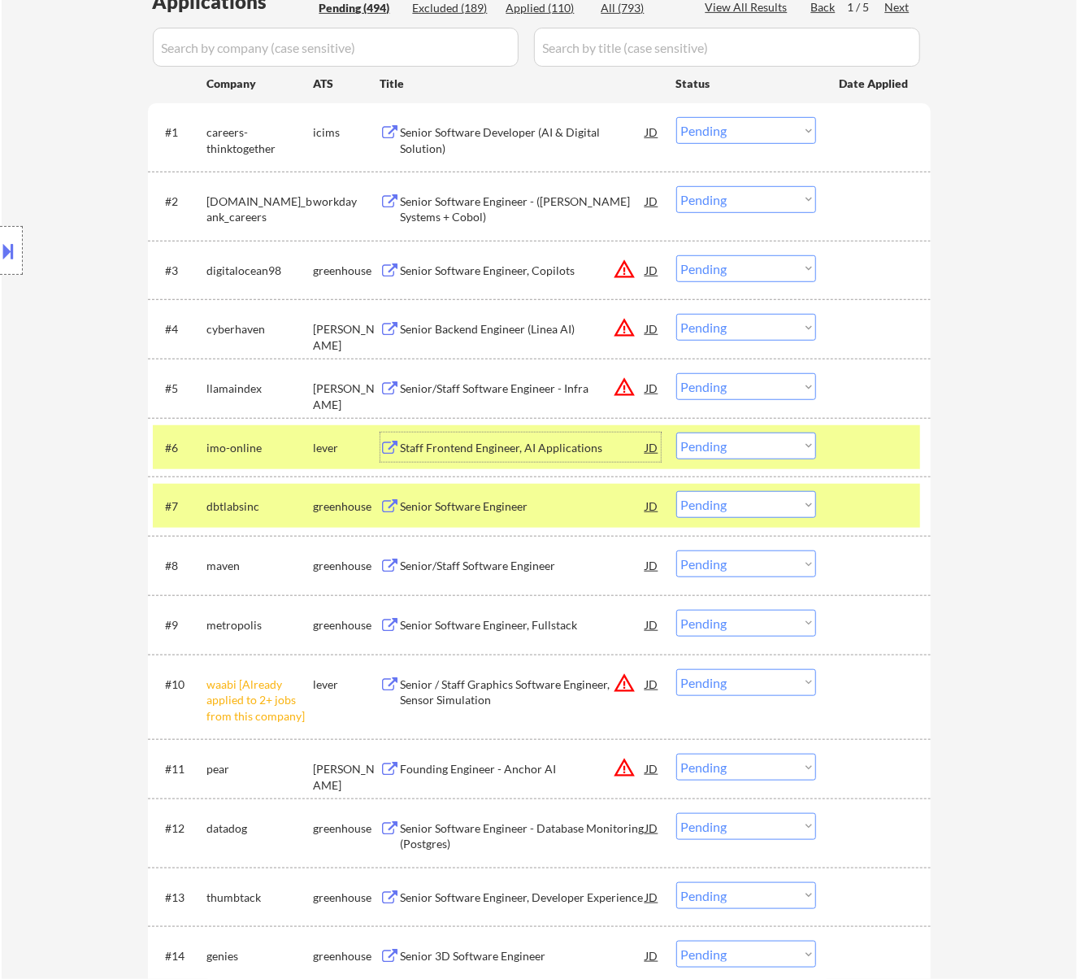
click at [776, 447] on select "Choose an option... Pending Applied Excluded (Questions) Excluded (Expired) Exc…" at bounding box center [746, 446] width 140 height 27
click at [676, 433] on select "Choose an option... Pending Applied Excluded (Questions) Excluded (Expired) Exc…" at bounding box center [746, 446] width 140 height 27
select select ""pending""
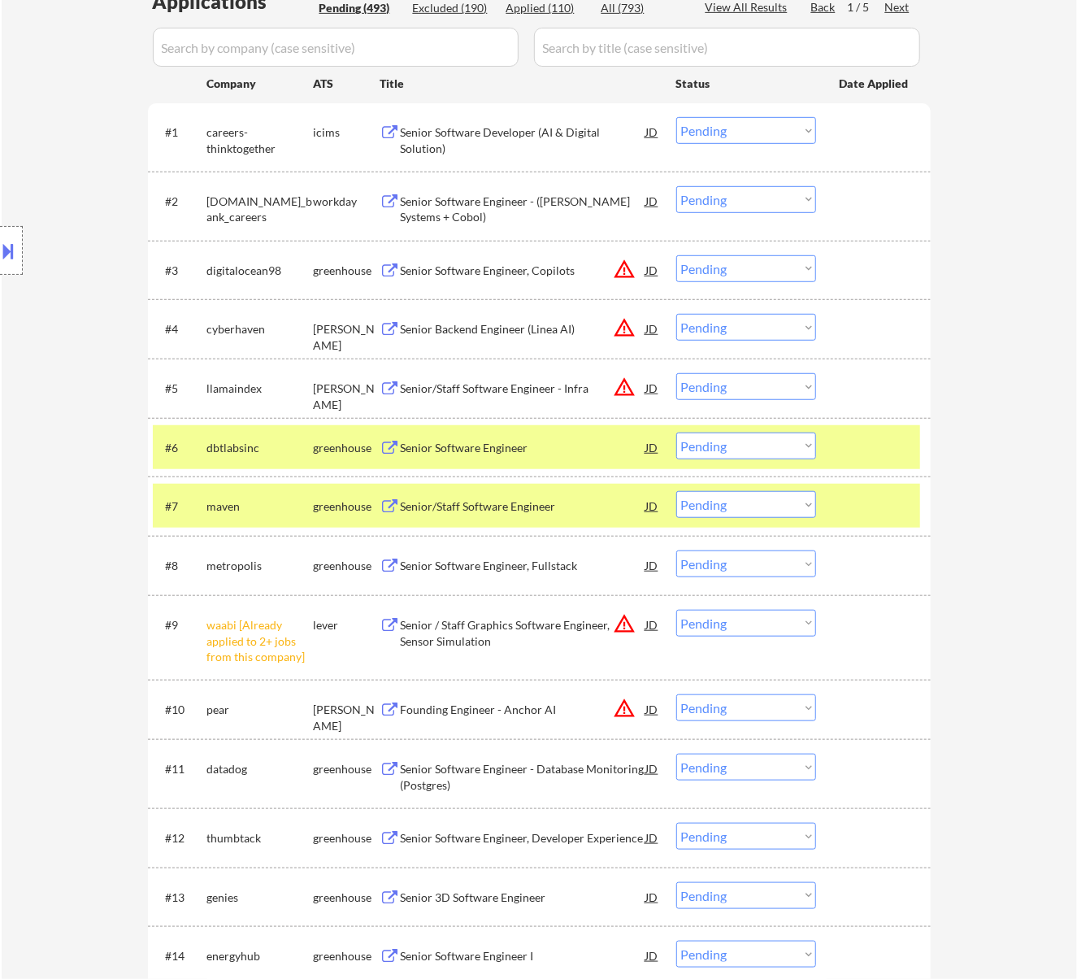
click at [746, 625] on select "Choose an option... Pending Applied Excluded (Questions) Excluded (Expired) Exc…" at bounding box center [746, 623] width 140 height 27
click at [676, 610] on select "Choose an option... Pending Applied Excluded (Questions) Excluded (Expired) Exc…" at bounding box center [746, 623] width 140 height 27
select select ""pending""
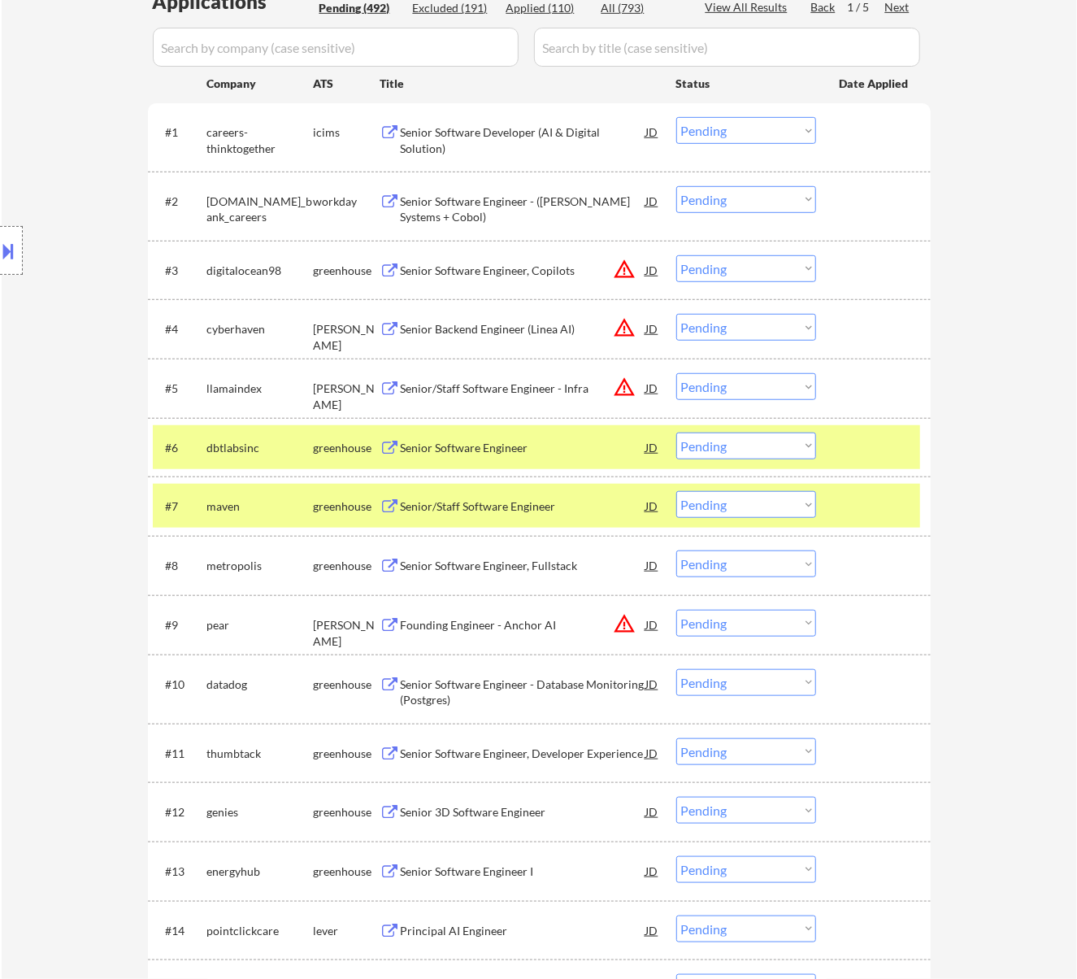
click at [589, 441] on div "Senior Software Engineer" at bounding box center [524, 448] width 246 height 16
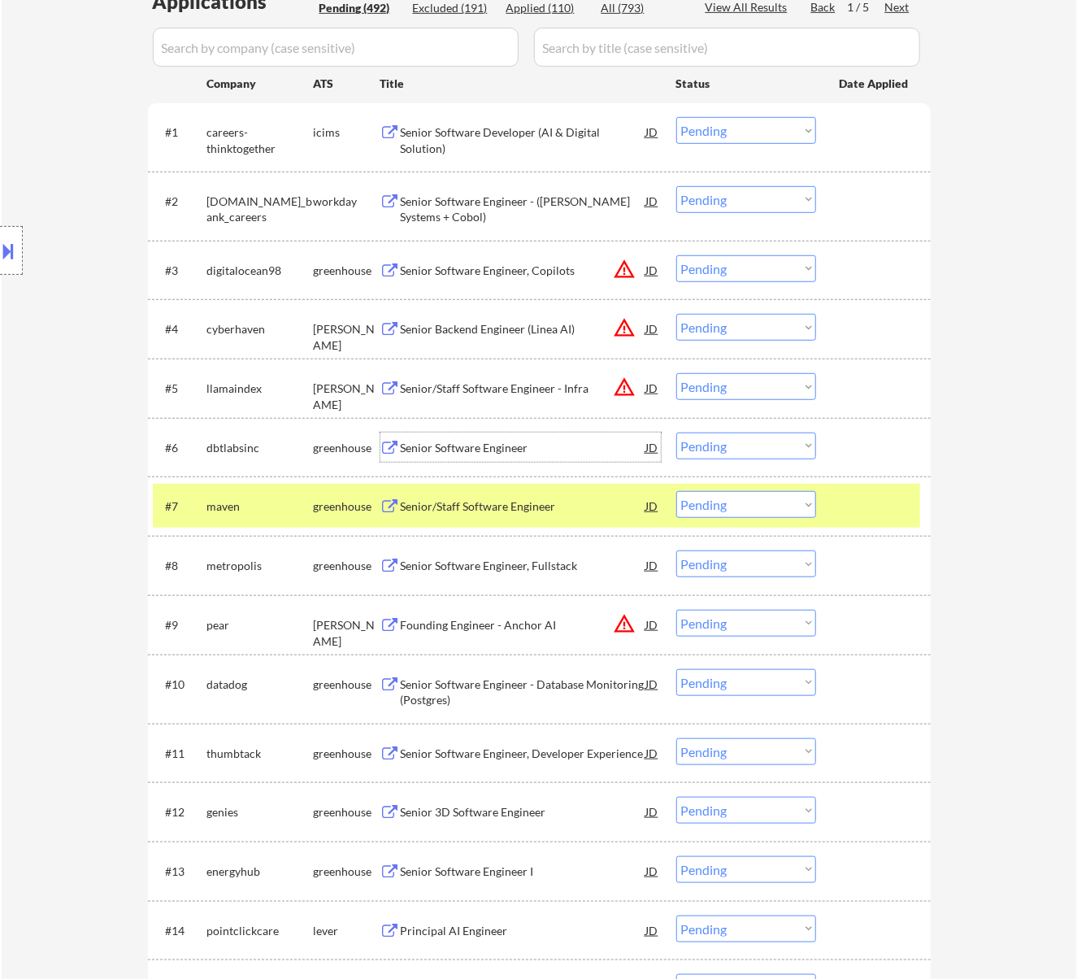
click at [772, 441] on select "Choose an option... Pending Applied Excluded (Questions) Excluded (Expired) Exc…" at bounding box center [746, 446] width 140 height 27
click at [676, 433] on select "Choose an option... Pending Applied Excluded (Questions) Excluded (Expired) Exc…" at bounding box center [746, 446] width 140 height 27
select select ""pending""
